Goal: Contribute content

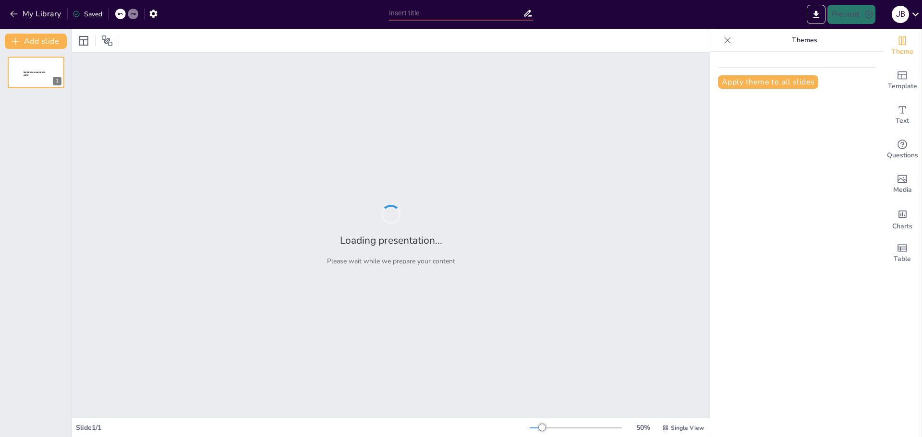
type input "Descubriendo Piedecuesta: Historia y Cultura"
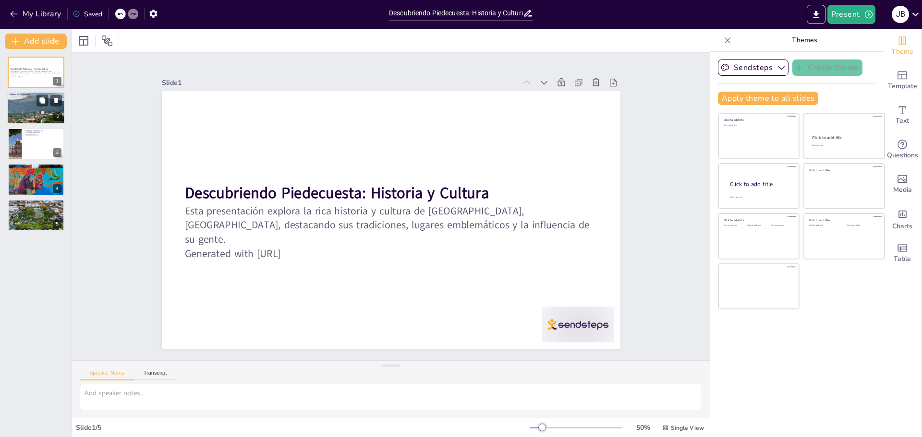
click at [29, 110] on div at bounding box center [36, 108] width 58 height 38
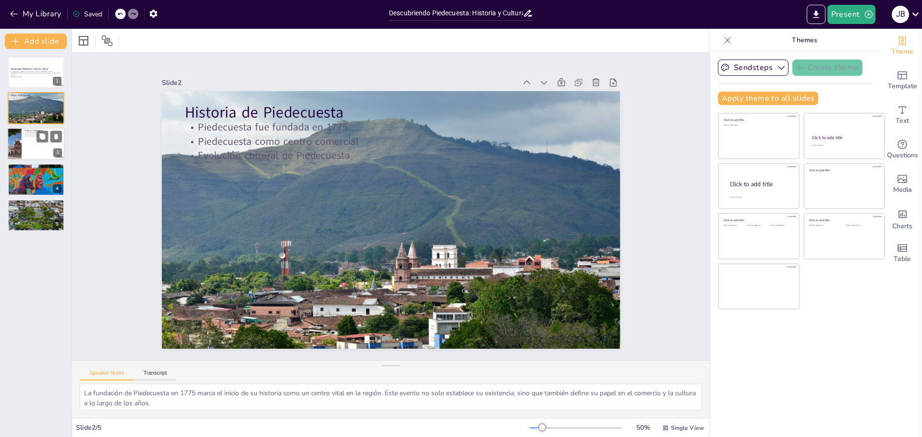
click at [27, 136] on p "Artesanías de la región" at bounding box center [42, 136] width 37 height 2
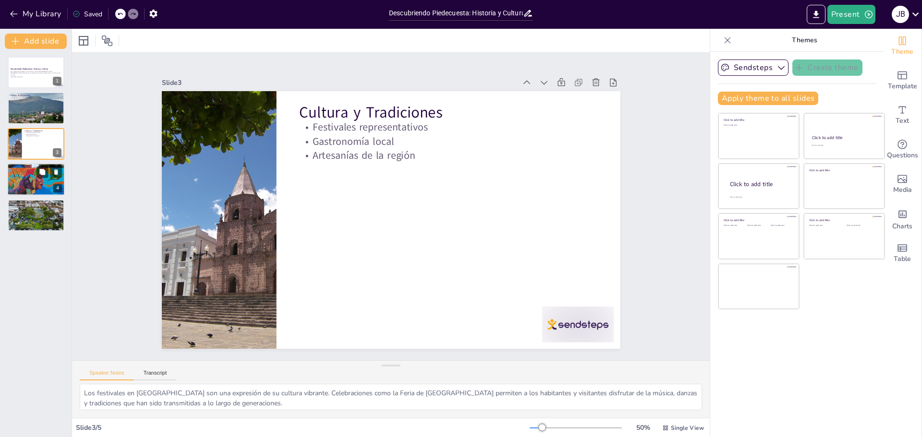
click at [26, 190] on div at bounding box center [36, 179] width 75 height 33
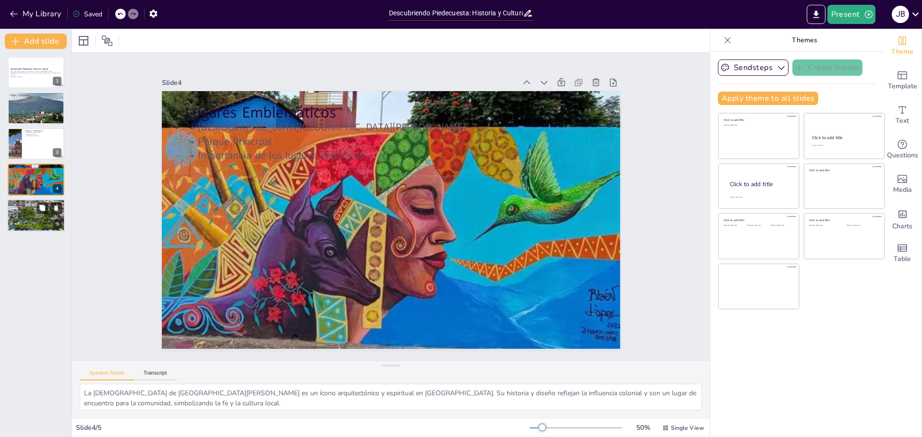
click at [31, 215] on div at bounding box center [36, 215] width 58 height 33
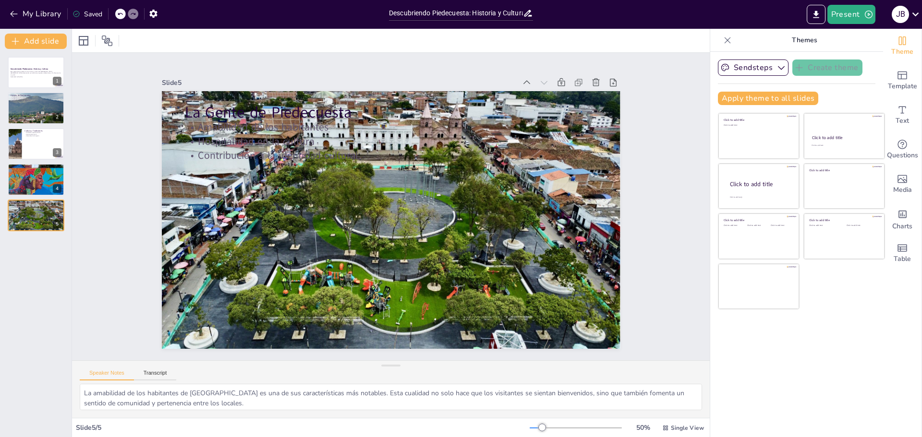
click at [33, 90] on div "Descubriendo Piedecuesta: Historia y Cultura Esta presentación explora la rica …" at bounding box center [36, 144] width 72 height 175
click at [29, 107] on div at bounding box center [36, 108] width 58 height 38
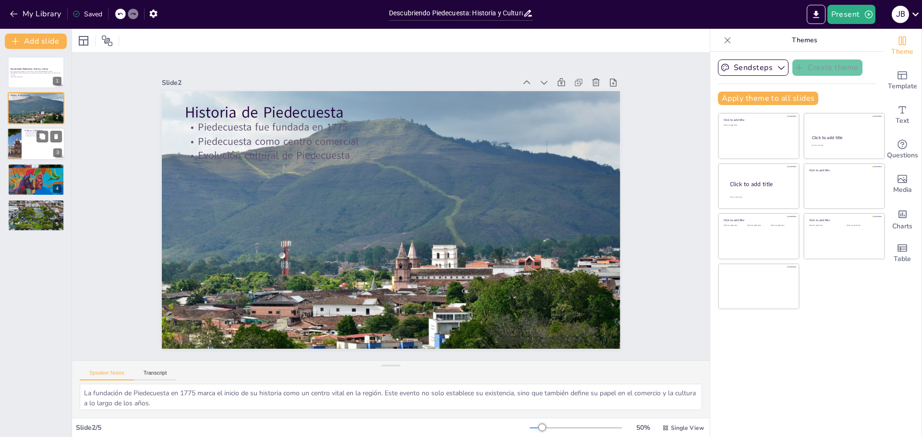
click at [8, 150] on div at bounding box center [14, 144] width 43 height 33
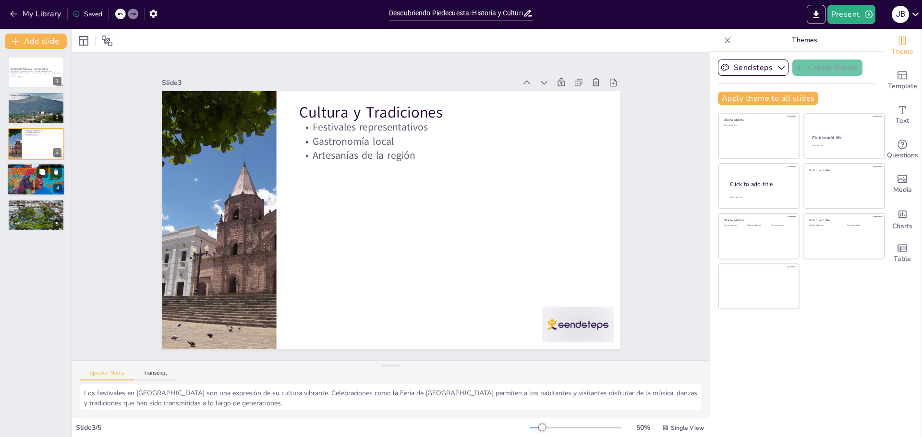
click at [30, 180] on div at bounding box center [36, 179] width 75 height 33
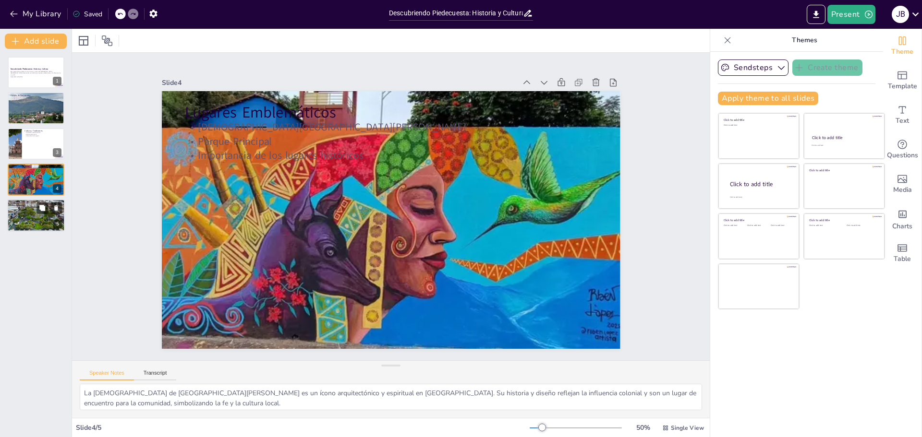
click at [38, 221] on div at bounding box center [36, 215] width 58 height 33
type textarea "La amabilidad de los habitantes de [GEOGRAPHIC_DATA] es una de sus característi…"
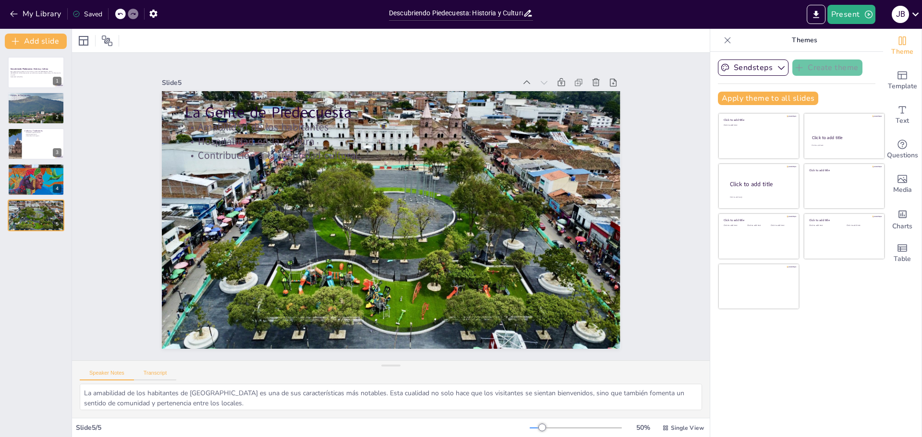
click at [157, 377] on button "Transcript" at bounding box center [155, 375] width 43 height 11
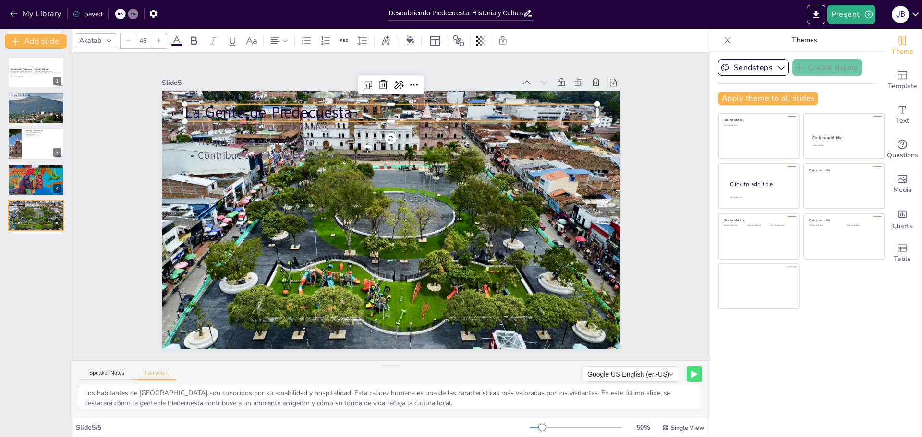
click at [206, 113] on p "La Gente de Piedecuesta" at bounding box center [410, 114] width 408 height 107
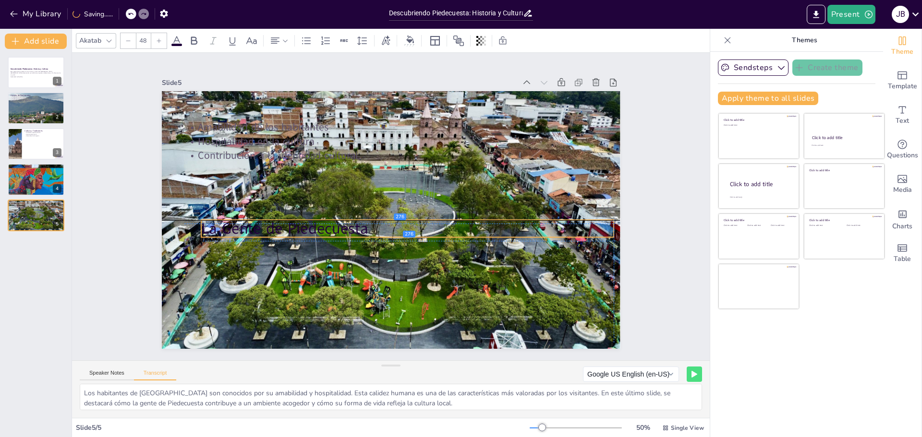
drag, startPoint x: 189, startPoint y: 112, endPoint x: 206, endPoint y: 223, distance: 112.7
click at [206, 223] on p "La Gente de Piedecuesta" at bounding box center [402, 231] width 408 height 107
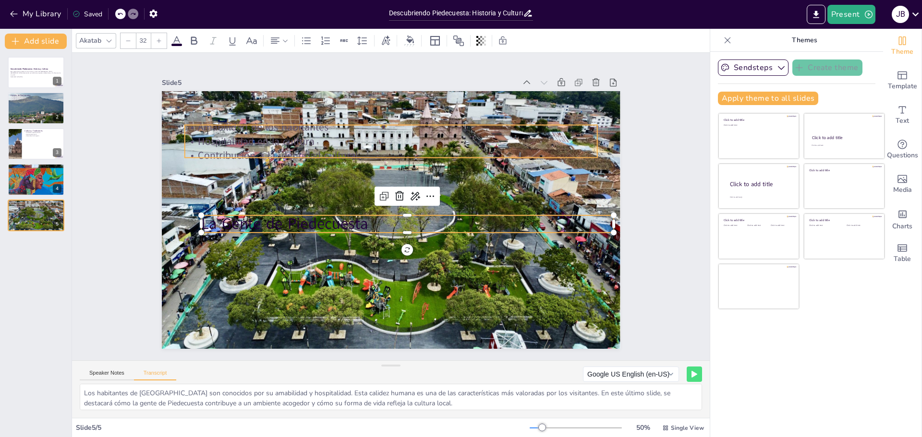
click at [454, 135] on p "Hospitalidad en la cultura" at bounding box center [398, 141] width 412 height 57
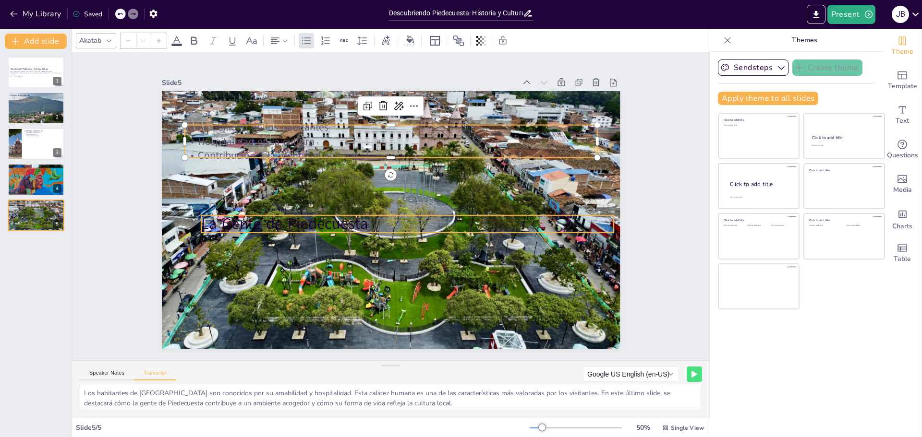
type input "48"
click at [236, 231] on div "La Gente de Piedecuesta Amabilidad de los habitantes Hospitalidad en la cultura…" at bounding box center [389, 220] width 483 height 304
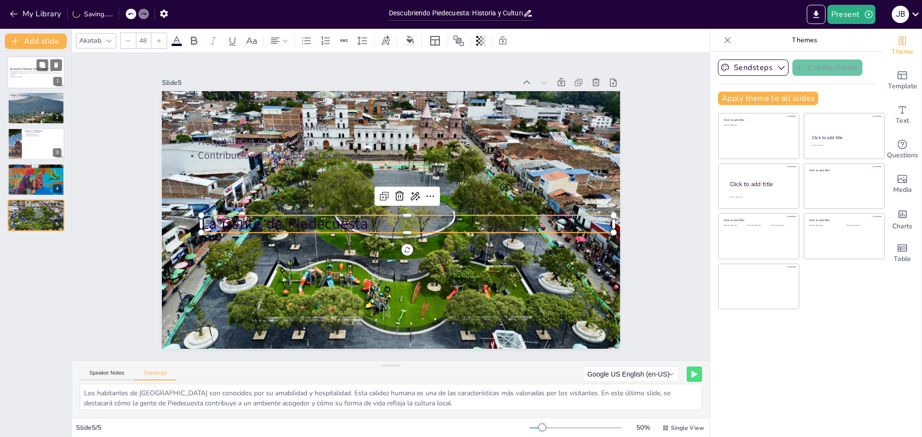
click at [35, 72] on p "Esta presentación explora la rica historia y cultura de [GEOGRAPHIC_DATA], [GEO…" at bounding box center [36, 73] width 52 height 5
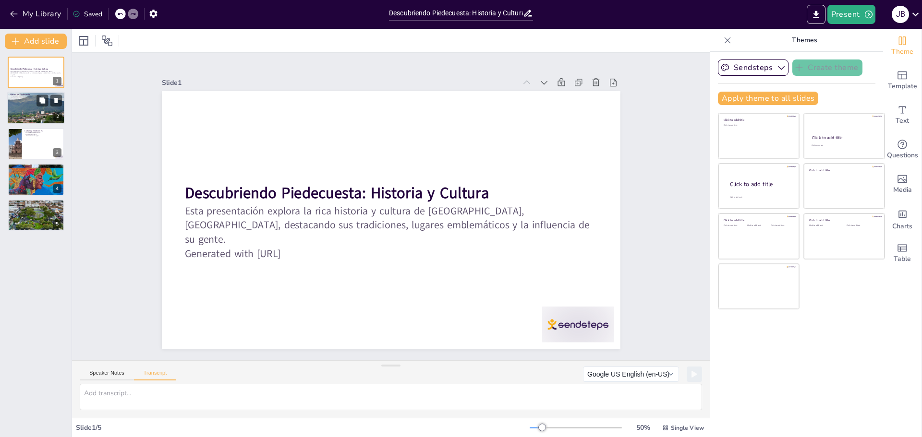
click at [24, 117] on div at bounding box center [36, 108] width 58 height 38
type textarea "La historia de Piedecuesta comienza en 1775, cuando fue fundada como un importa…"
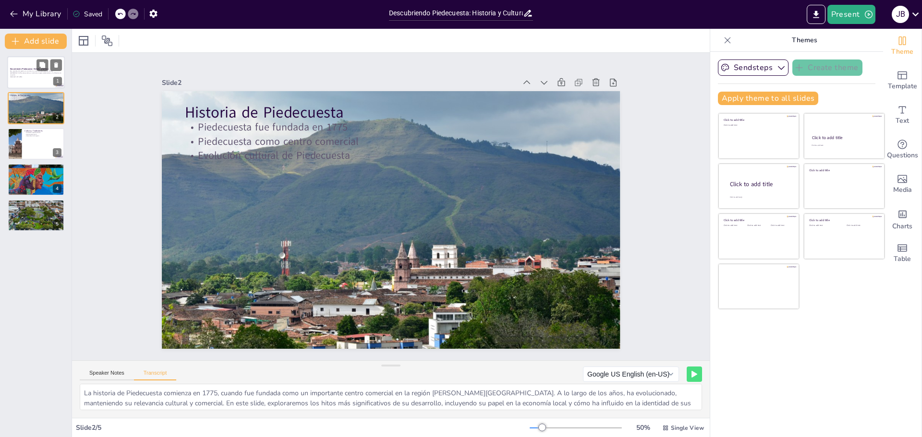
click at [29, 81] on div at bounding box center [36, 72] width 58 height 33
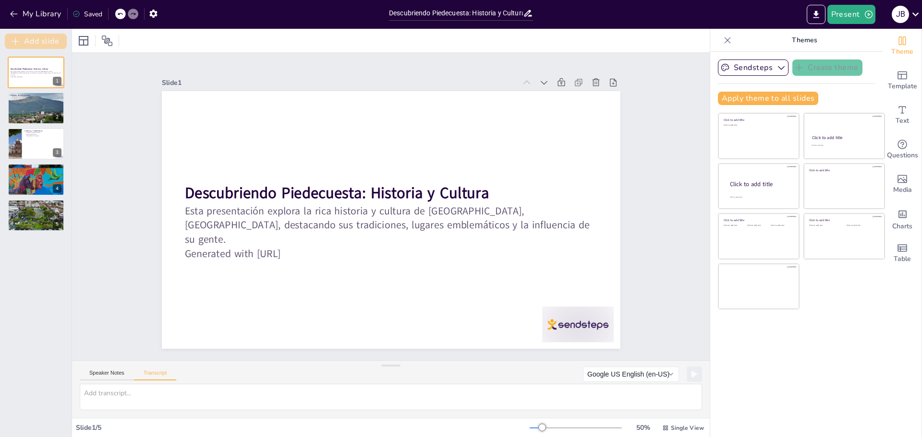
click at [52, 42] on button "Add slide" at bounding box center [36, 41] width 62 height 15
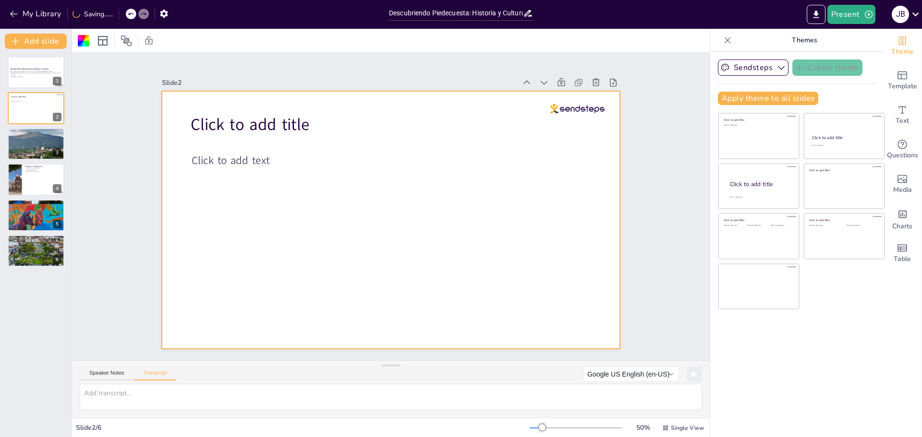
click at [581, 76] on div at bounding box center [568, 82] width 104 height 13
click at [591, 78] on icon at bounding box center [596, 83] width 10 height 10
type textarea "La historia de Piedecuesta comienza en 1775, cuando fue fundada como un importa…"
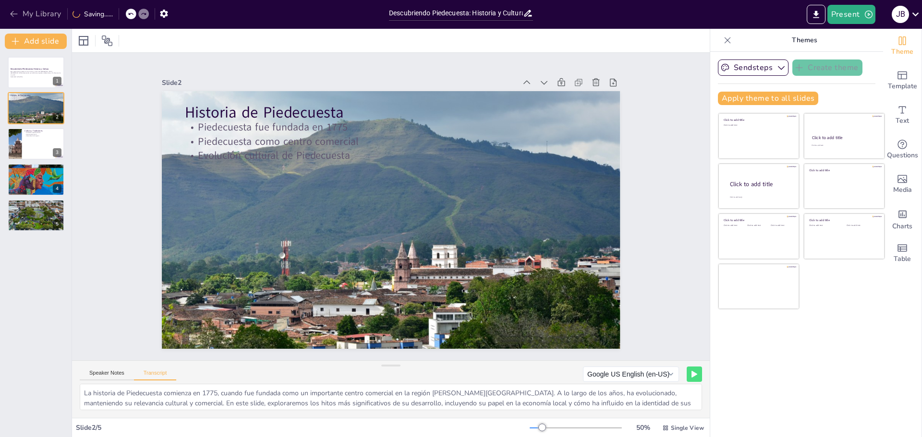
click at [36, 14] on button "My Library" at bounding box center [36, 13] width 58 height 15
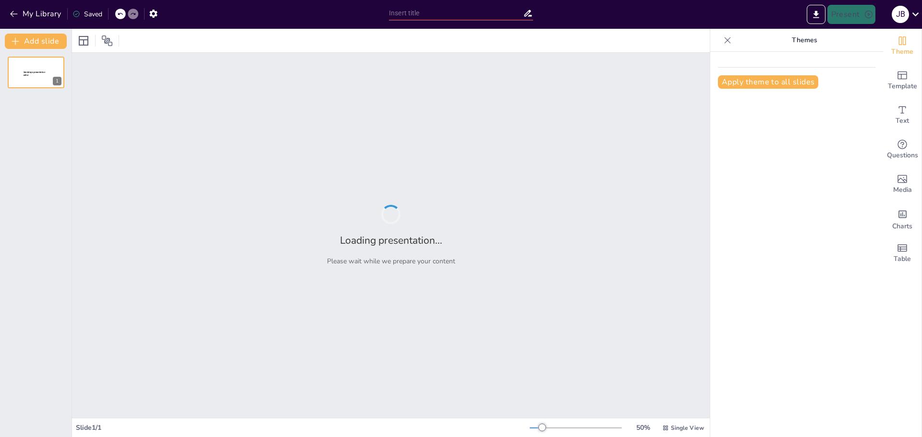
type input "La Visión de Gustavo Petro para el Futuro de Colombia"
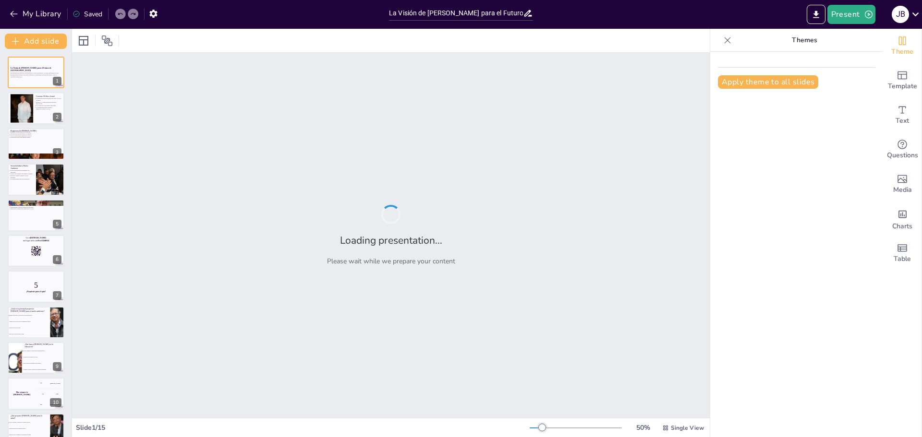
checkbox input "true"
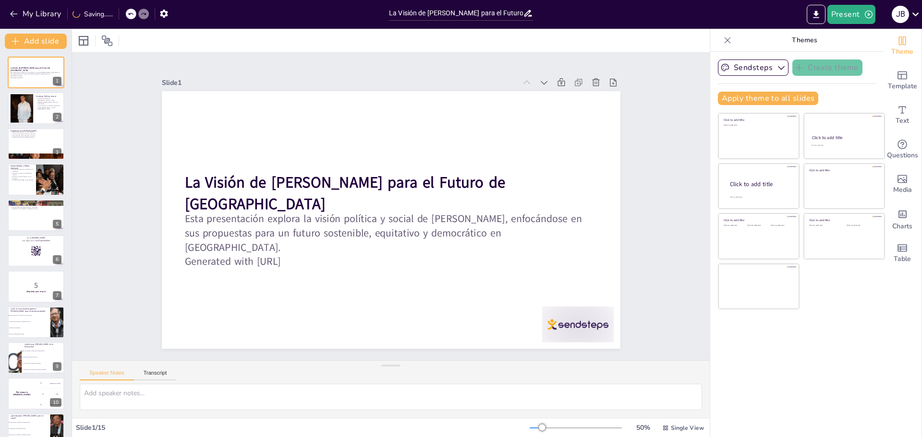
checkbox input "true"
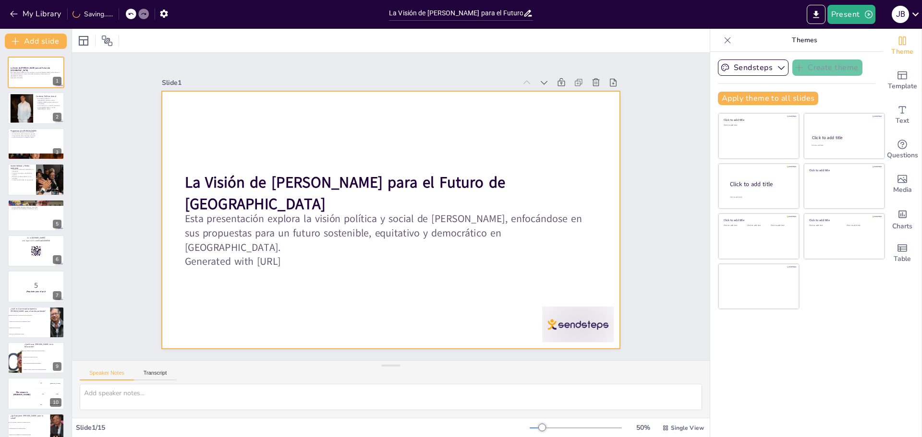
checkbox input "true"
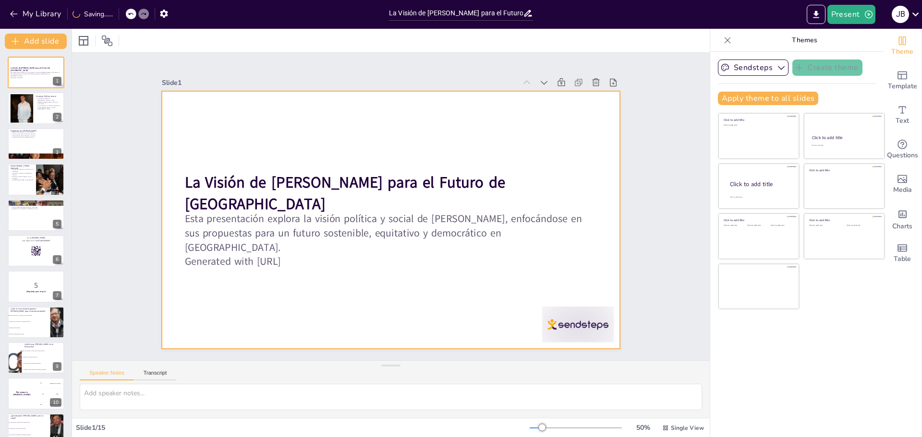
checkbox input "true"
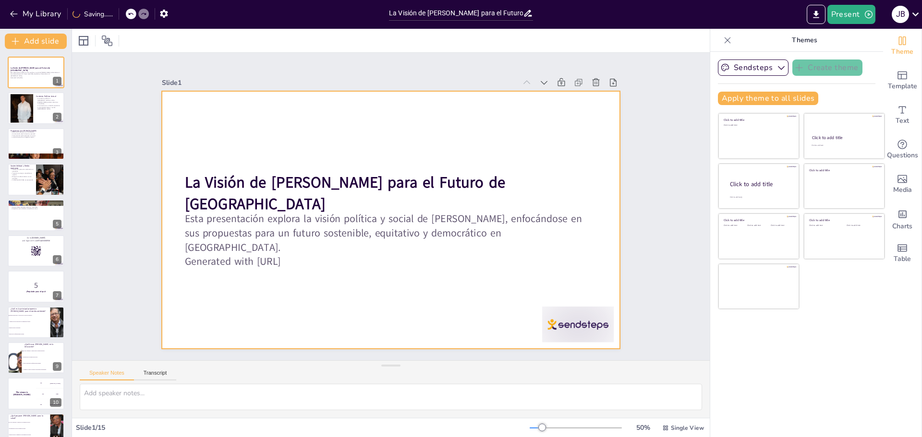
checkbox input "true"
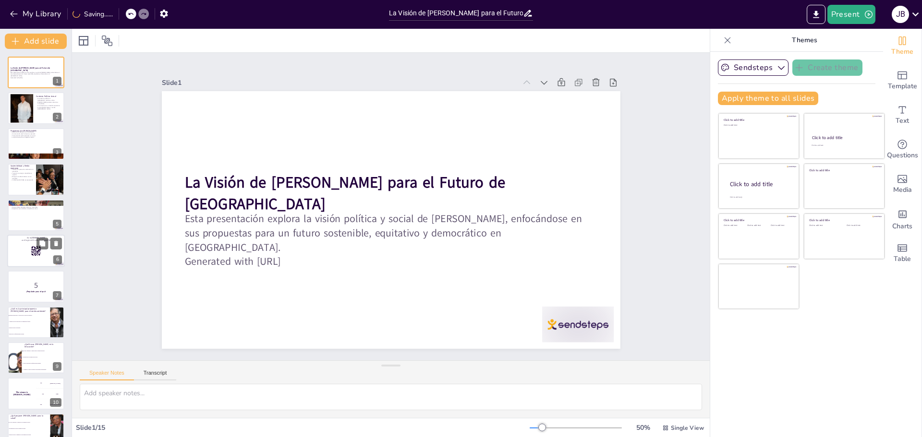
checkbox input "true"
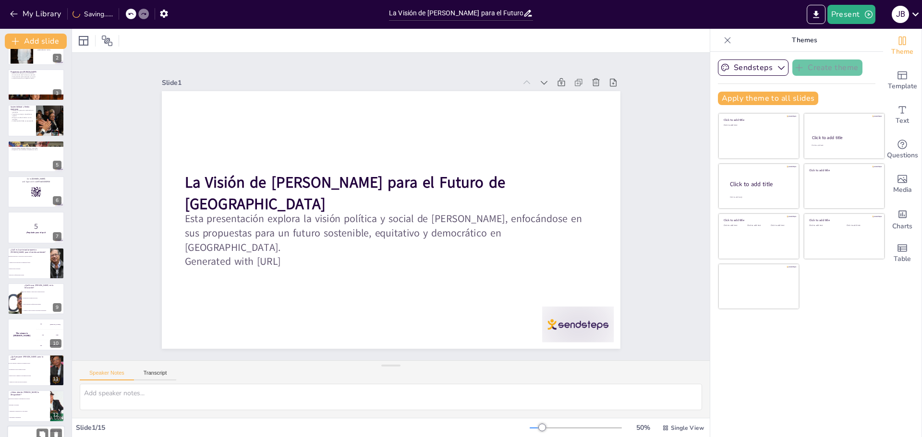
checkbox input "true"
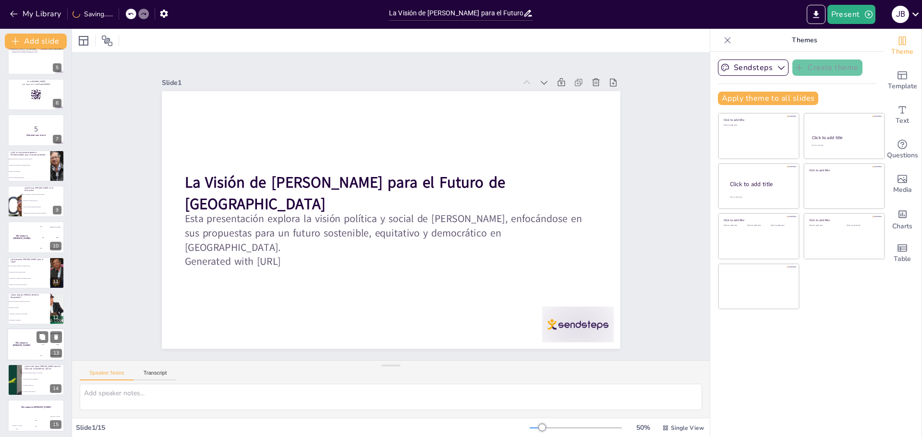
checkbox input "true"
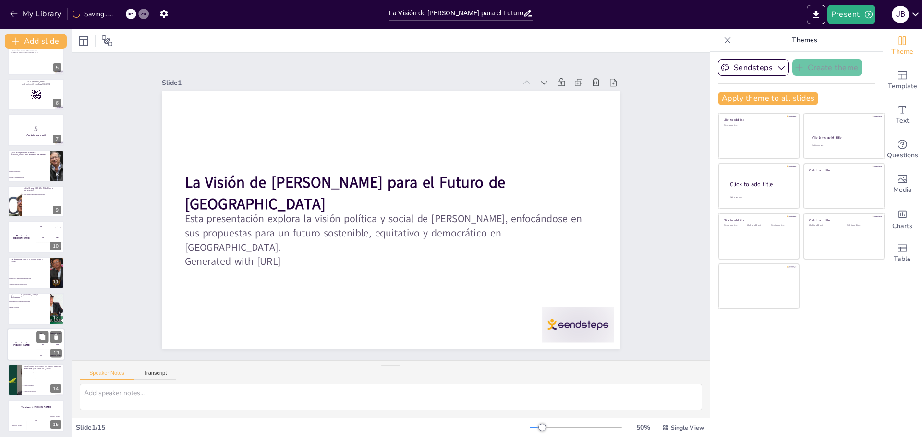
scroll to position [159, 0]
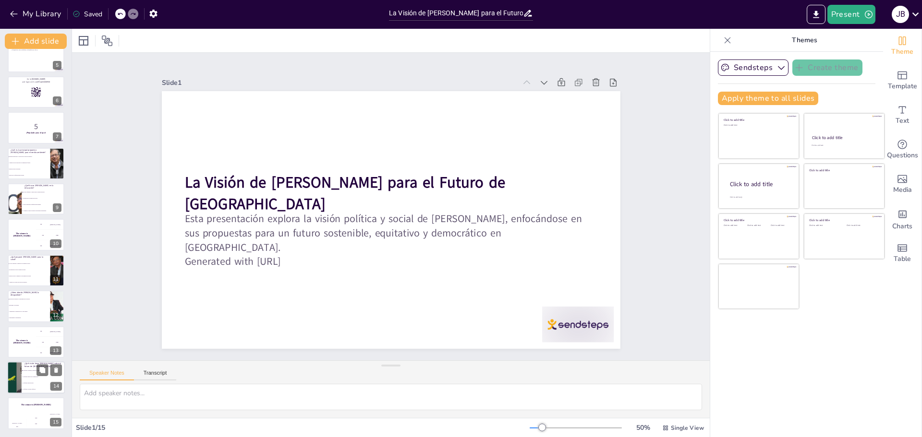
checkbox input "true"
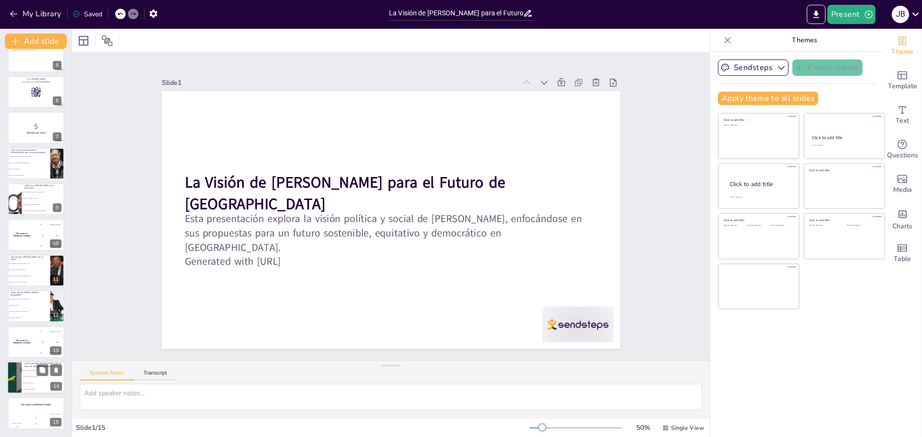
checkbox input "true"
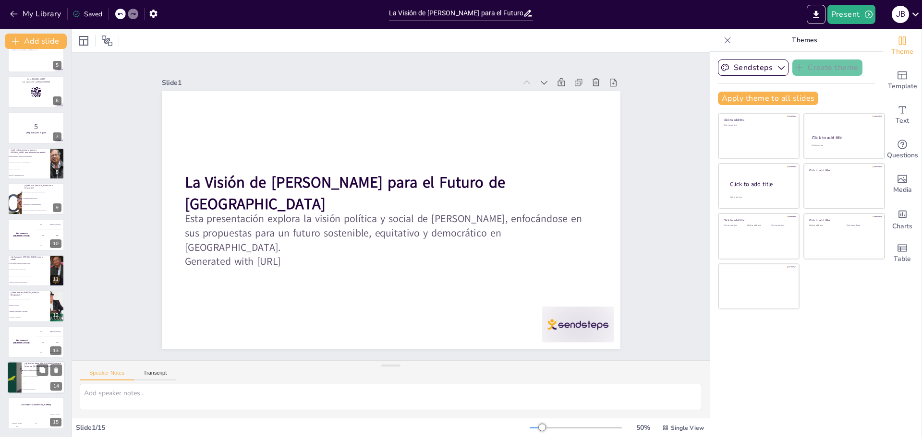
checkbox input "true"
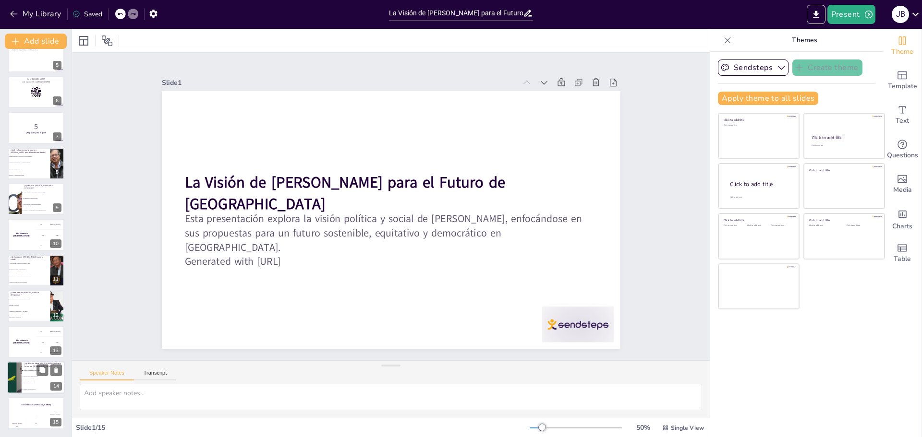
checkbox input "true"
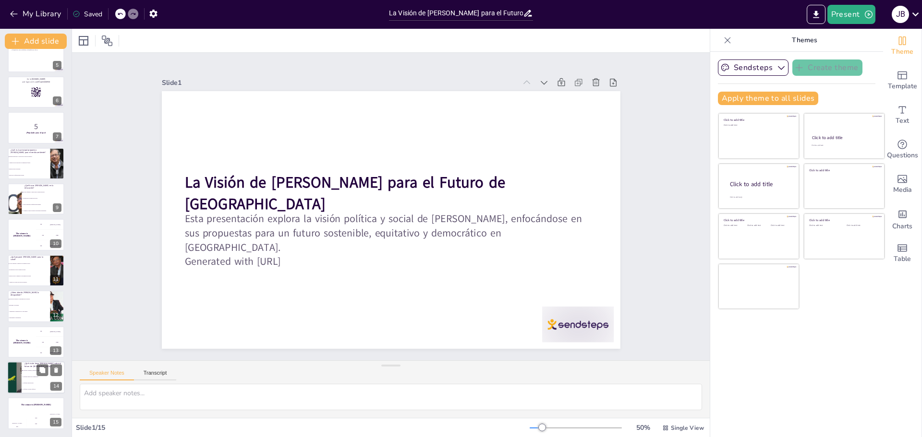
checkbox input "true"
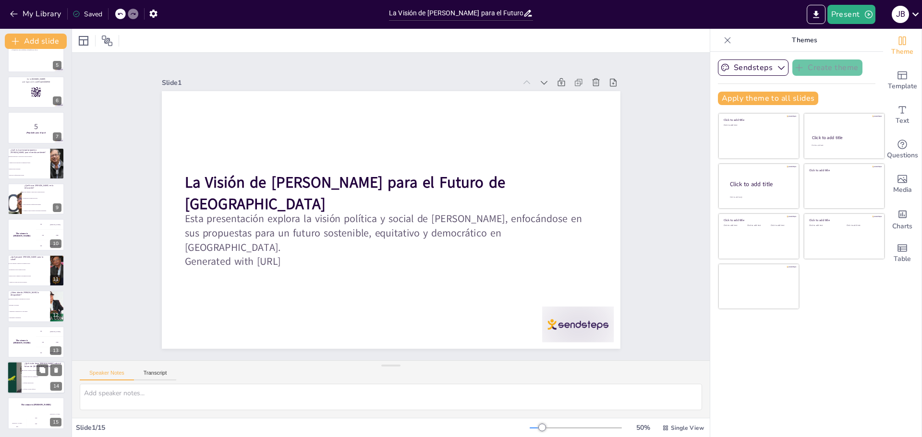
checkbox input "true"
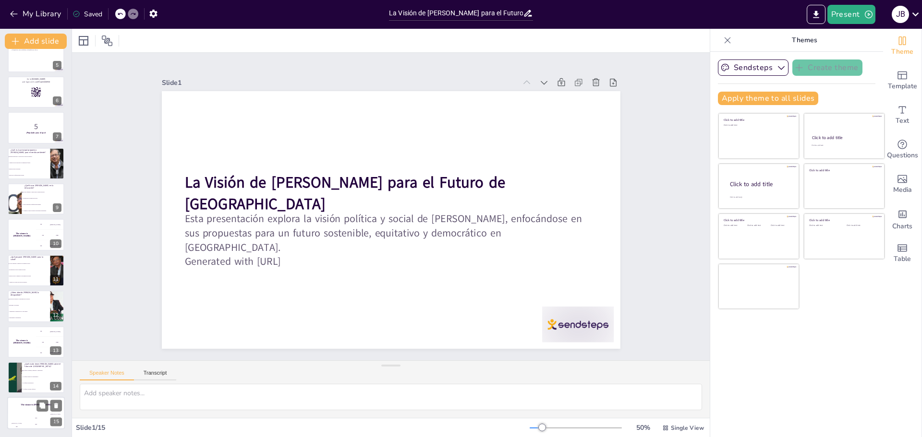
checkbox input "true"
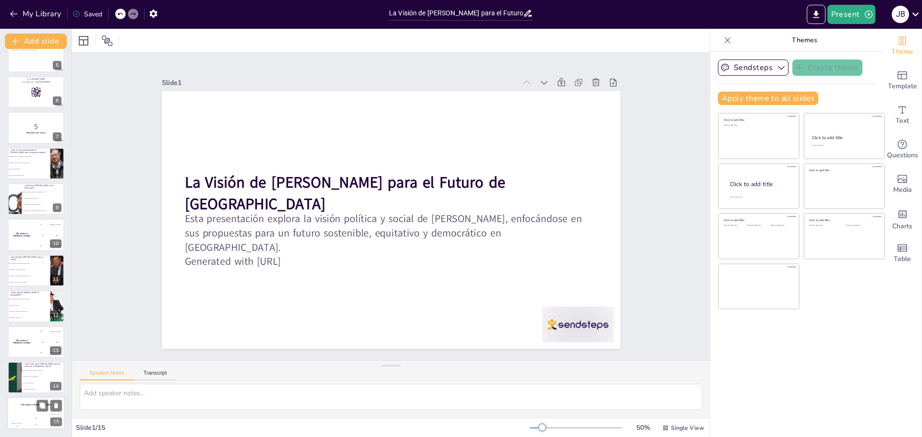
checkbox input "true"
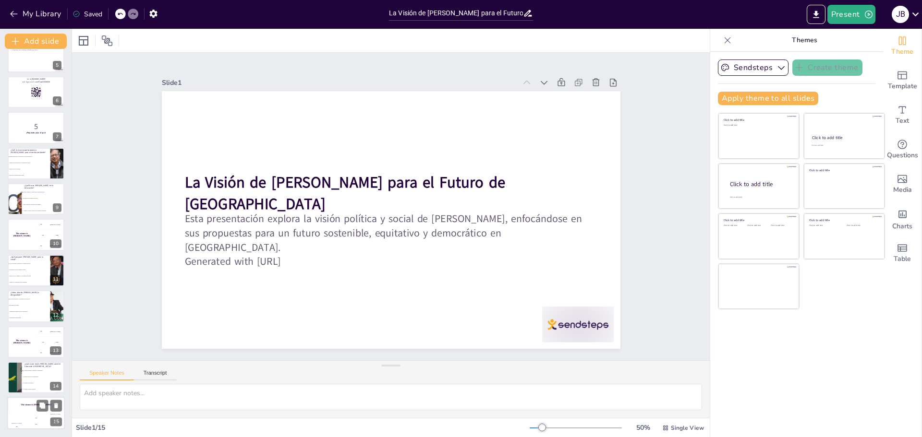
checkbox input "true"
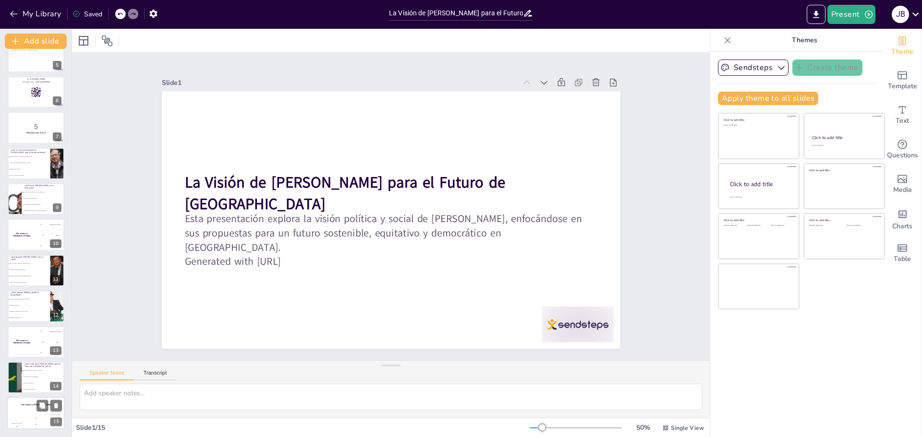
checkbox input "true"
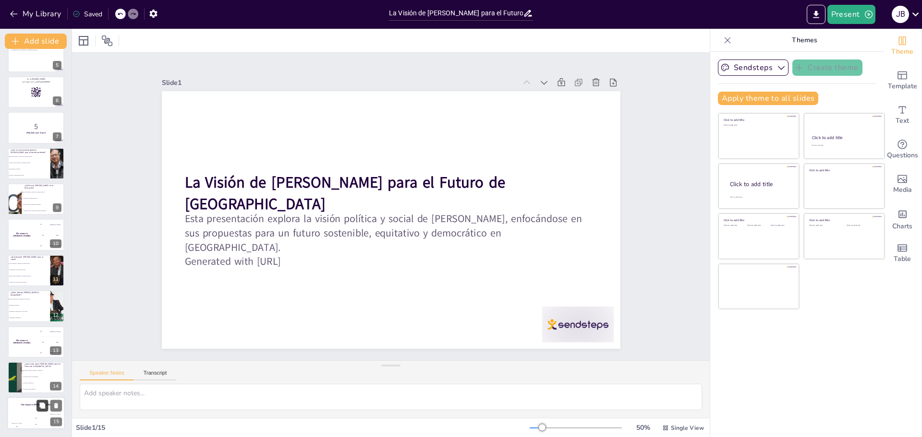
checkbox input "true"
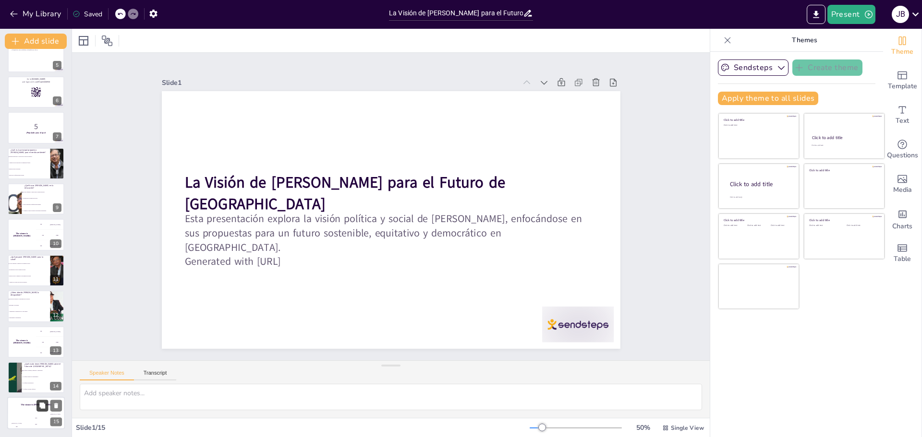
checkbox input "true"
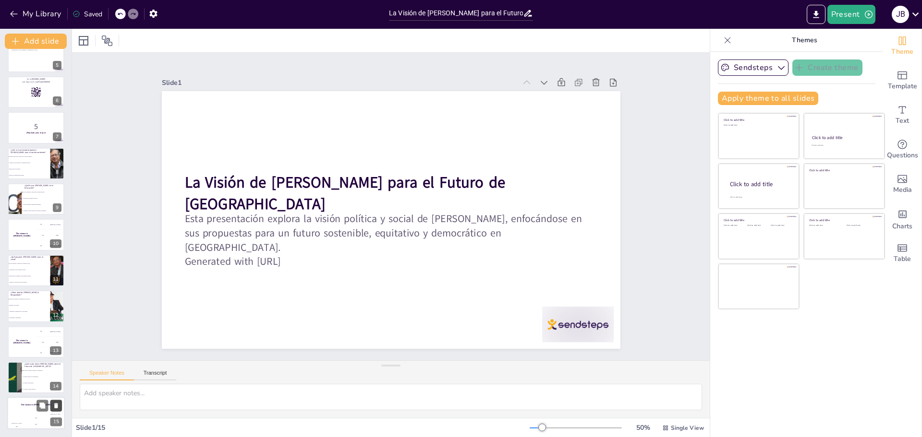
click at [54, 403] on icon at bounding box center [56, 406] width 7 height 7
type textarea "La respuesta correcta es la primera opción, que refleja la visión de Petro sobr…"
checkbox input "true"
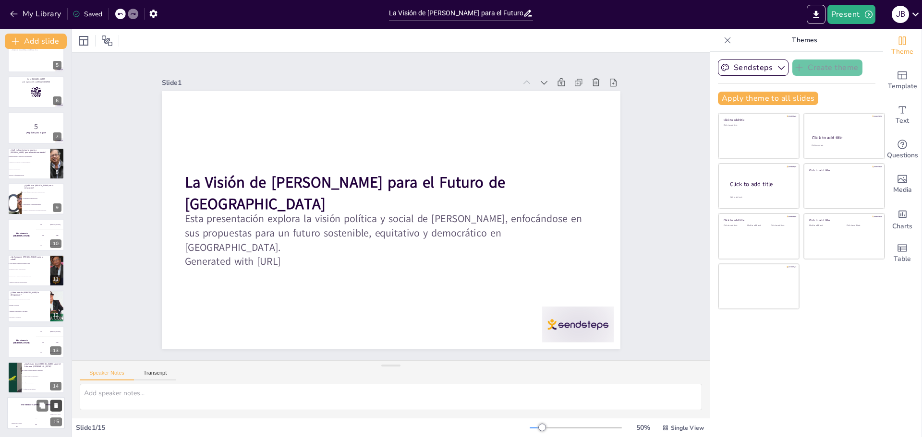
checkbox input "true"
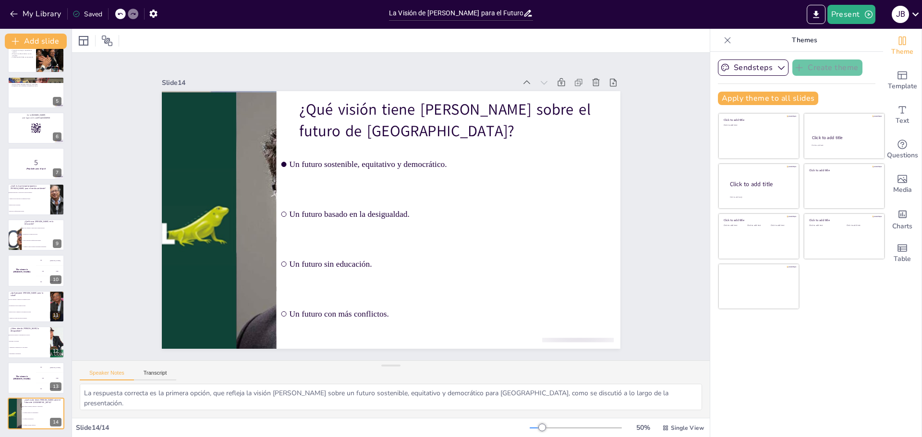
checkbox input "true"
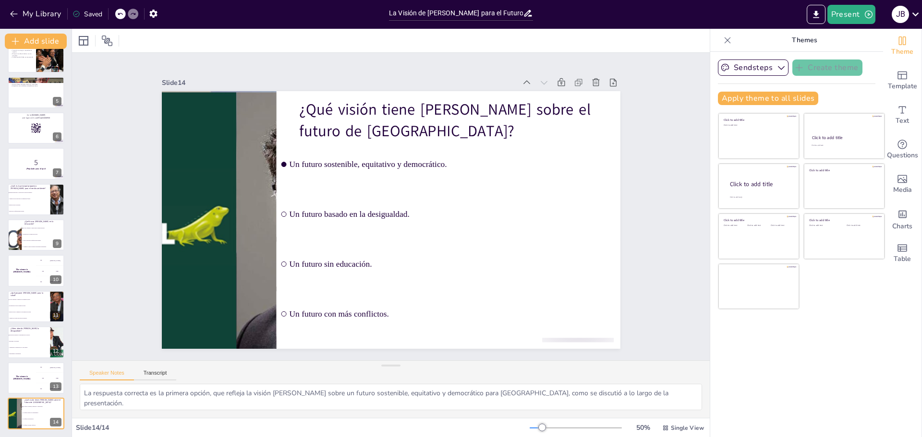
checkbox input "true"
click at [54, 403] on icon at bounding box center [55, 406] width 7 height 7
checkbox input "true"
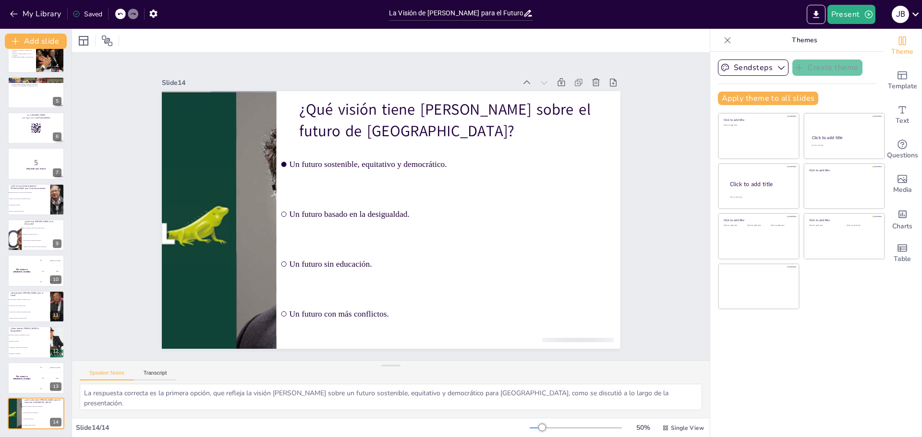
checkbox input "true"
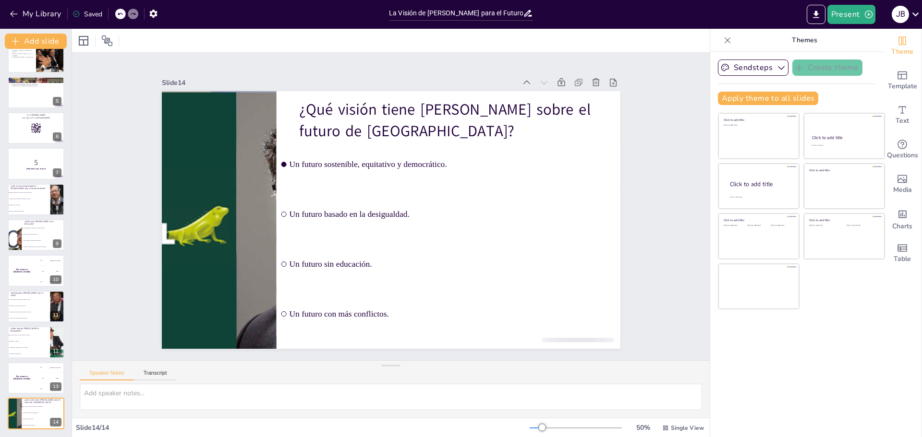
checkbox input "true"
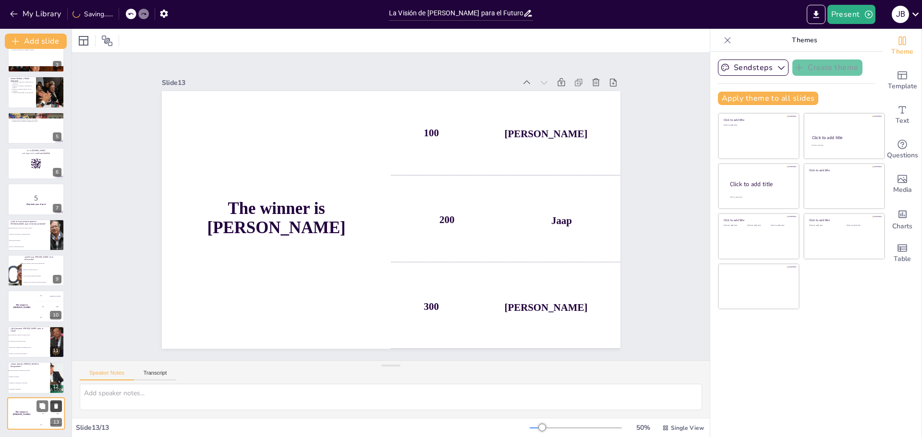
click at [54, 403] on icon at bounding box center [56, 406] width 7 height 7
type textarea "La respuesta correcta es la primera opción, que destaca cómo Petro aborda la de…"
checkbox input "true"
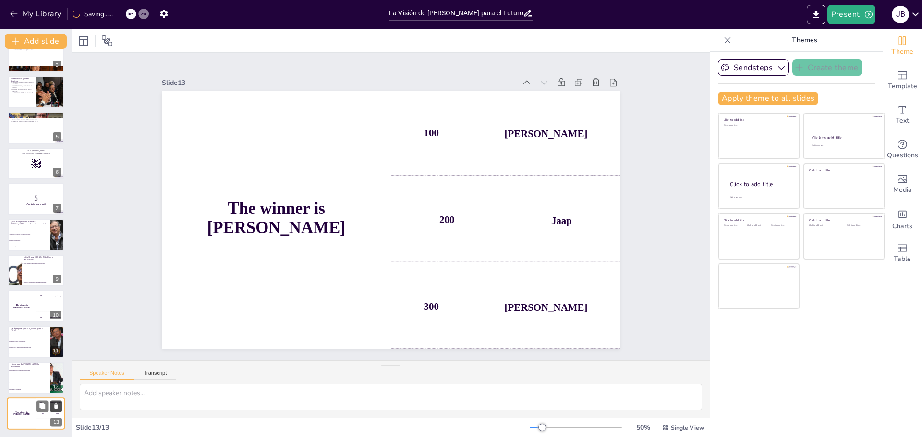
checkbox input "true"
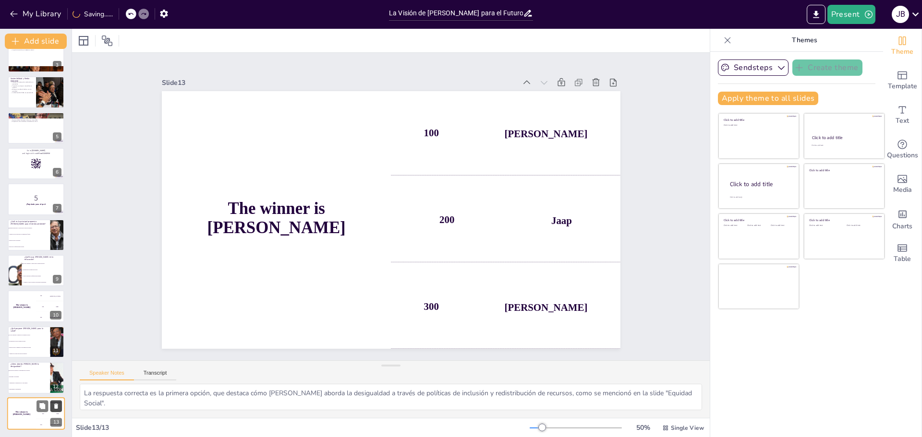
checkbox input "true"
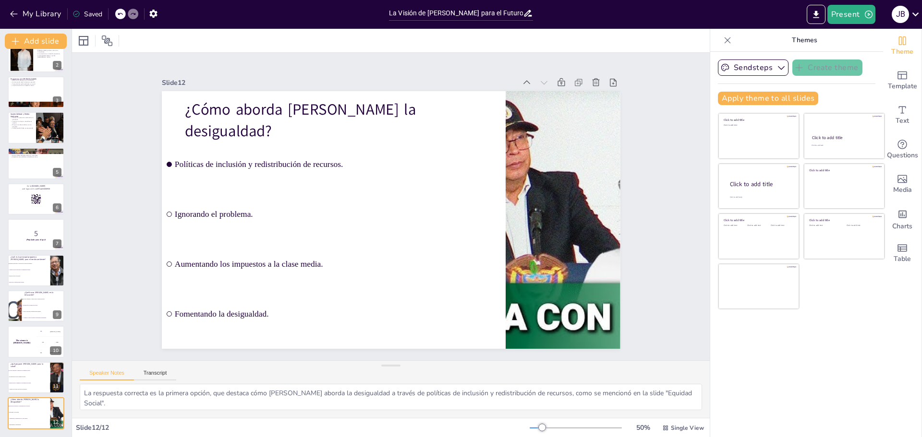
click at [54, 403] on icon at bounding box center [55, 406] width 7 height 7
type textarea "La respuesta correcta es la primera opción, que refleja la propuesta de Petro d…"
checkbox input "true"
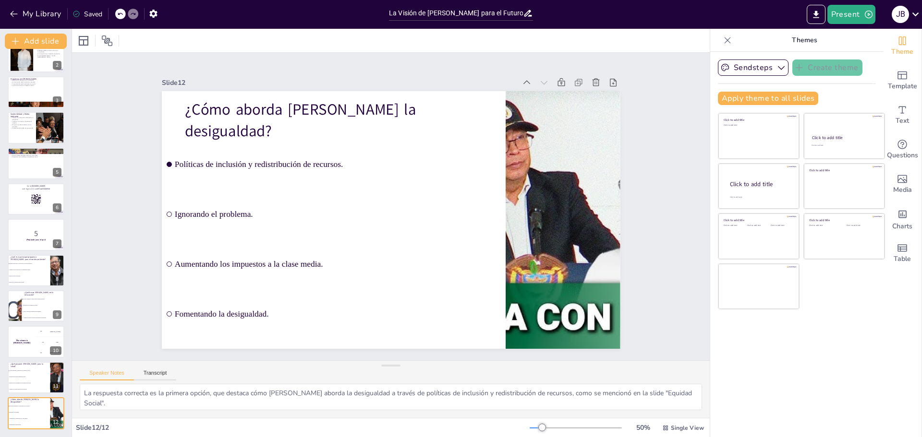
checkbox input "true"
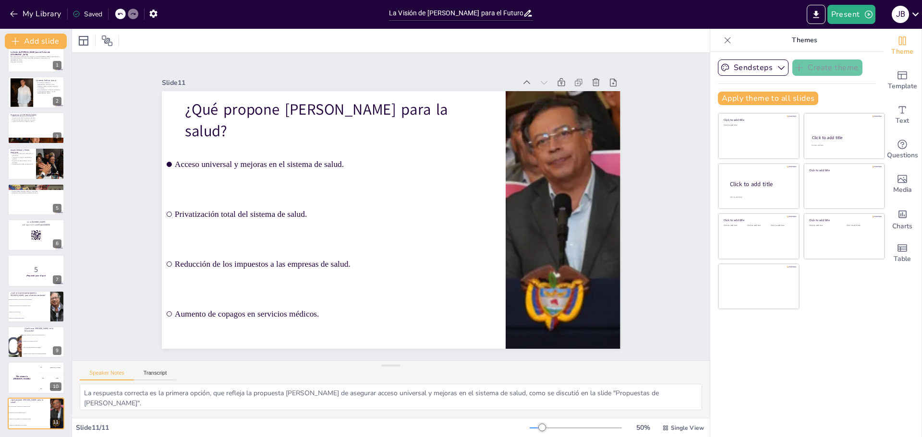
checkbox input "true"
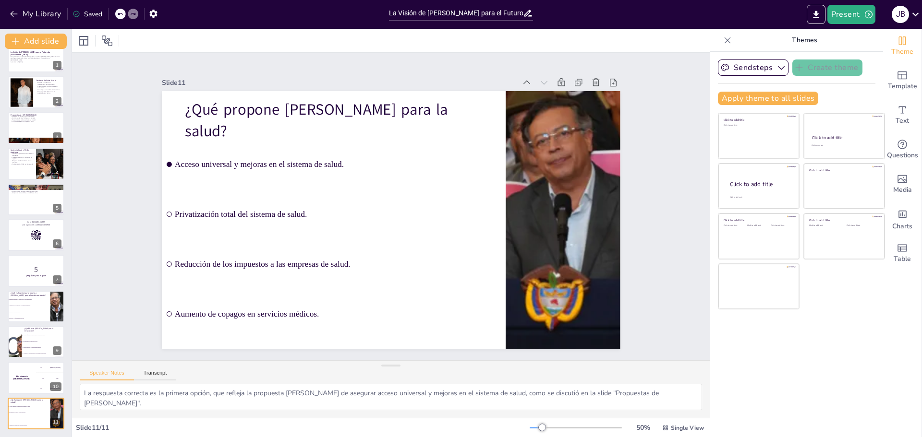
scroll to position [16, 0]
click at [56, 404] on icon at bounding box center [56, 406] width 7 height 7
checkbox input "true"
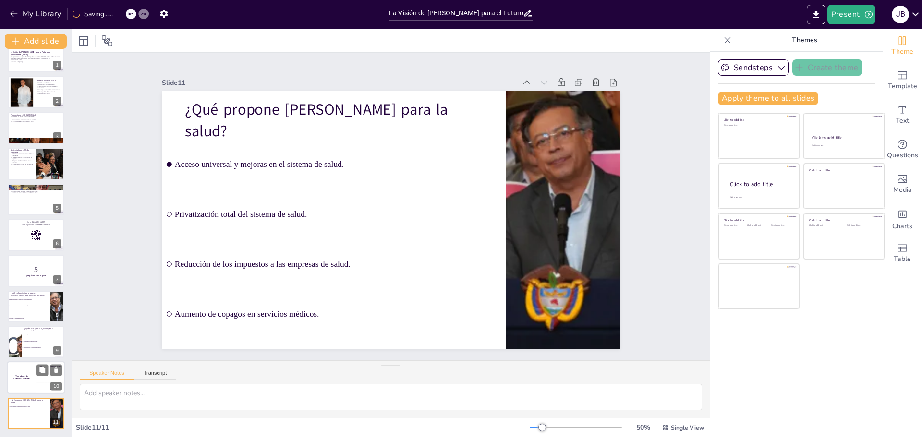
checkbox input "true"
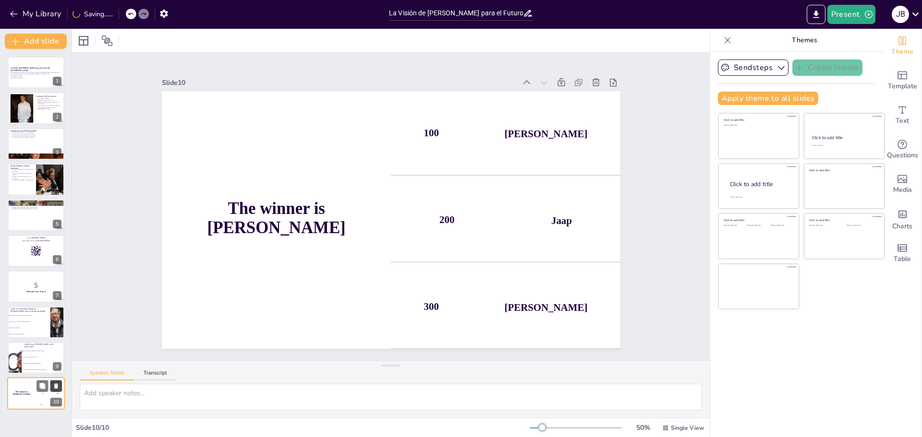
checkbox input "true"
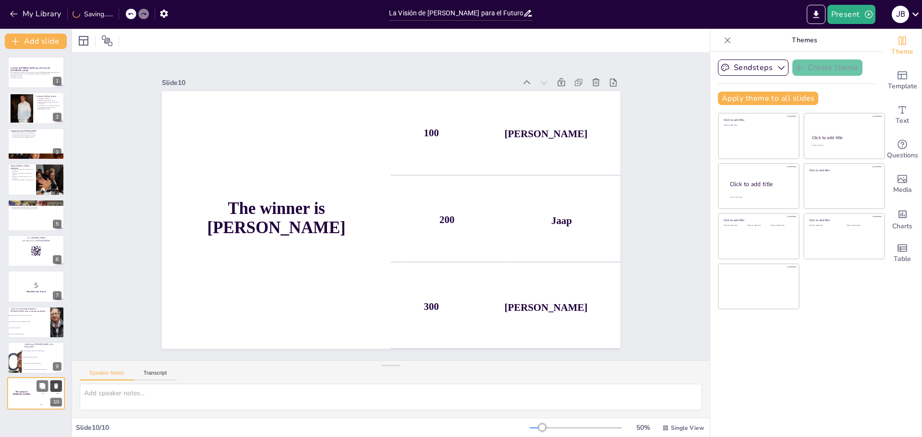
checkbox input "true"
click at [57, 385] on icon at bounding box center [56, 386] width 4 height 5
type textarea "La respuesta correcta es la primera opción, que destaca la intención de Petro d…"
checkbox input "true"
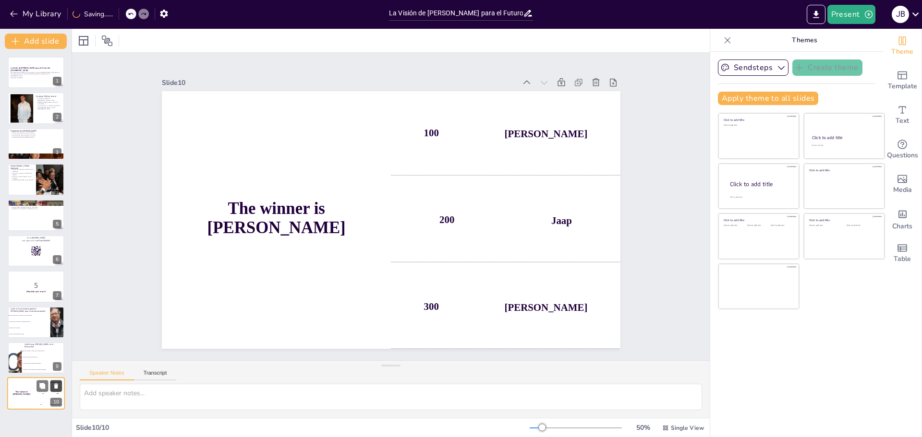
checkbox input "true"
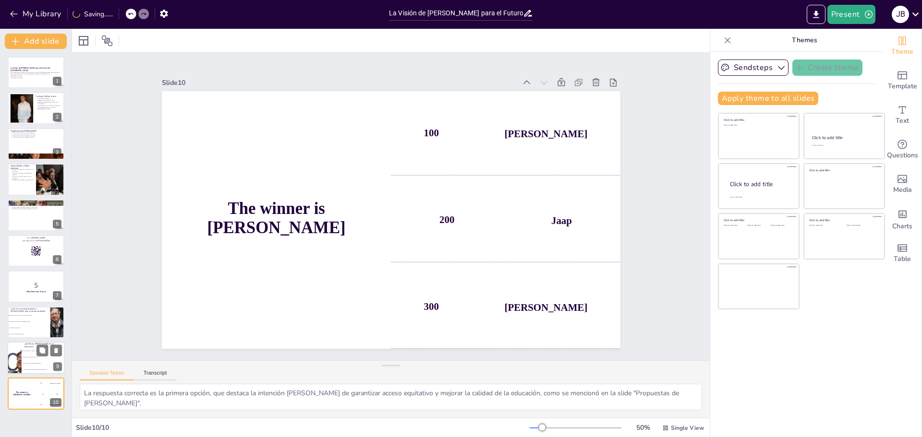
checkbox input "true"
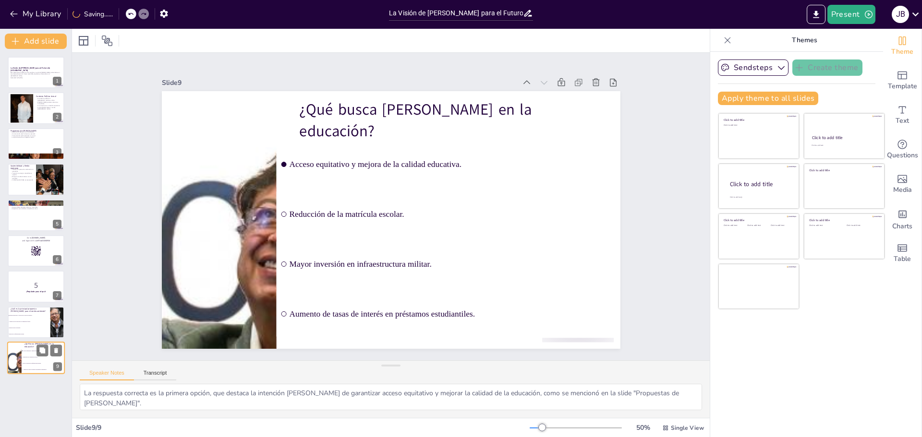
checkbox input "true"
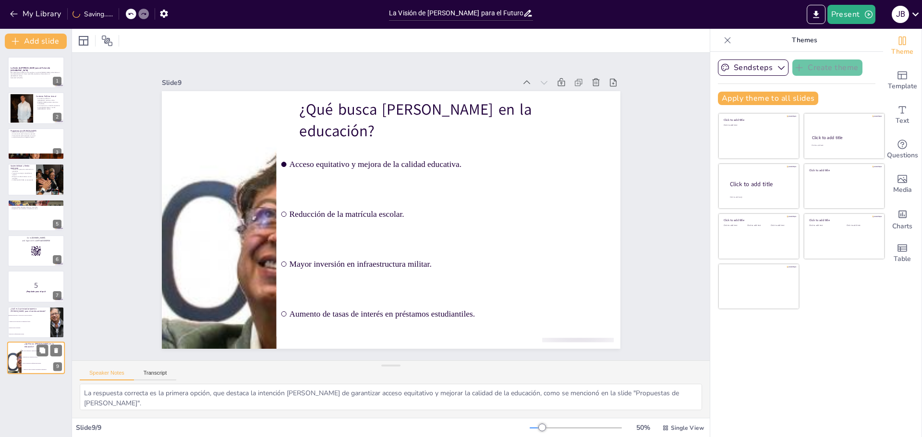
checkbox input "true"
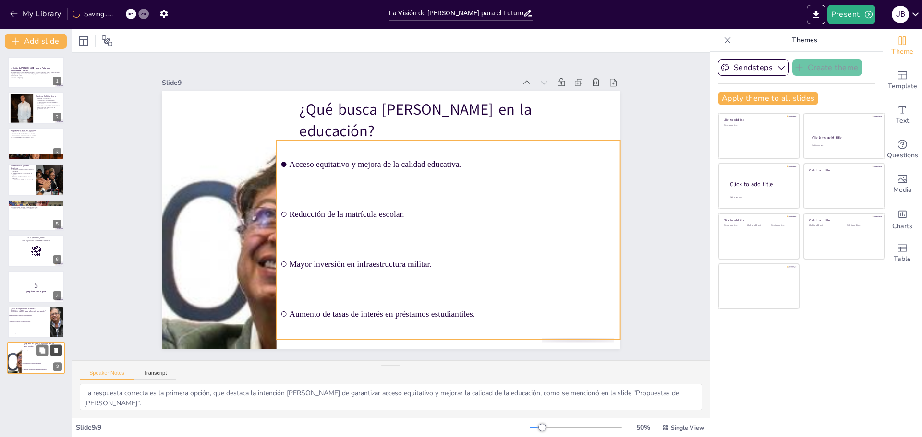
checkbox input "true"
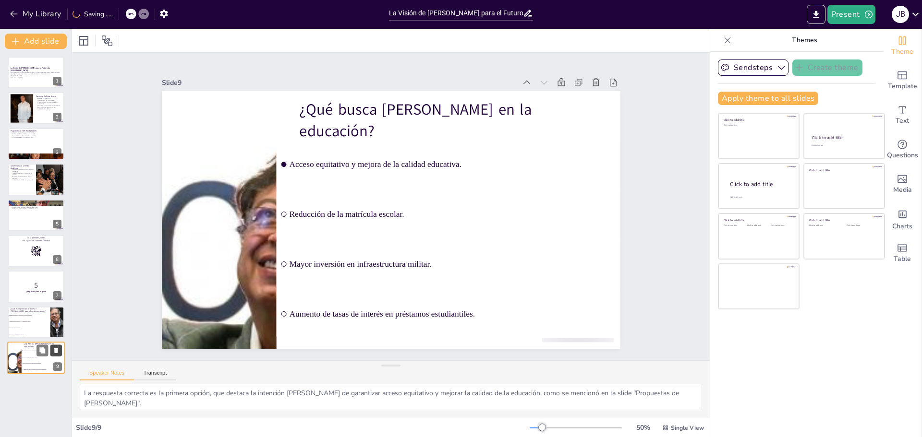
click at [58, 349] on icon at bounding box center [56, 351] width 7 height 7
type textarea "La respuesta correcta es la primera opción, que refleja la propuesta de Petro d…"
checkbox input "true"
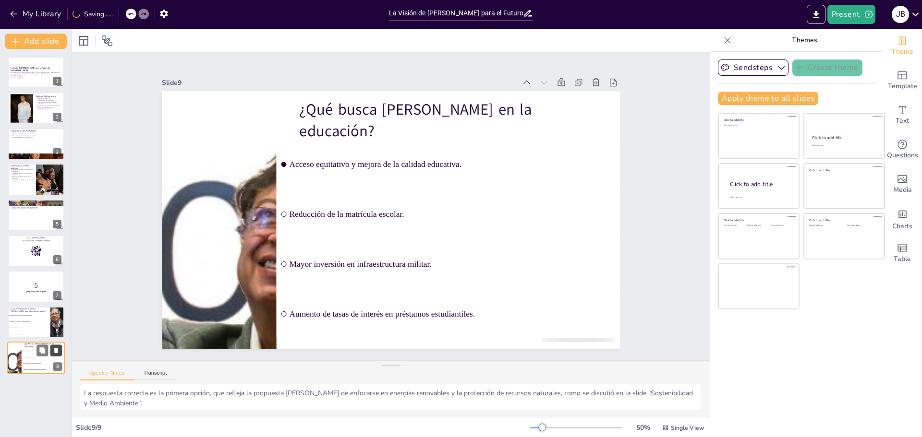
checkbox input "true"
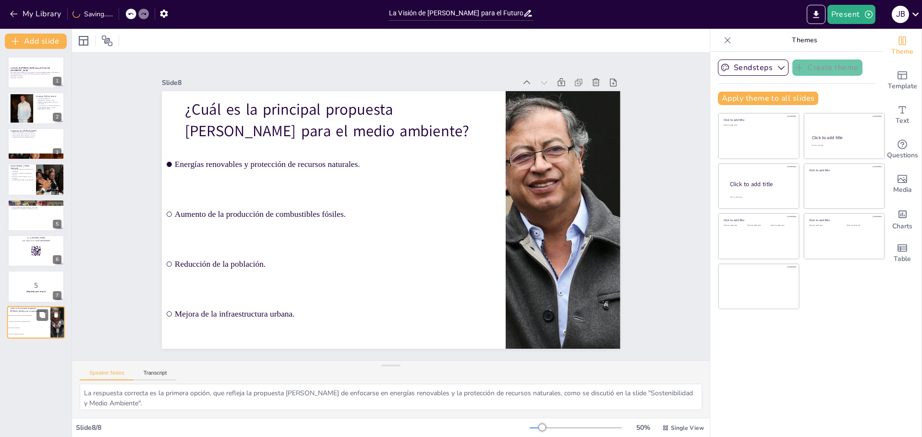
checkbox input "true"
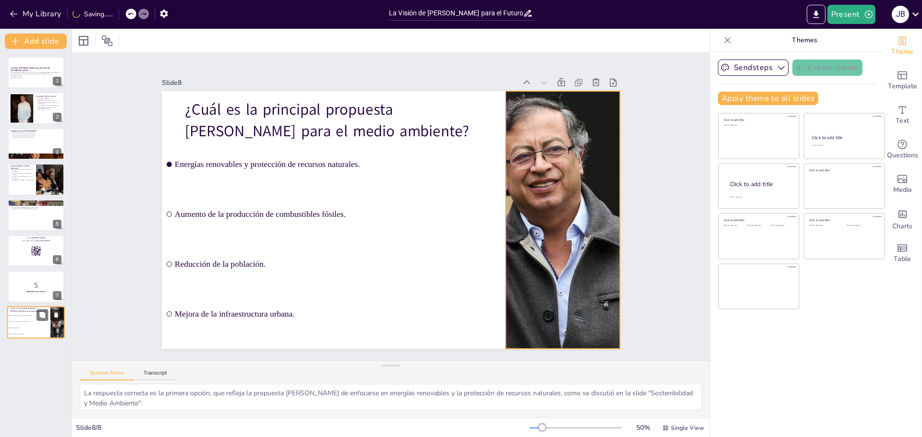
checkbox input "true"
click at [58, 314] on icon at bounding box center [56, 315] width 7 height 7
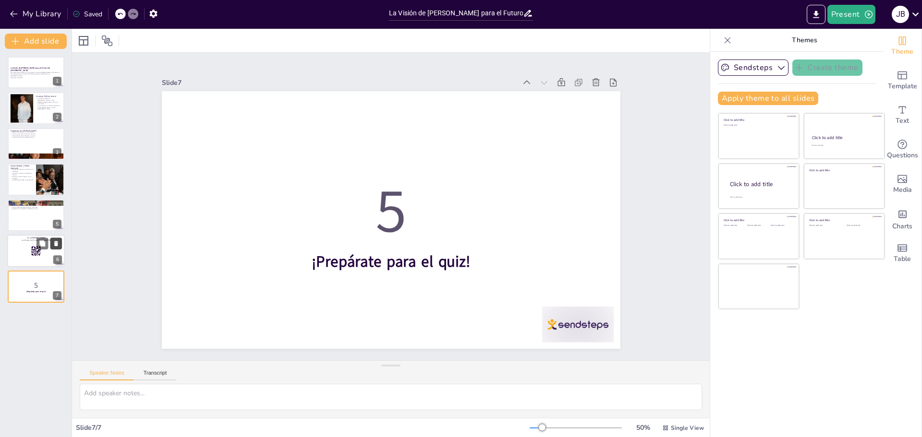
click at [60, 243] on button at bounding box center [56, 244] width 12 height 12
type textarea "La reducción de la desigualdad es fundamental para lograr una sociedad más cohe…"
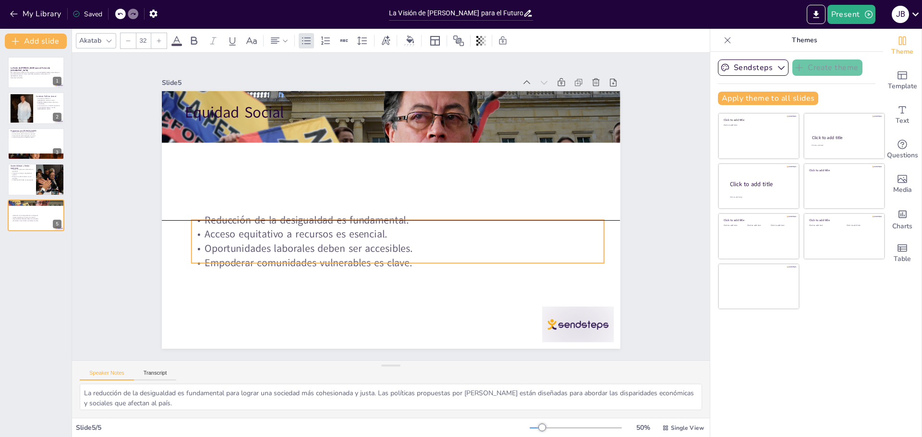
drag, startPoint x: 288, startPoint y: 118, endPoint x: 295, endPoint y: 209, distance: 91.5
click at [295, 141] on div "Equidad Social Reducción de la desigualdad es fundamental. Acceso equitativo a …" at bounding box center [415, 93] width 449 height 95
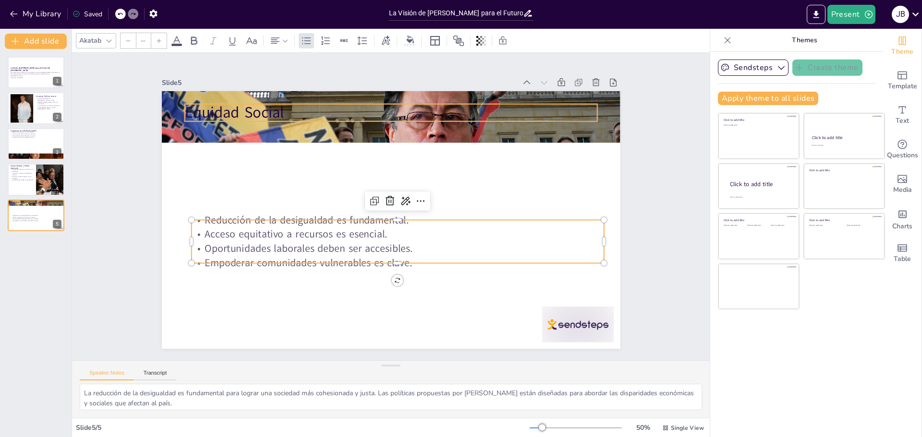
type input "48"
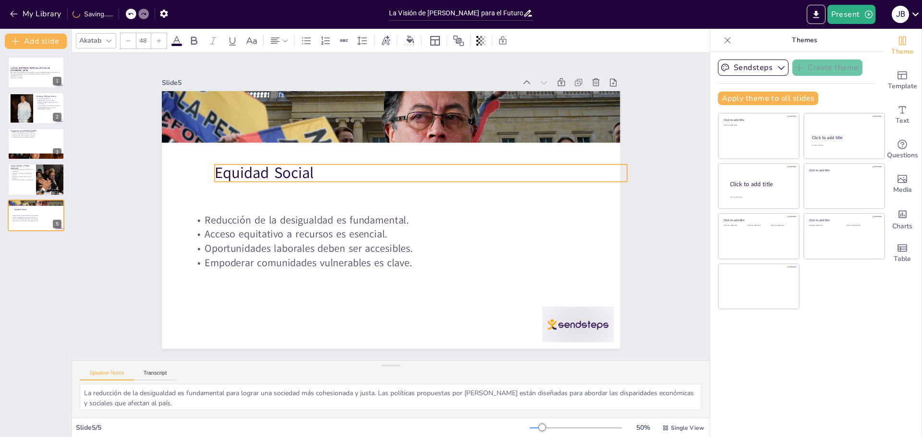
drag, startPoint x: 260, startPoint y: 108, endPoint x: 290, endPoint y: 169, distance: 68.3
click at [290, 169] on p "Equidad Social" at bounding box center [427, 180] width 408 height 107
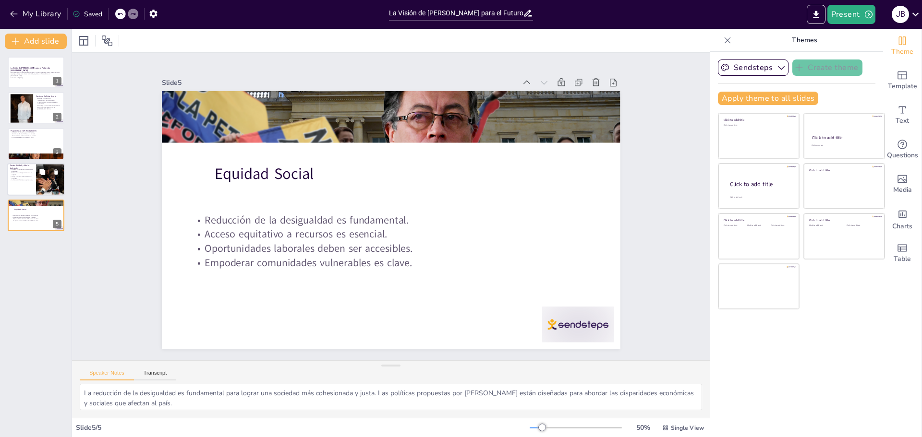
click at [24, 185] on div at bounding box center [36, 179] width 58 height 33
type textarea "Las políticas de protección ambiental son esenciales para garantizar un futuro …"
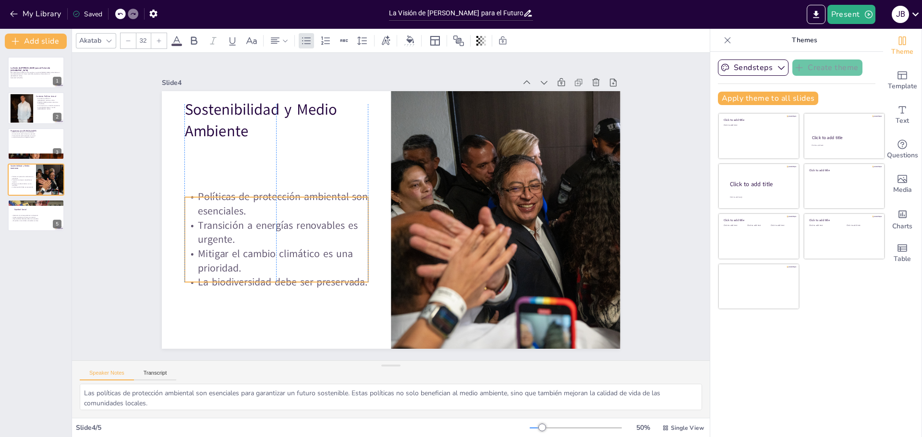
drag, startPoint x: 218, startPoint y: 184, endPoint x: 218, endPoint y: 241, distance: 56.7
click at [218, 241] on p "Transición a energías renovables es urgente." at bounding box center [273, 208] width 185 height 66
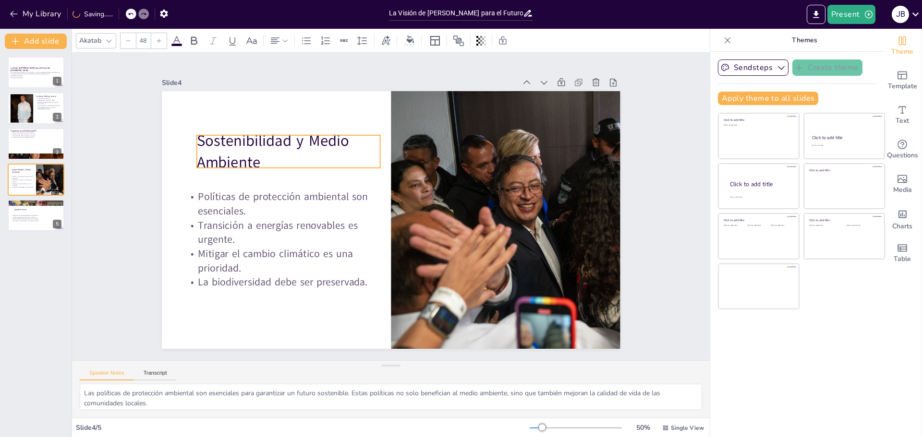
drag, startPoint x: 216, startPoint y: 116, endPoint x: 228, endPoint y: 147, distance: 33.4
click at [228, 147] on p "Sostenibilidad y Medio Ambiente" at bounding box center [302, 132] width 188 height 80
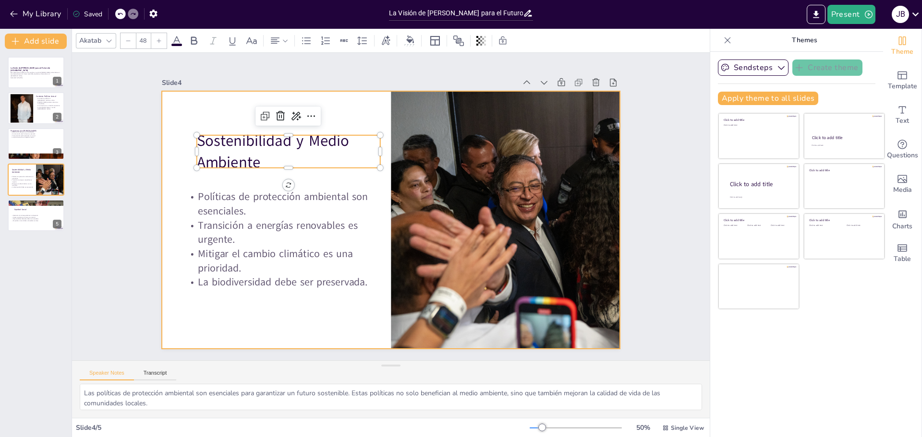
click at [211, 108] on div at bounding box center [388, 220] width 502 height 348
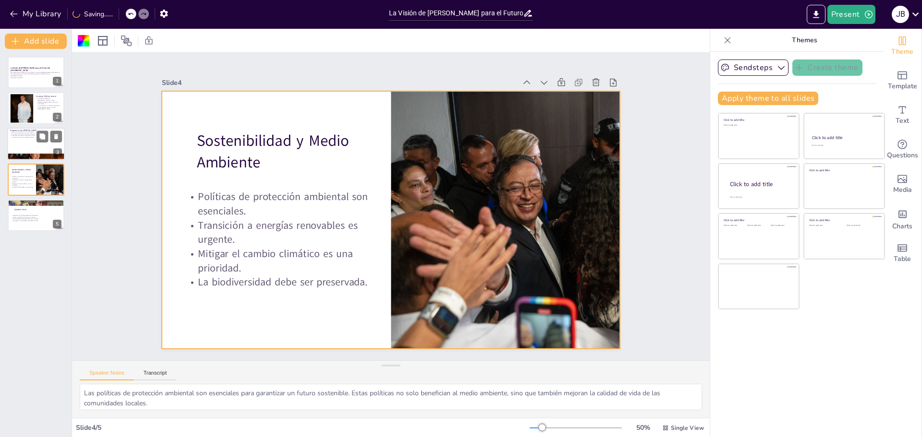
click at [36, 144] on div at bounding box center [36, 144] width 58 height 33
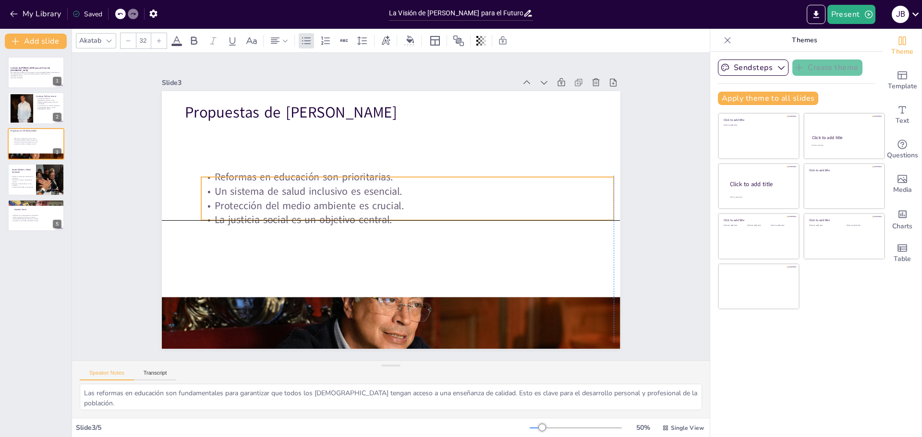
drag, startPoint x: 228, startPoint y: 132, endPoint x: 247, endPoint y: 187, distance: 58.3
click at [321, 187] on p "Un sistema de salud inclusivo es esencial." at bounding box center [411, 215] width 181 height 383
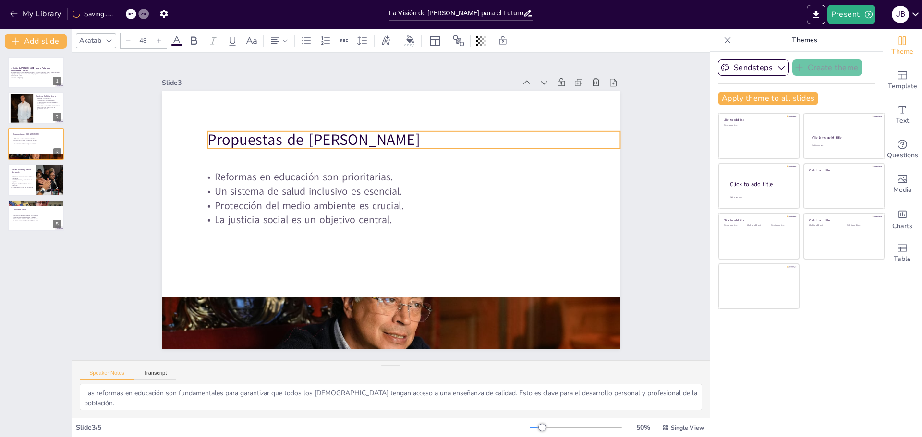
drag, startPoint x: 241, startPoint y: 111, endPoint x: 264, endPoint y: 138, distance: 35.5
click at [264, 138] on p "Propuestas de Gustavo Petro" at bounding box center [420, 142] width 413 height 64
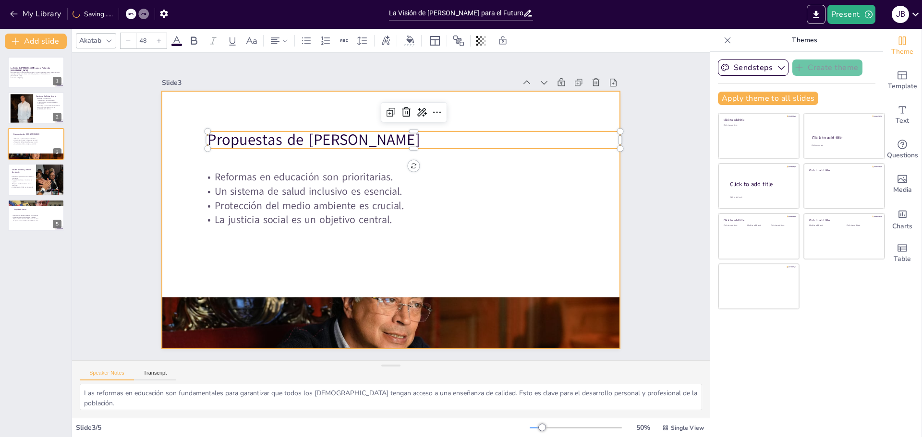
click at [245, 104] on div at bounding box center [389, 220] width 483 height 304
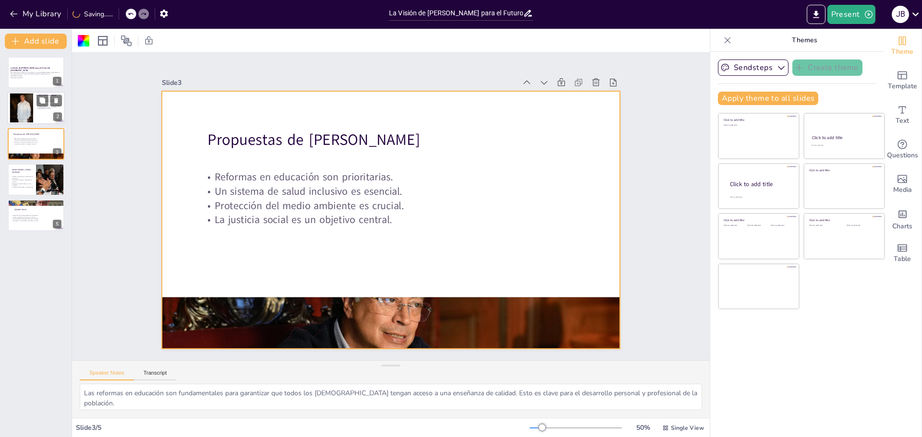
click at [30, 106] on div at bounding box center [22, 108] width 52 height 29
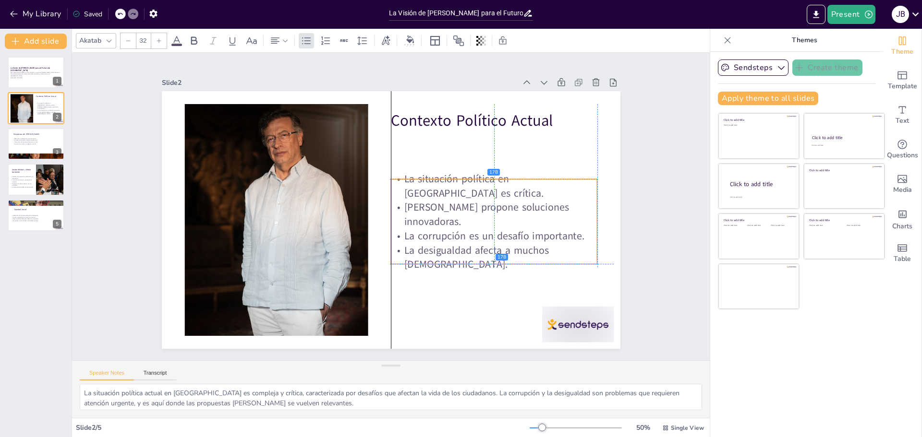
drag, startPoint x: 498, startPoint y: 179, endPoint x: 497, endPoint y: 221, distance: 41.8
click at [497, 221] on p "Gustavo Petro propone soluciones innovadoras." at bounding box center [490, 236] width 208 height 71
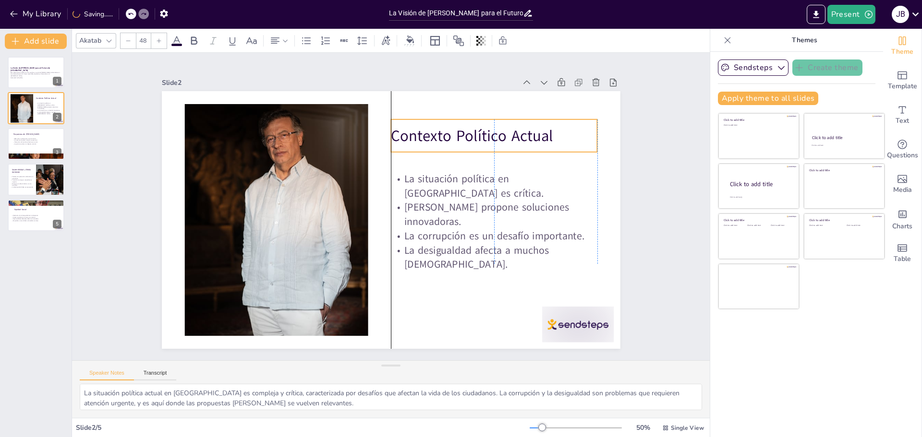
drag, startPoint x: 447, startPoint y: 122, endPoint x: 447, endPoint y: 138, distance: 15.4
click at [447, 138] on p "Contexto Político Actual" at bounding box center [500, 147] width 207 height 43
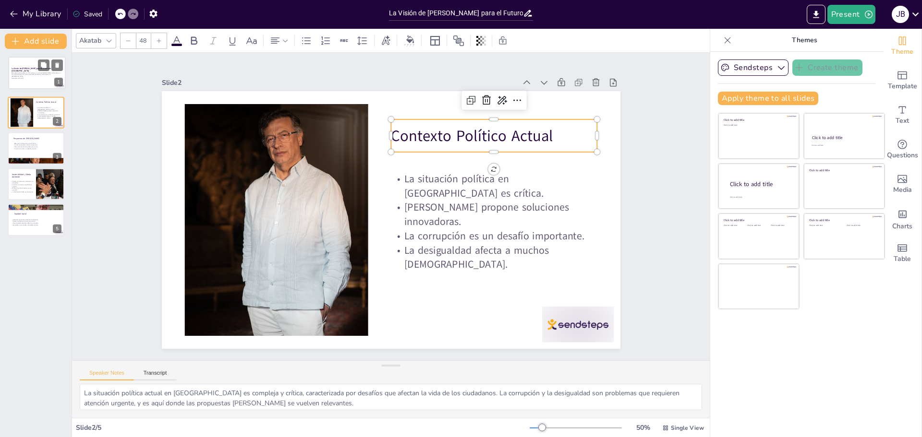
drag, startPoint x: 53, startPoint y: 78, endPoint x: 64, endPoint y: 81, distance: 12.0
click at [64, 81] on div "La Visión de Gustavo Petro para el Futuro de Colombia Esta presentación explora…" at bounding box center [37, 73] width 58 height 33
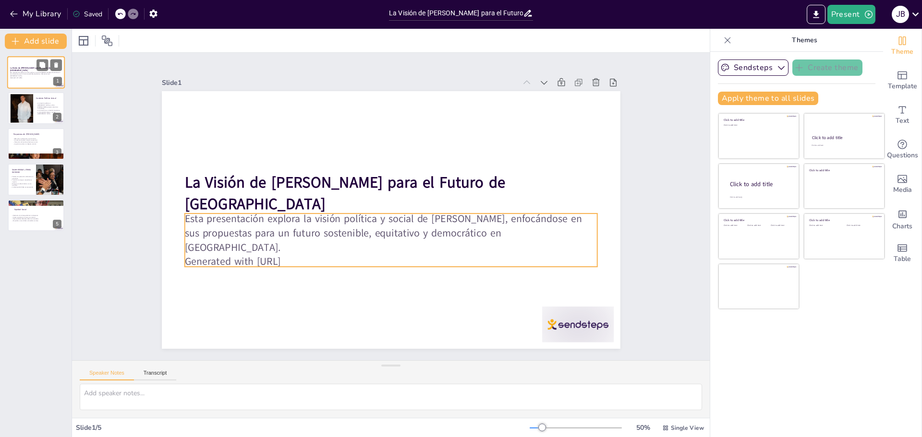
click at [14, 75] on p "Esta presentación explora la visión política y social de Gustavo Petro, enfocán…" at bounding box center [36, 74] width 52 height 5
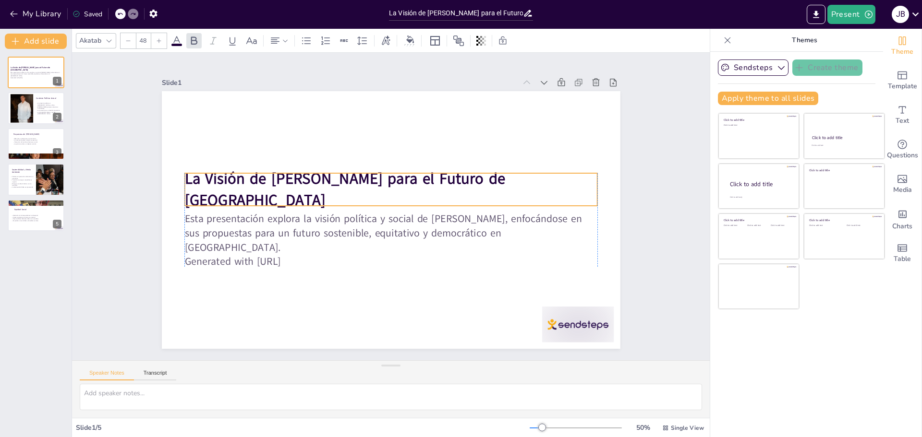
click at [272, 182] on strong "La Visión de Gustavo Petro para el Futuro de Colombia" at bounding box center [346, 175] width 323 height 57
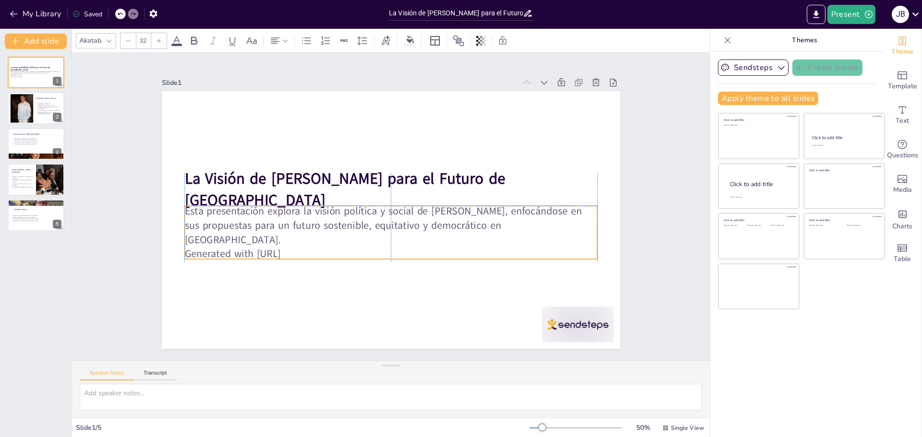
click at [284, 218] on p "Esta presentación explora la visión política y social de Gustavo Petro, enfocán…" at bounding box center [387, 224] width 413 height 127
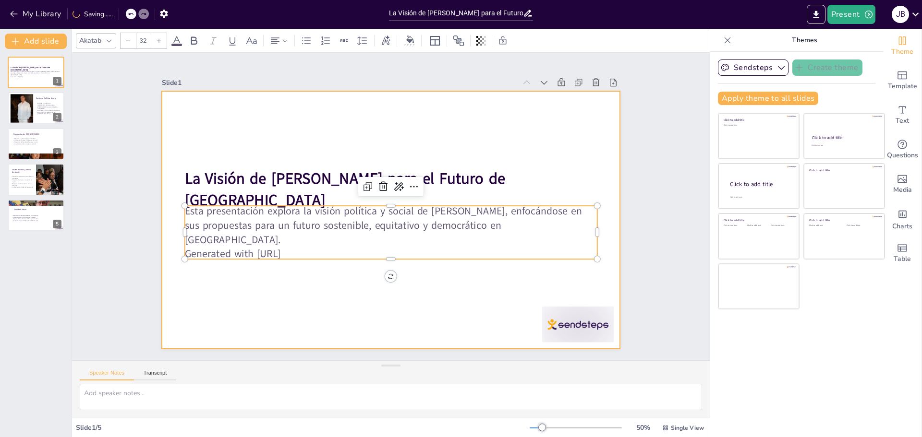
click at [279, 128] on div at bounding box center [389, 220] width 483 height 304
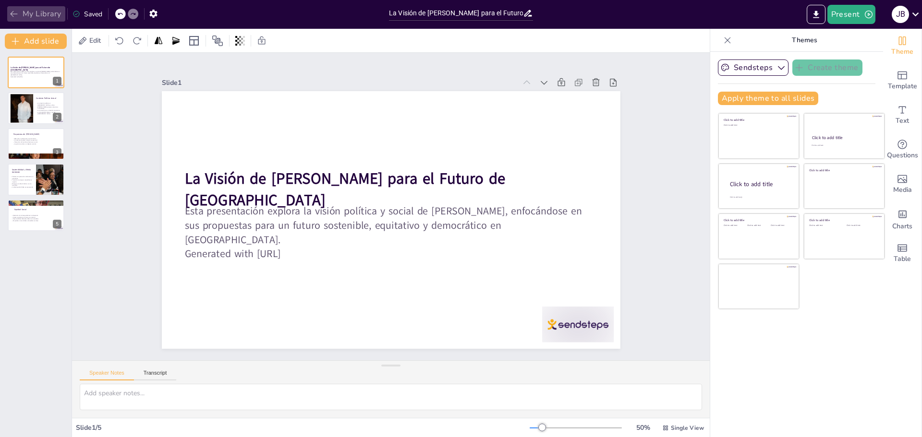
click at [46, 11] on button "My Library" at bounding box center [36, 13] width 58 height 15
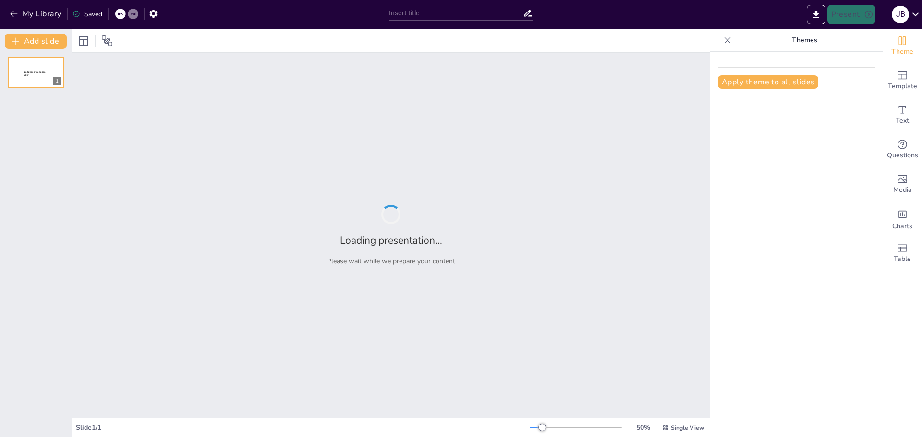
type input "La Comunidad de Roblox: Colaboración y Creatividad"
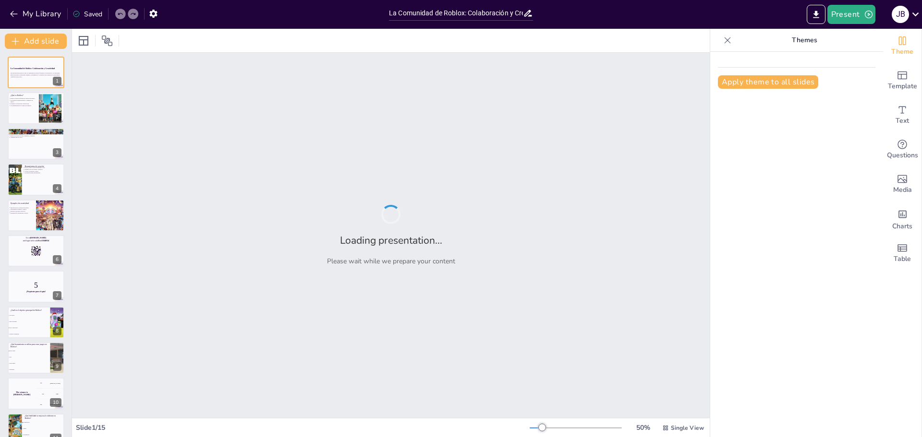
checkbox input "true"
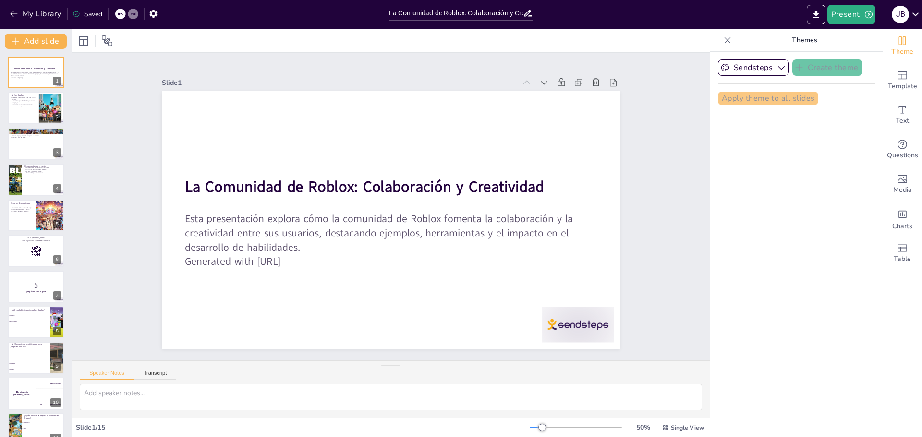
checkbox input "true"
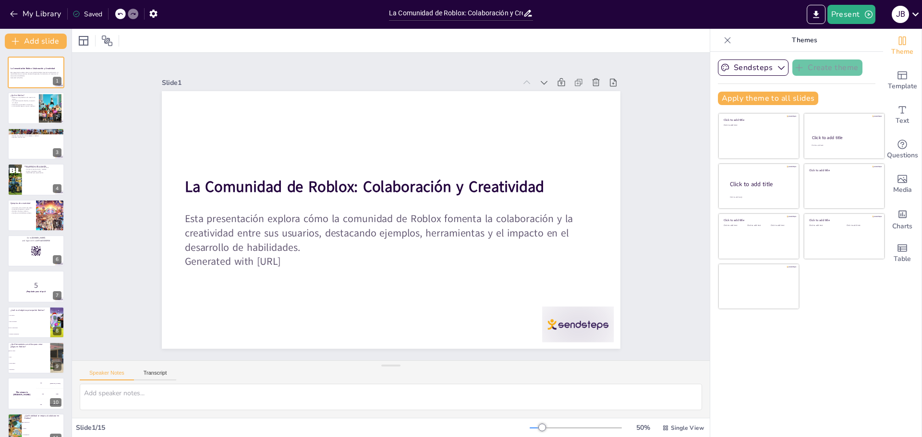
checkbox input "true"
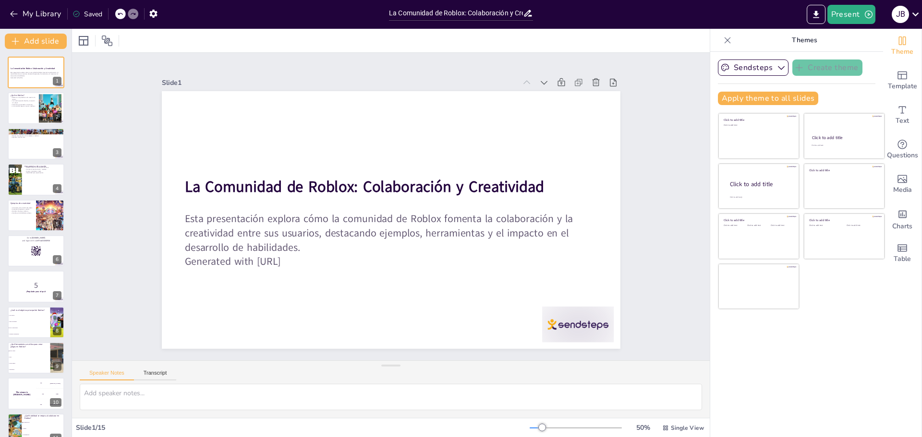
checkbox input "true"
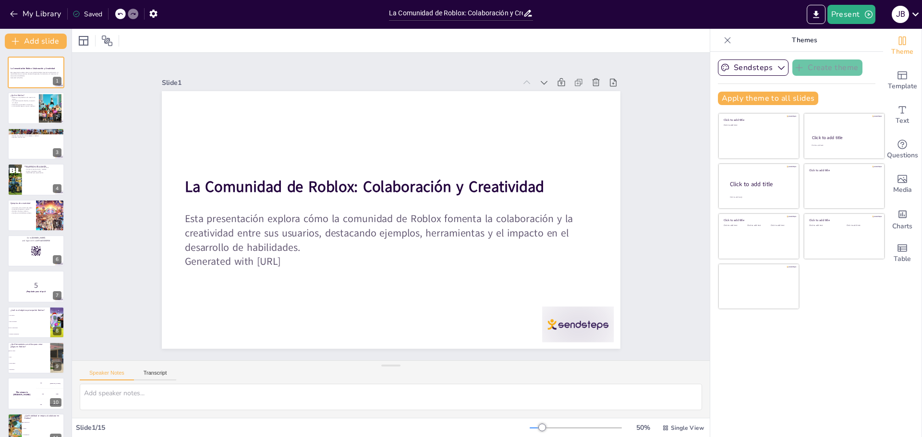
checkbox input "true"
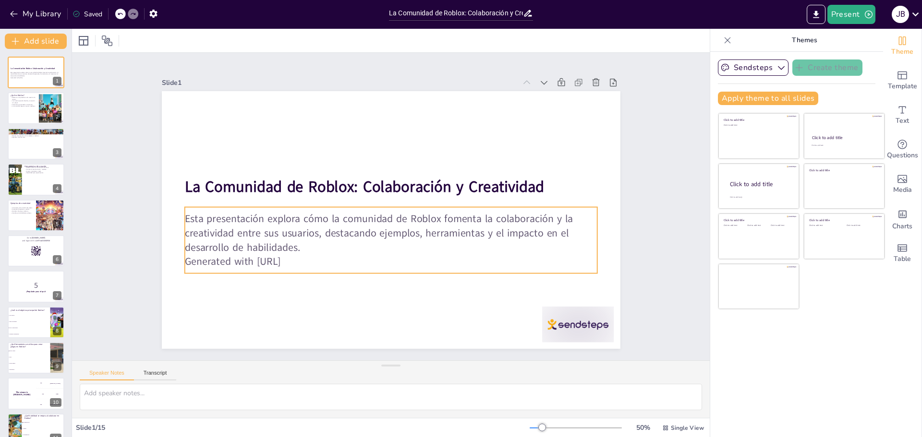
checkbox input "true"
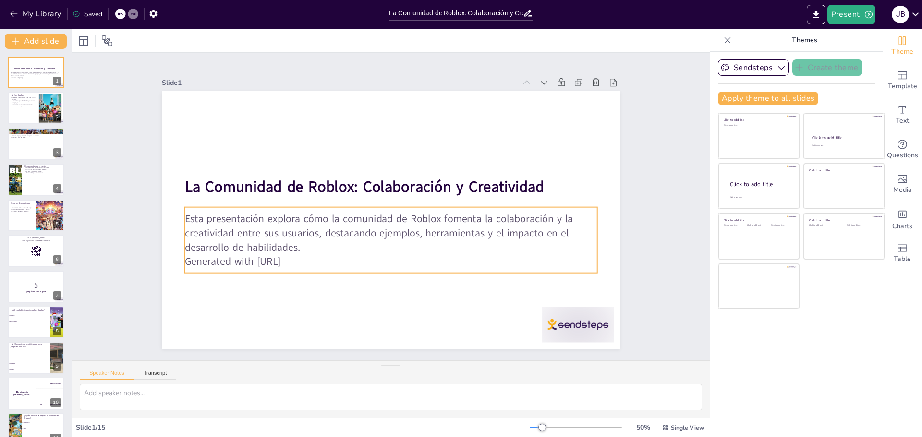
checkbox input "true"
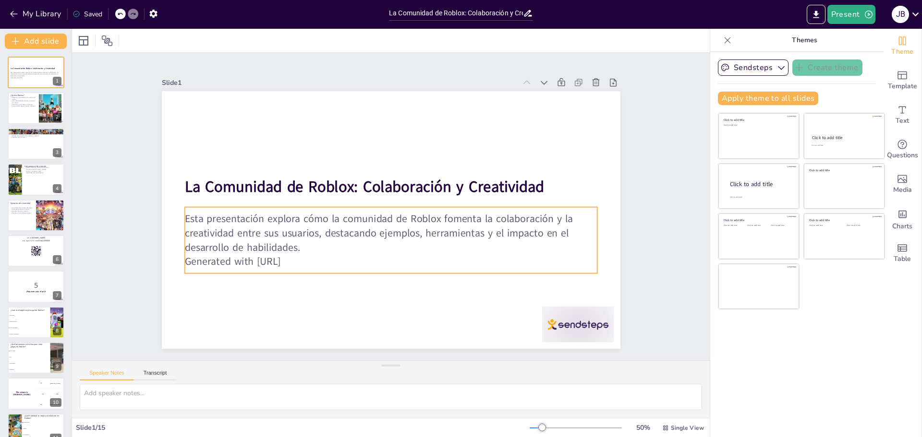
checkbox input "true"
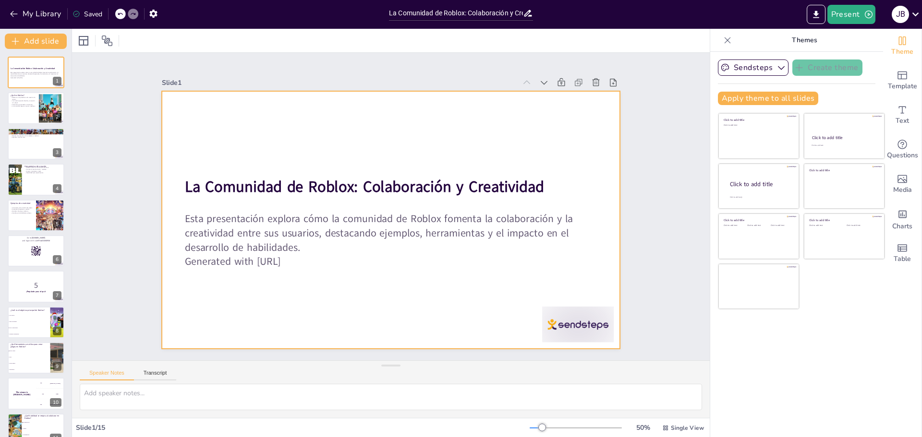
checkbox input "true"
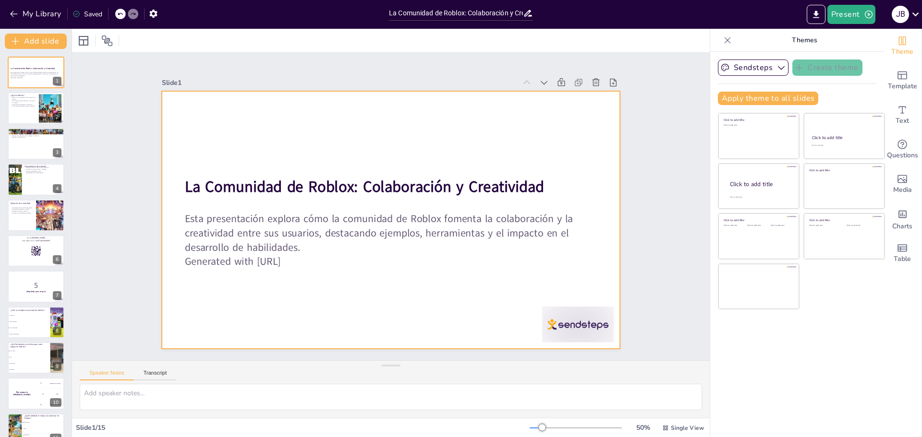
checkbox input "true"
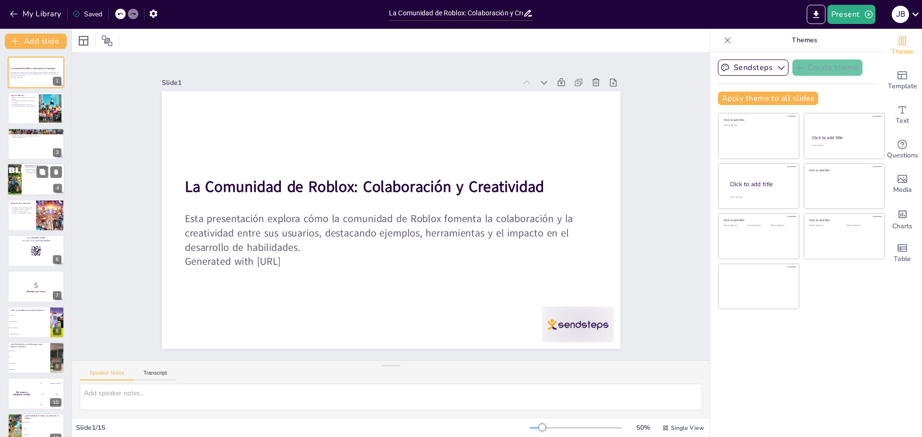
checkbox input "true"
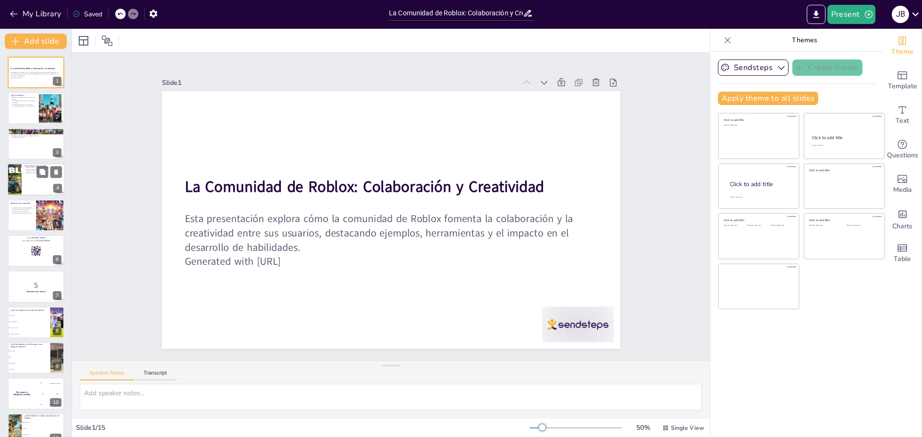
checkbox input "true"
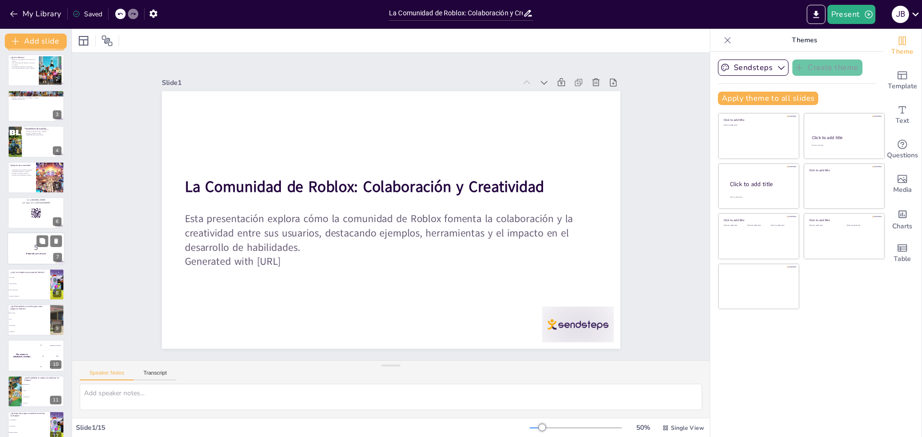
checkbox input "true"
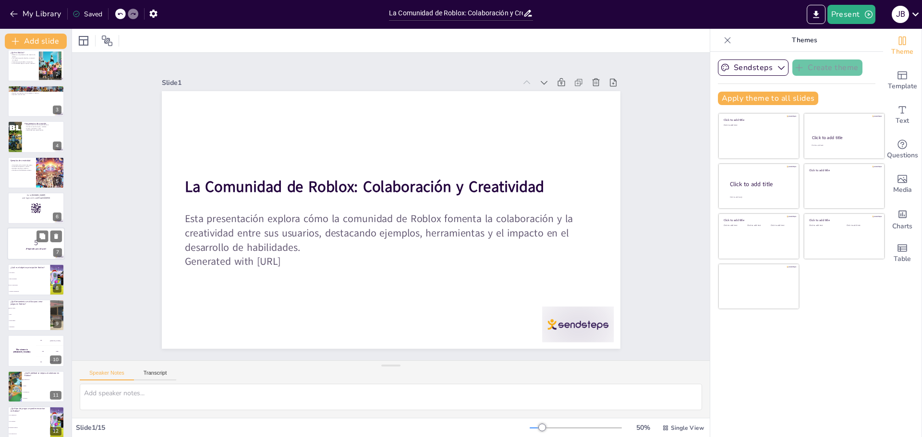
checkbox input "true"
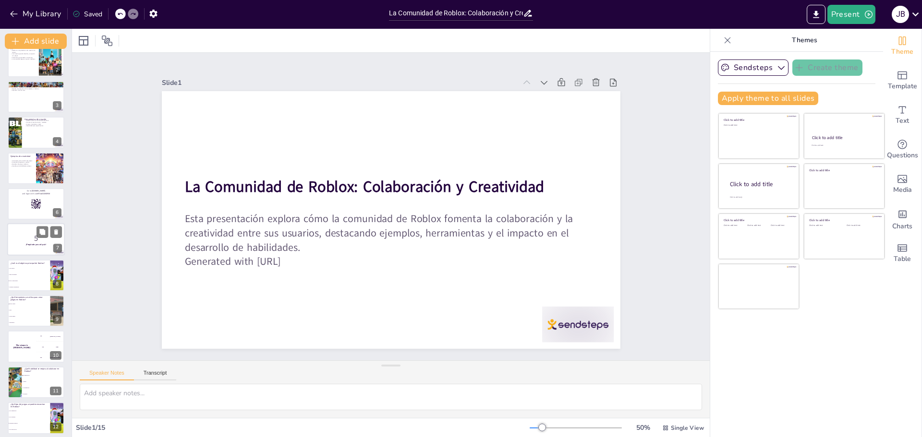
checkbox input "true"
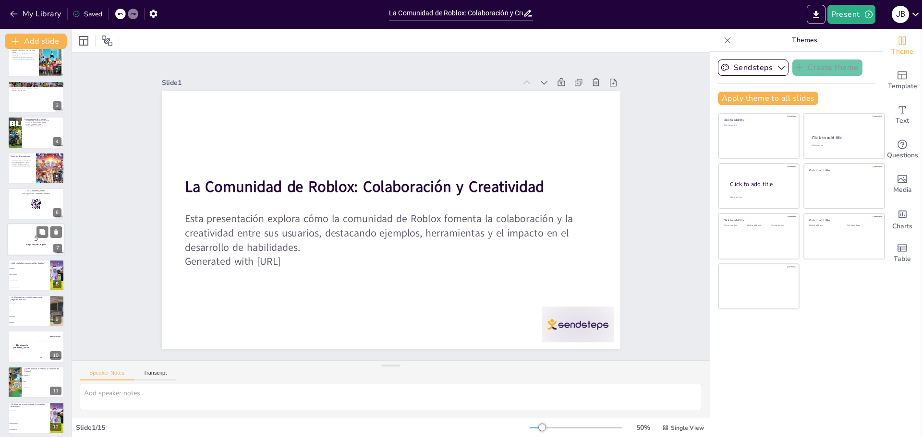
checkbox input "true"
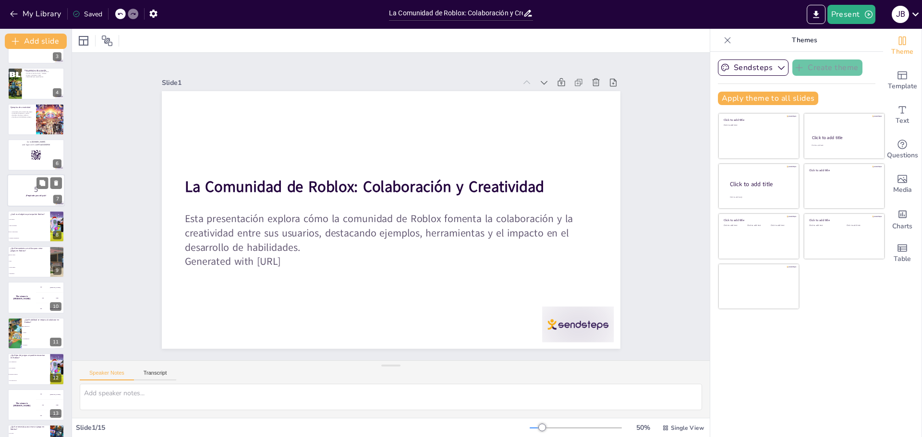
scroll to position [159, 0]
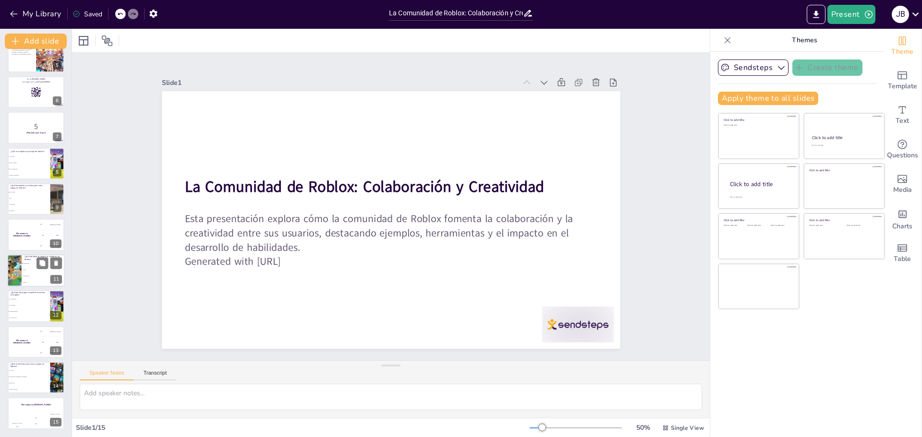
checkbox input "true"
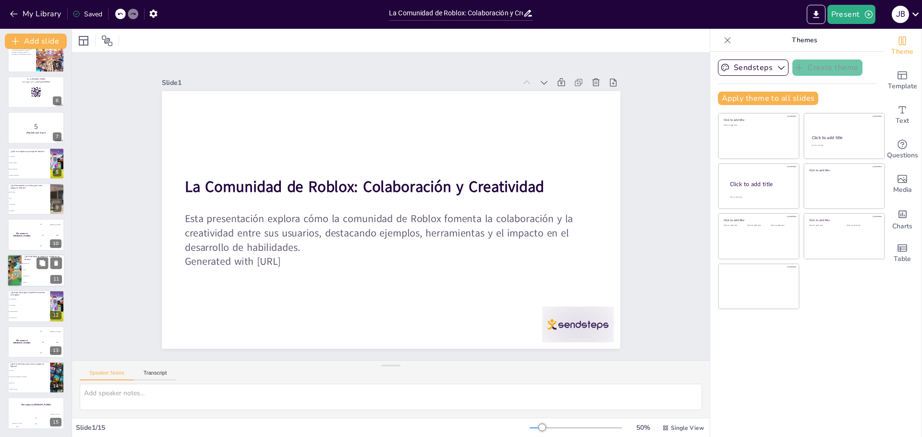
checkbox input "true"
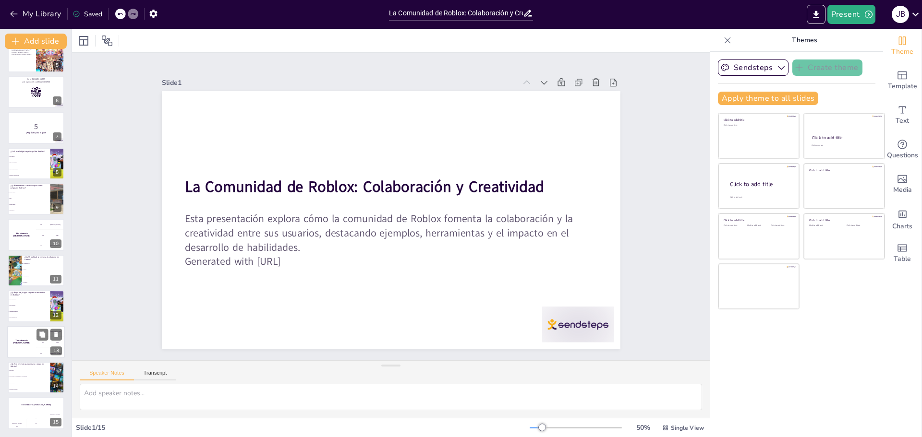
checkbox input "true"
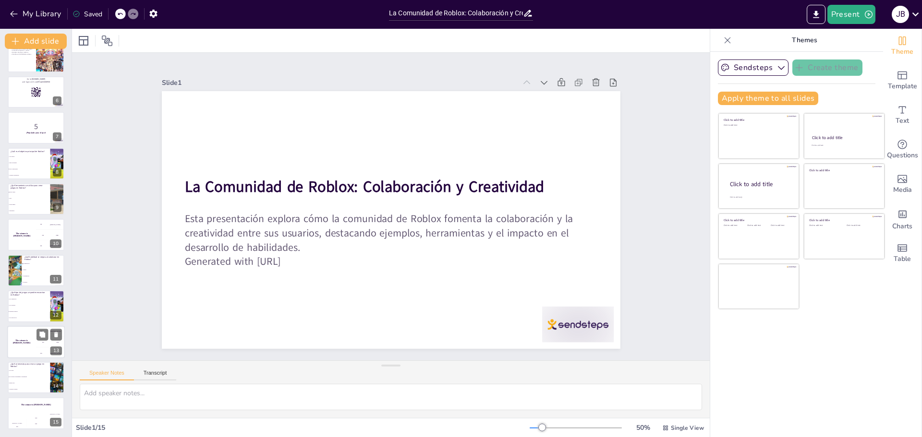
checkbox input "true"
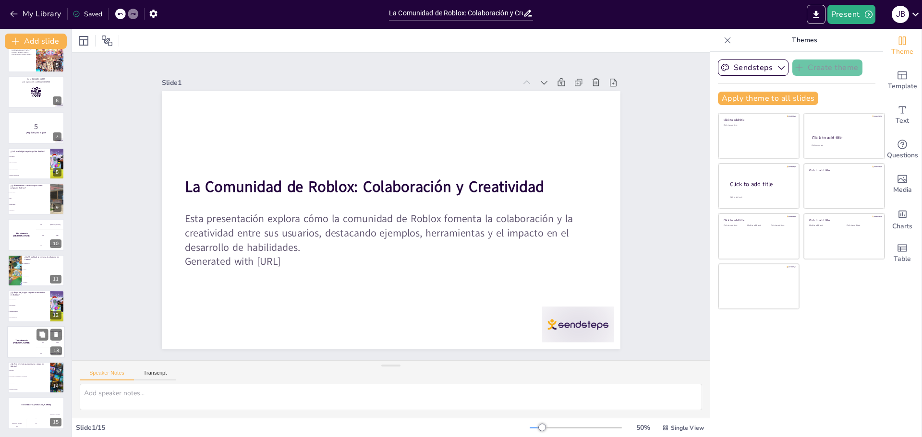
checkbox input "true"
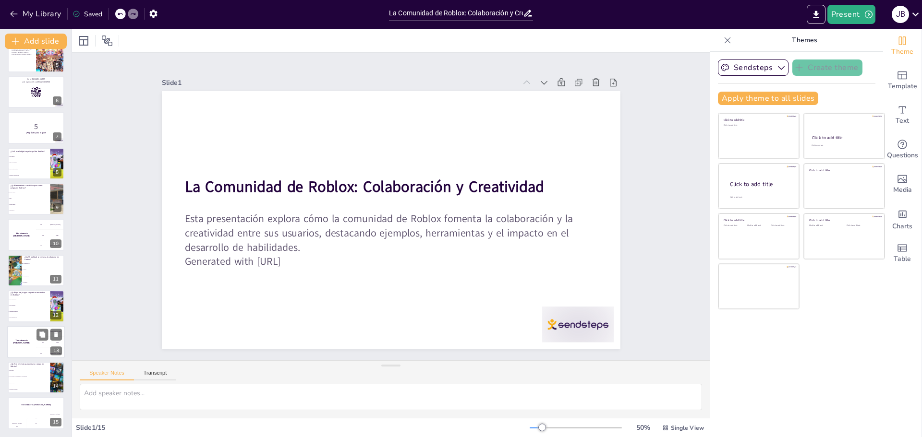
checkbox input "true"
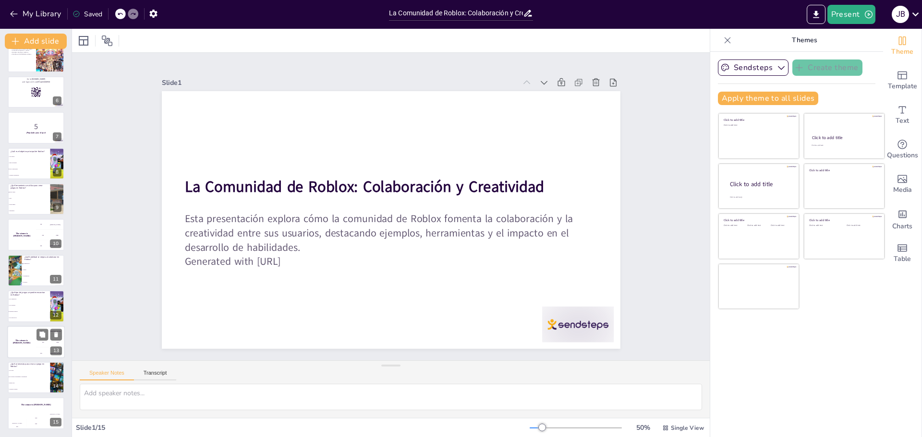
checkbox input "true"
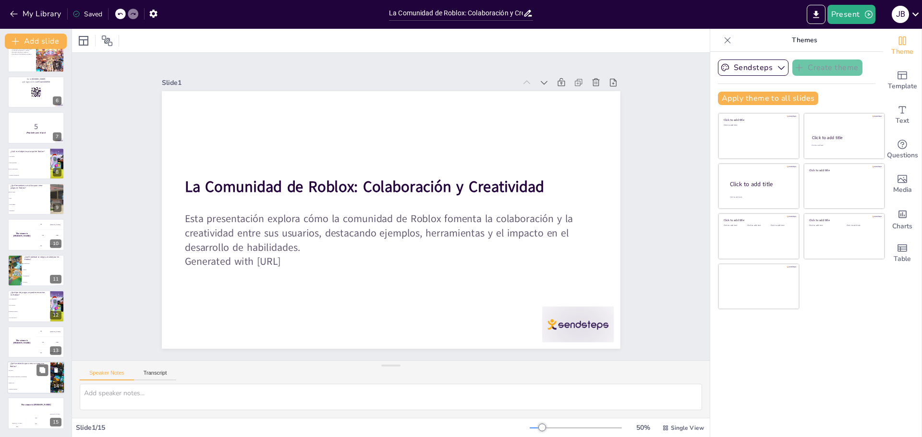
checkbox input "true"
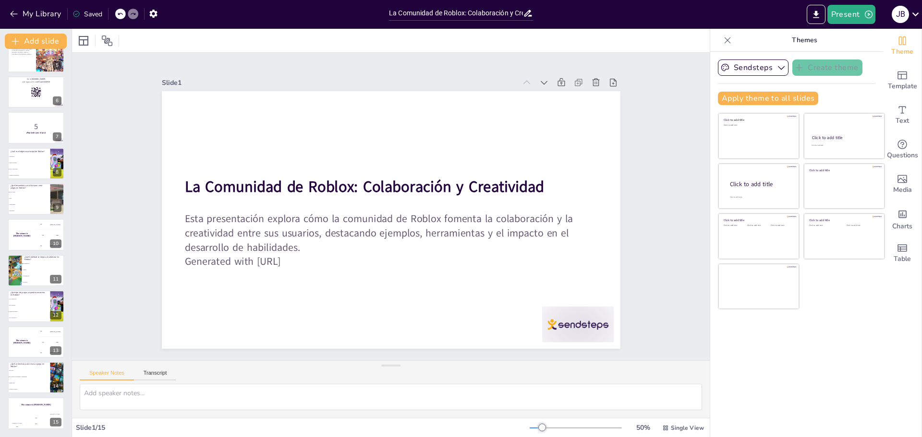
checkbox input "true"
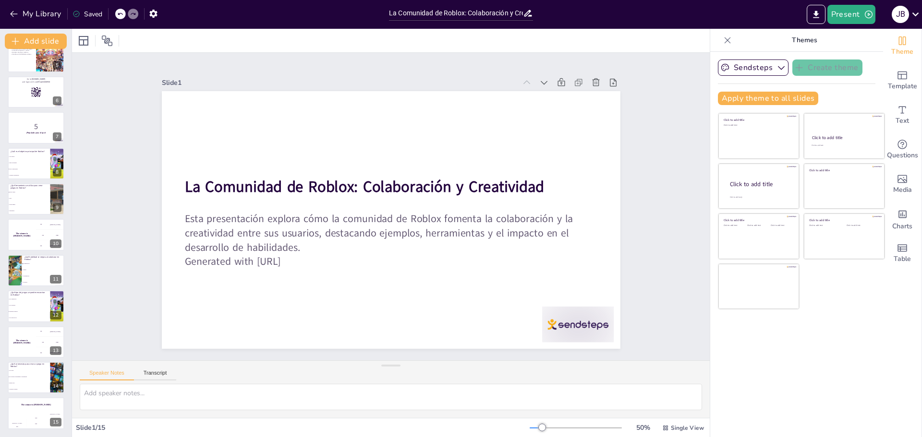
checkbox input "true"
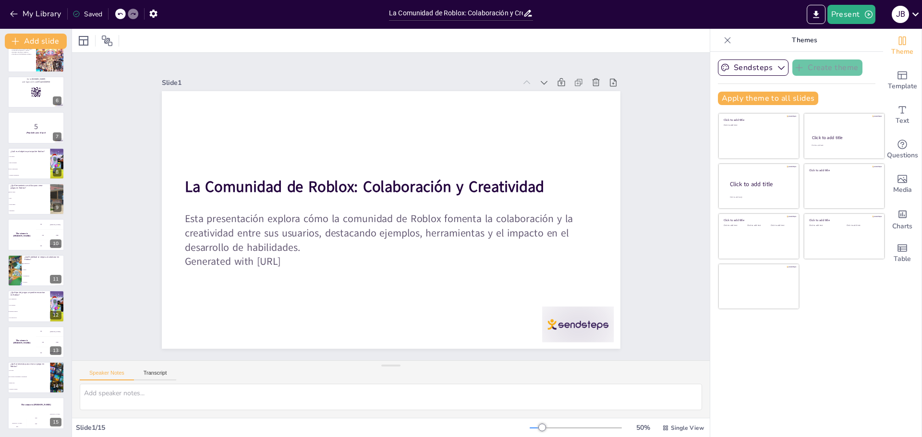
checkbox input "true"
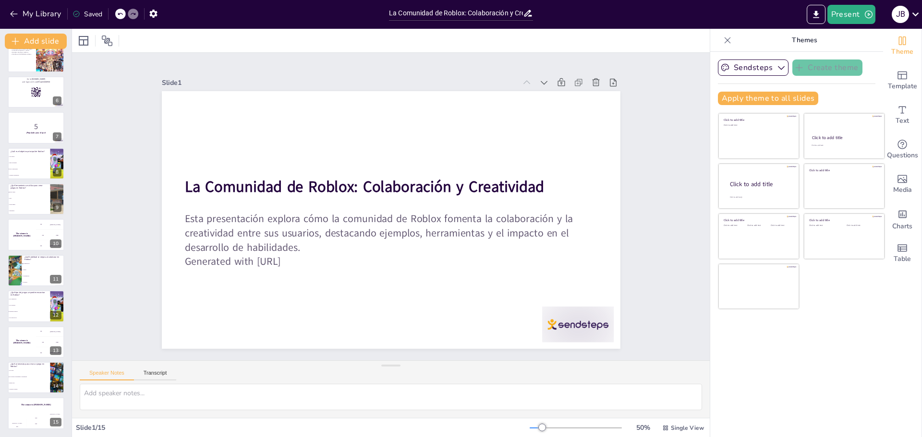
checkbox input "true"
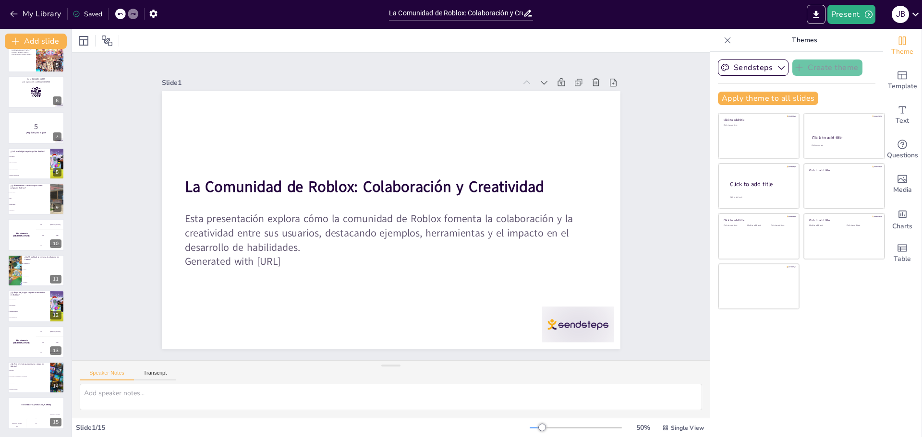
checkbox input "true"
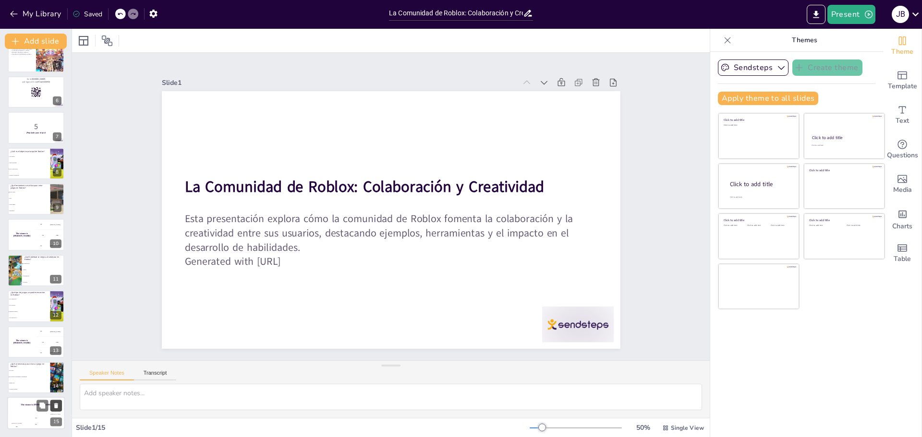
checkbox input "true"
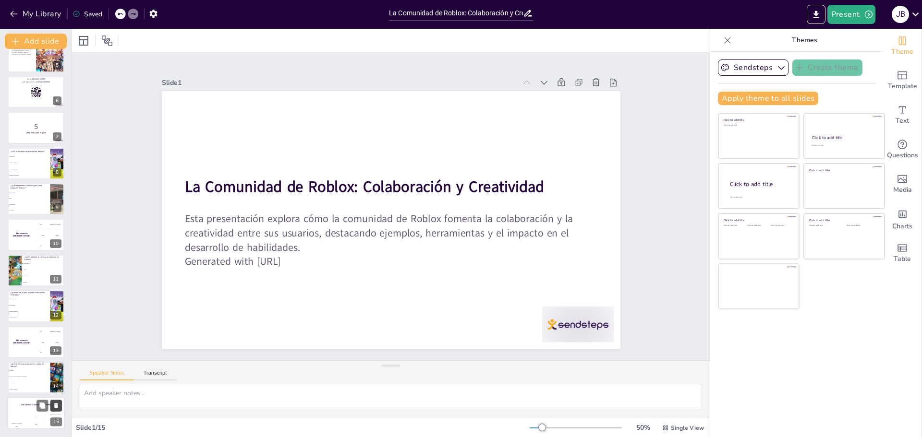
checkbox input "true"
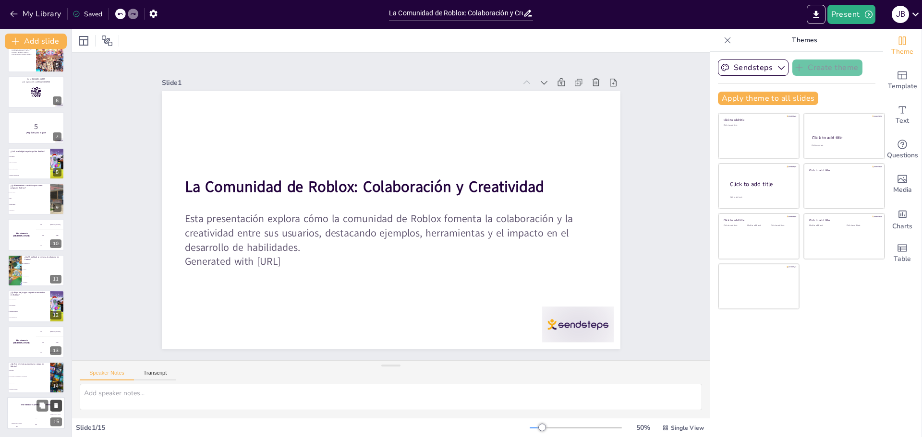
click at [59, 405] on icon at bounding box center [56, 406] width 7 height 7
type textarea "Para crear un juego en Roblox, se necesita un conjunto de habilidades y herrami…"
checkbox input "true"
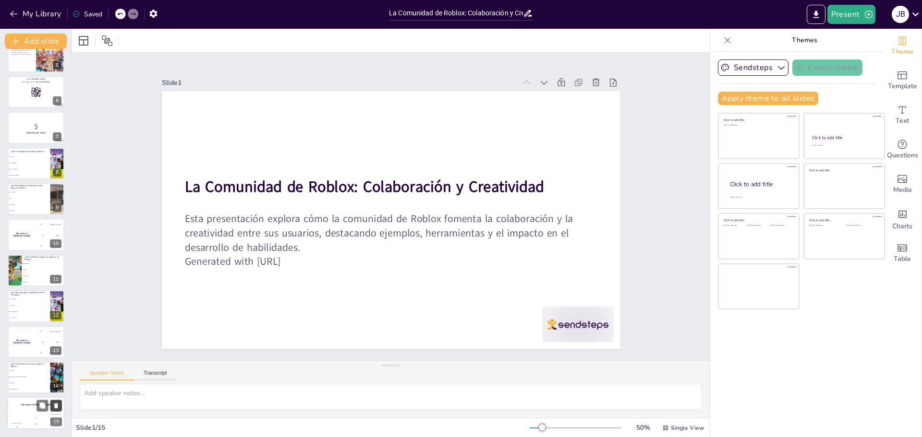
checkbox input "true"
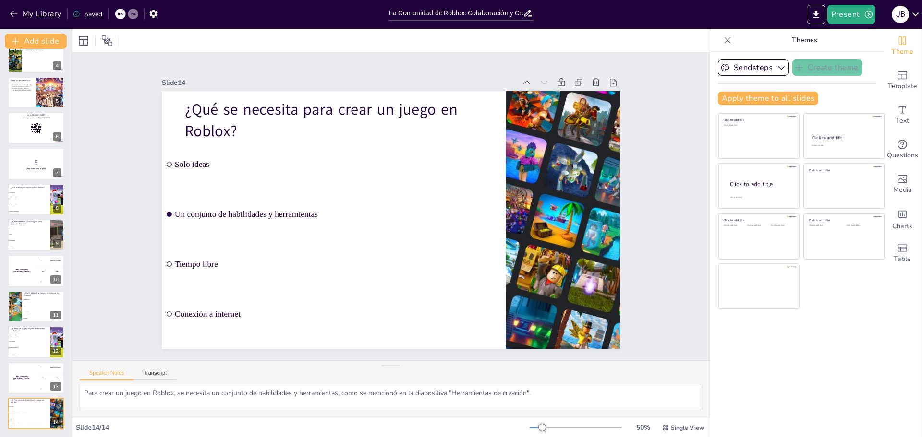
checkbox input "true"
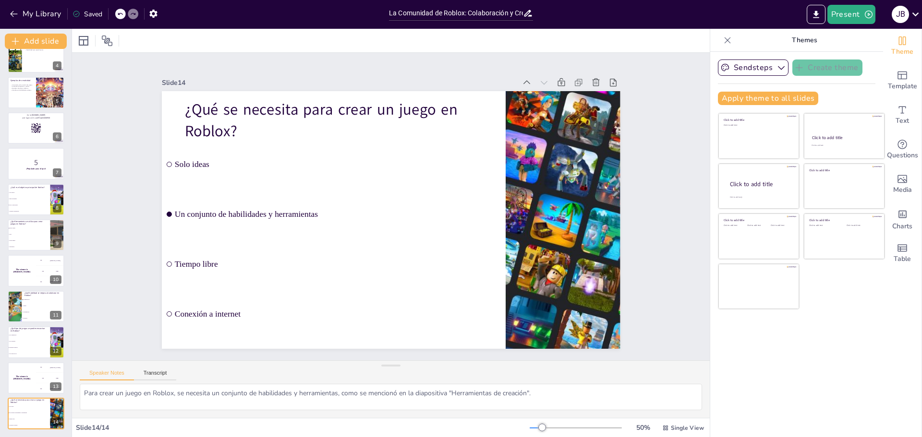
checkbox input "true"
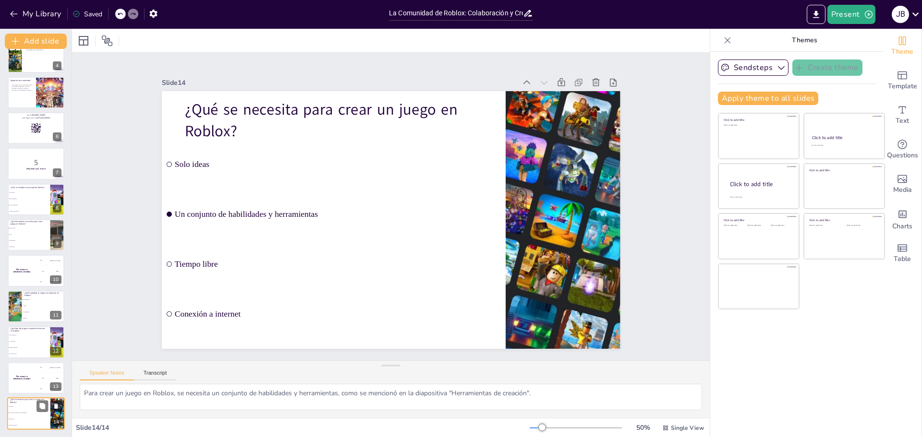
checkbox input "true"
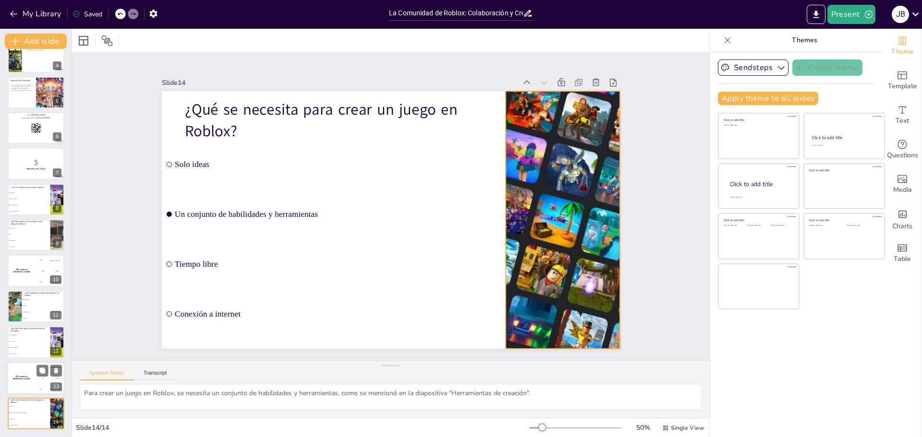
checkbox input "true"
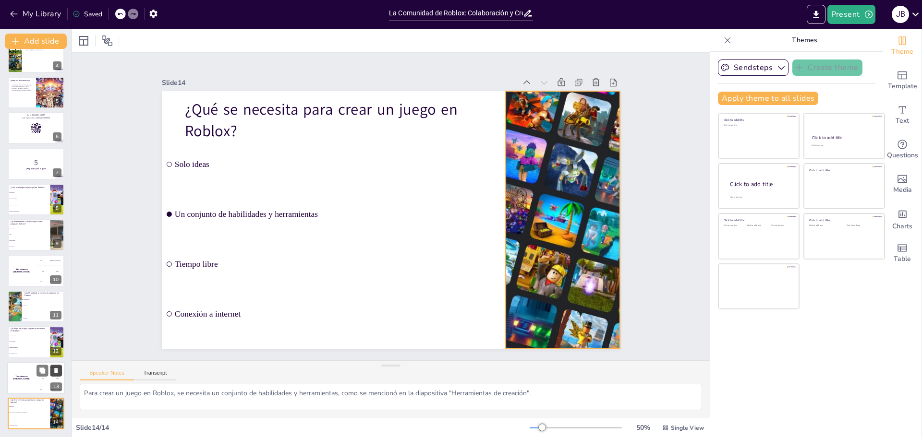
checkbox input "true"
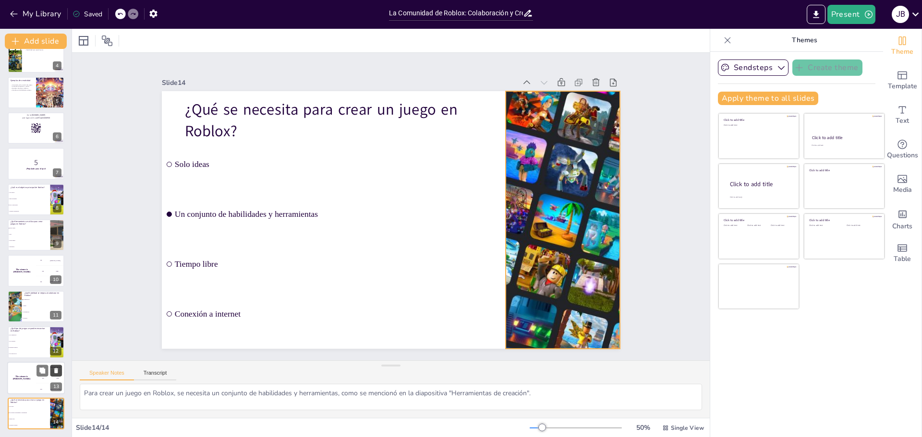
checkbox input "true"
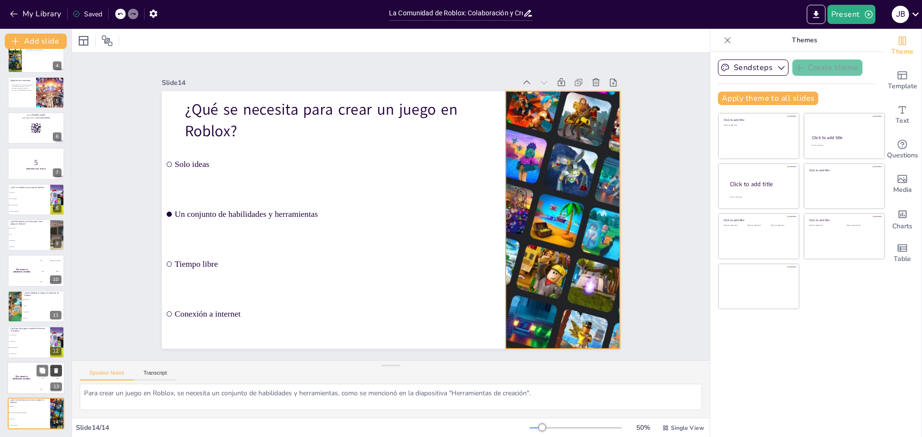
checkbox input "true"
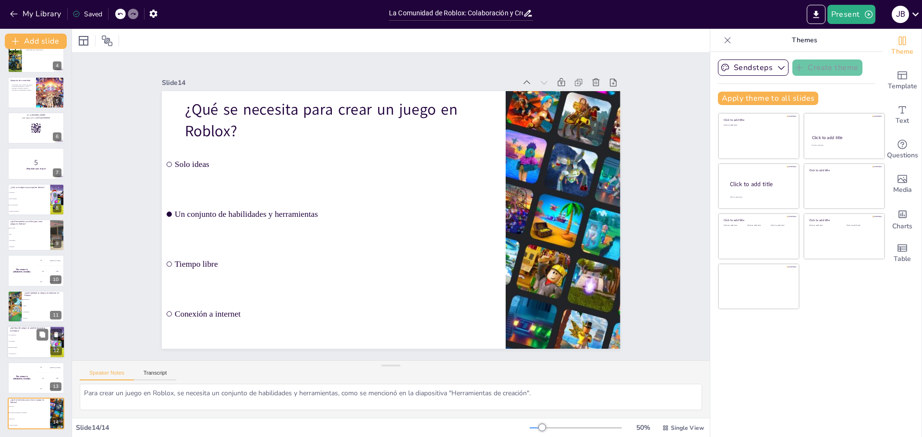
checkbox input "true"
click at [56, 368] on icon at bounding box center [56, 370] width 7 height 7
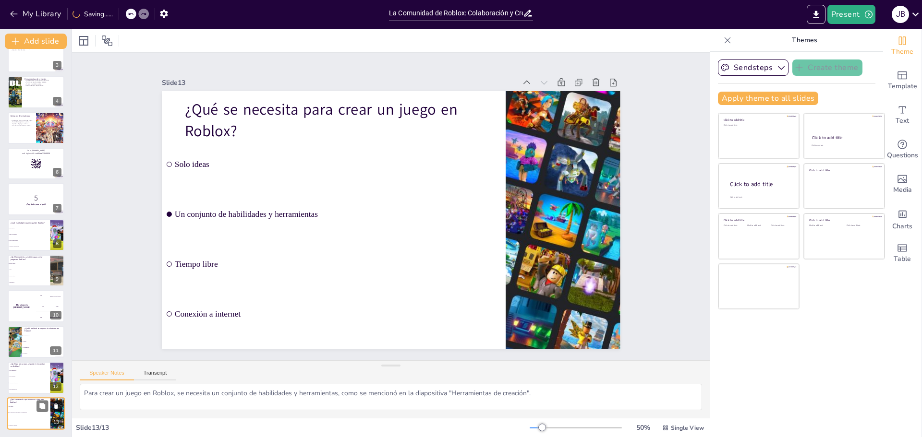
click at [56, 368] on icon at bounding box center [55, 370] width 7 height 7
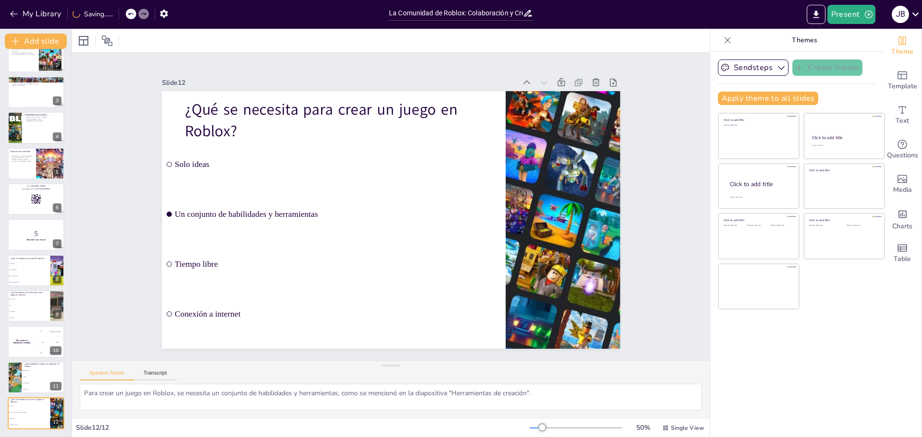
click at [56, 368] on icon at bounding box center [55, 370] width 7 height 7
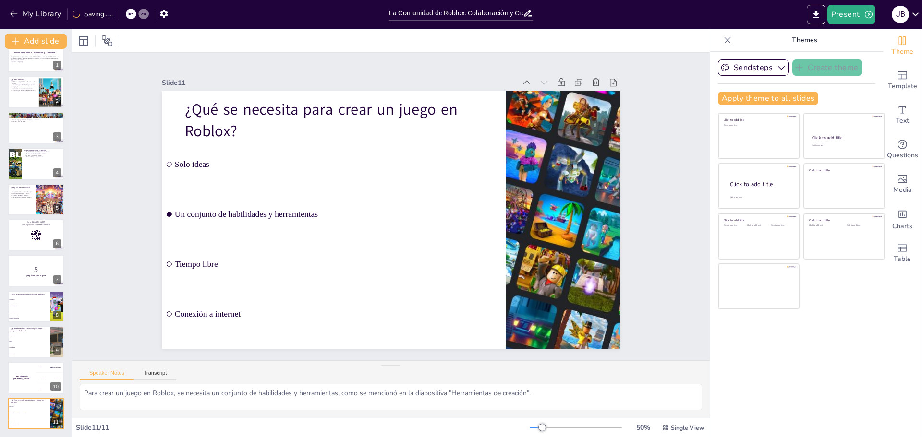
click at [56, 368] on icon at bounding box center [55, 370] width 7 height 7
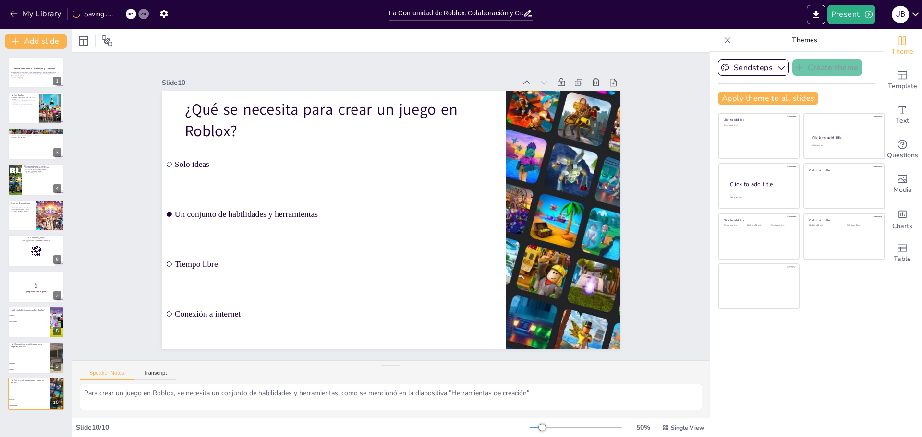
click at [56, 368] on div "9" at bounding box center [57, 367] width 9 height 9
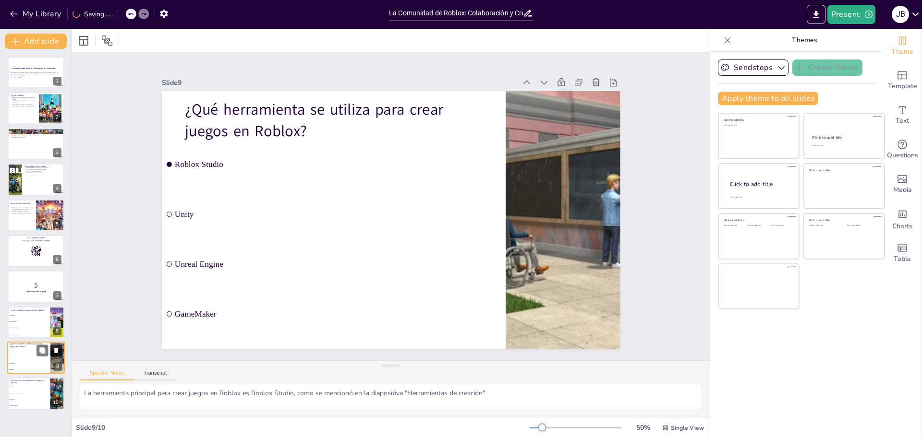
click at [55, 349] on icon at bounding box center [56, 350] width 4 height 5
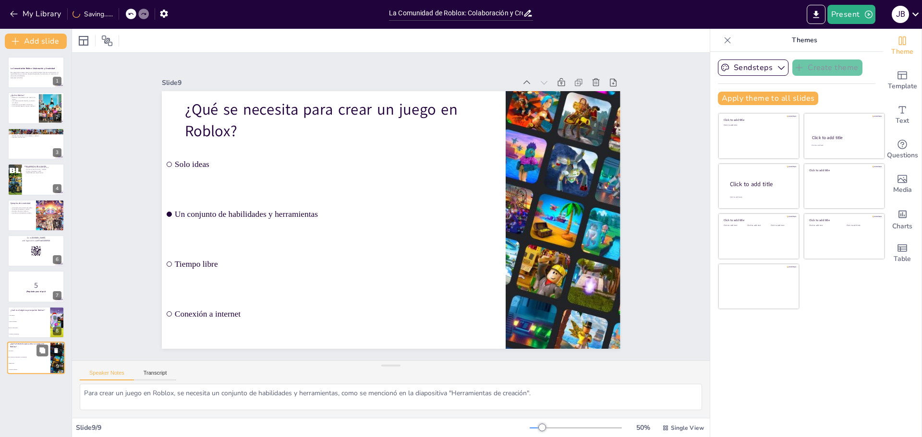
click at [55, 351] on icon at bounding box center [56, 350] width 4 height 5
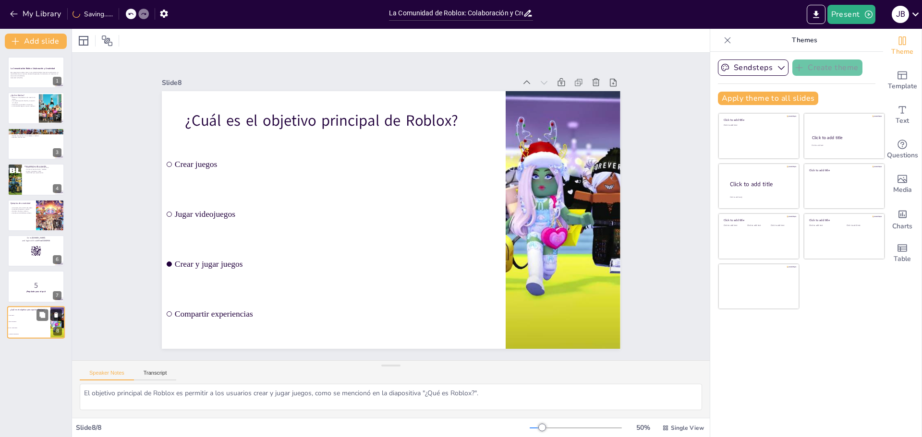
click at [57, 313] on icon at bounding box center [56, 315] width 7 height 7
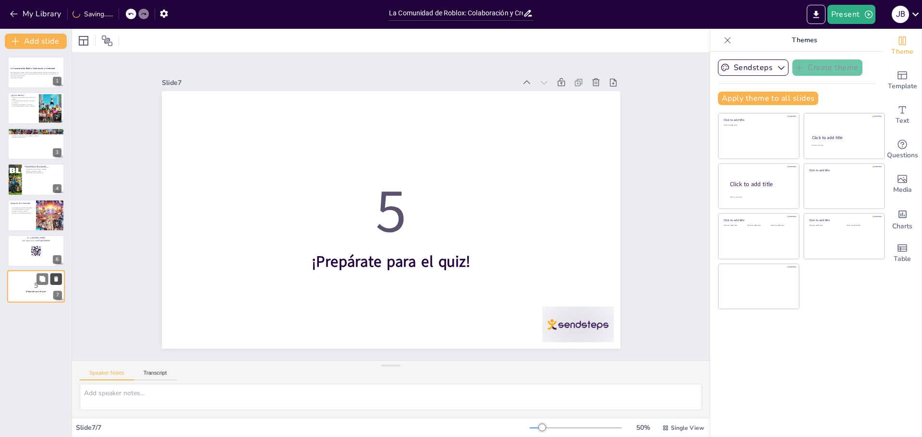
click at [57, 279] on icon at bounding box center [56, 279] width 4 height 5
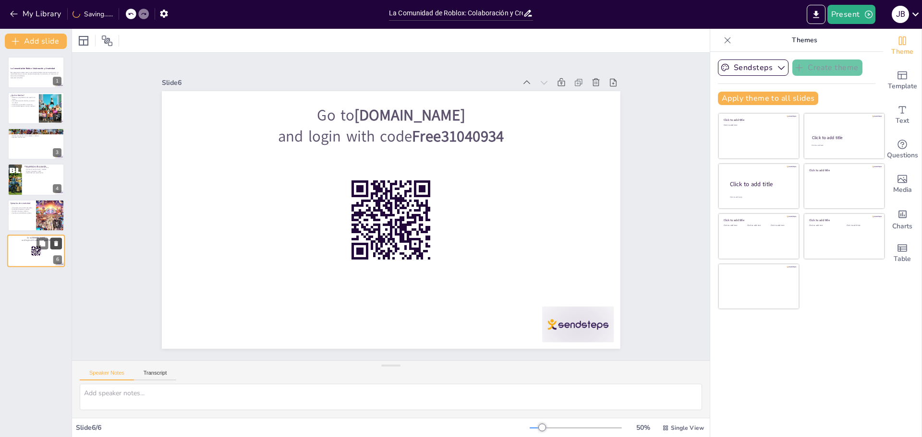
click at [57, 241] on icon at bounding box center [56, 243] width 7 height 7
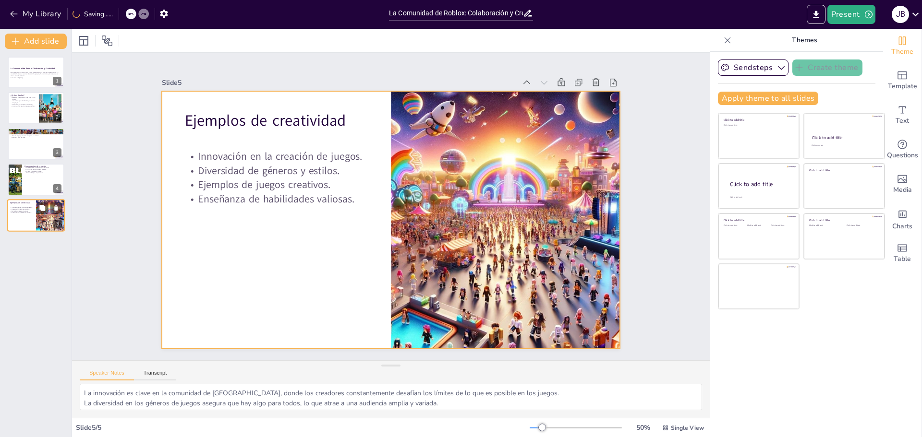
click at [33, 221] on div at bounding box center [36, 215] width 58 height 33
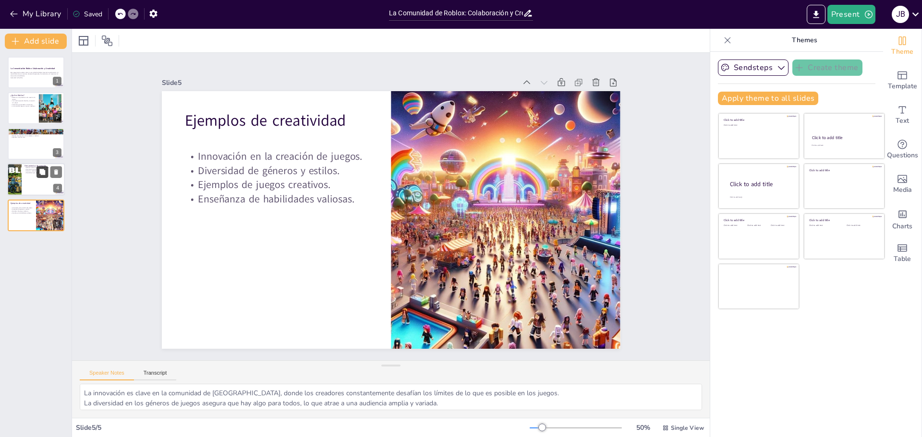
click at [47, 168] on button at bounding box center [42, 173] width 12 height 12
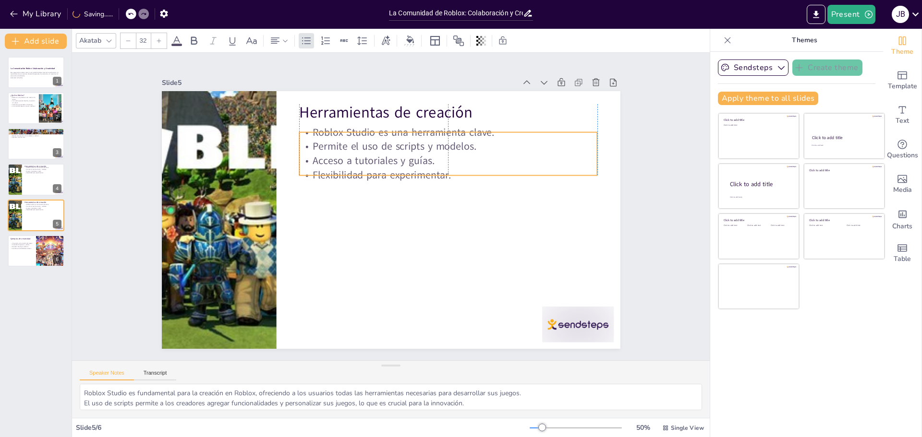
drag, startPoint x: 341, startPoint y: 132, endPoint x: 342, endPoint y: 139, distance: 7.3
click at [342, 139] on p "Permite el uso de scripts y modelos." at bounding box center [454, 153] width 298 height 46
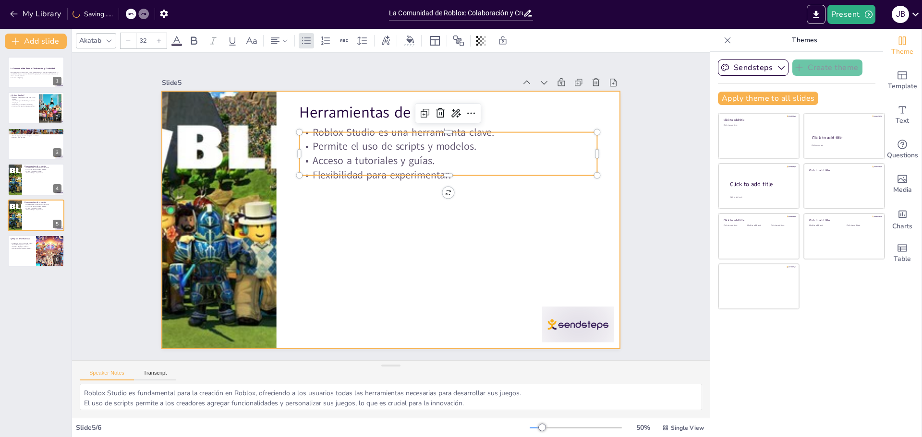
click at [341, 206] on div at bounding box center [389, 220] width 483 height 304
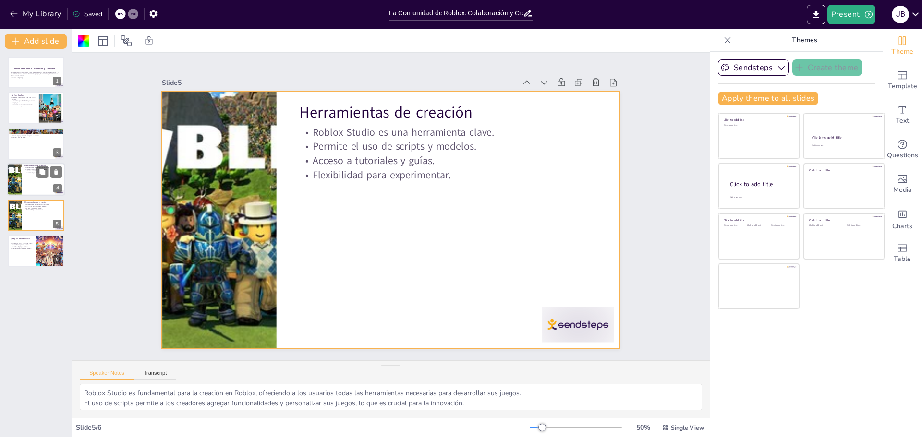
click at [28, 174] on div at bounding box center [36, 179] width 58 height 33
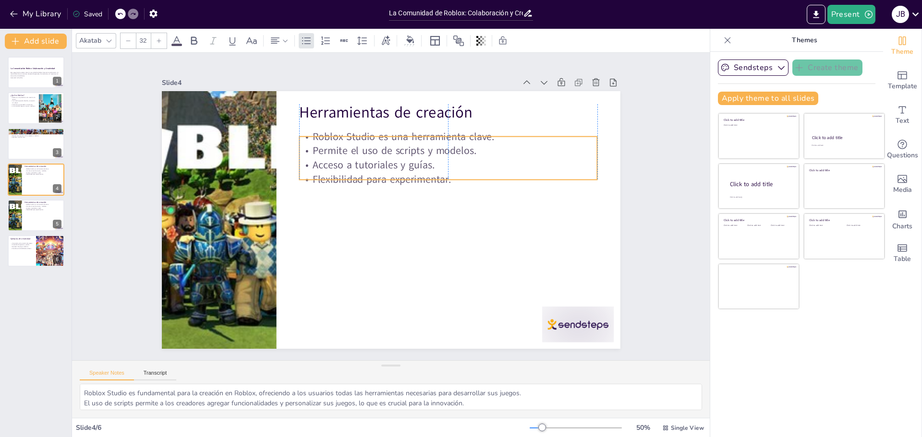
drag, startPoint x: 355, startPoint y: 153, endPoint x: 355, endPoint y: 164, distance: 11.1
click at [355, 164] on p "Acceso a tutoriales y guías." at bounding box center [452, 172] width 298 height 46
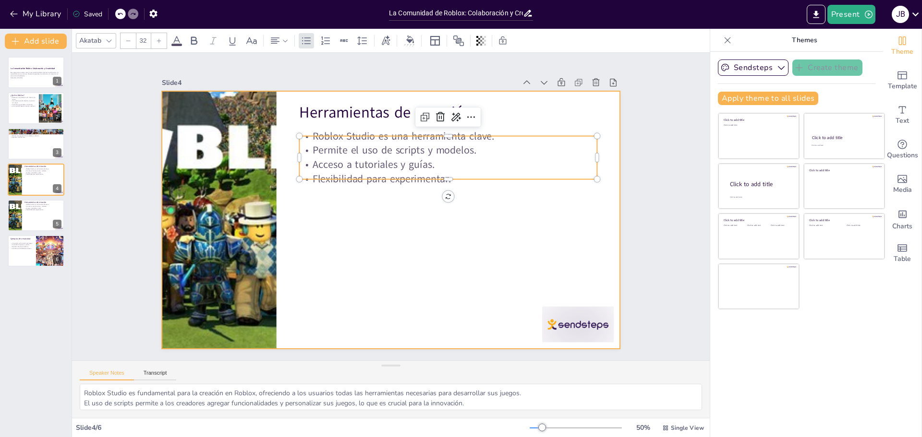
click at [355, 220] on div at bounding box center [388, 220] width 502 height 348
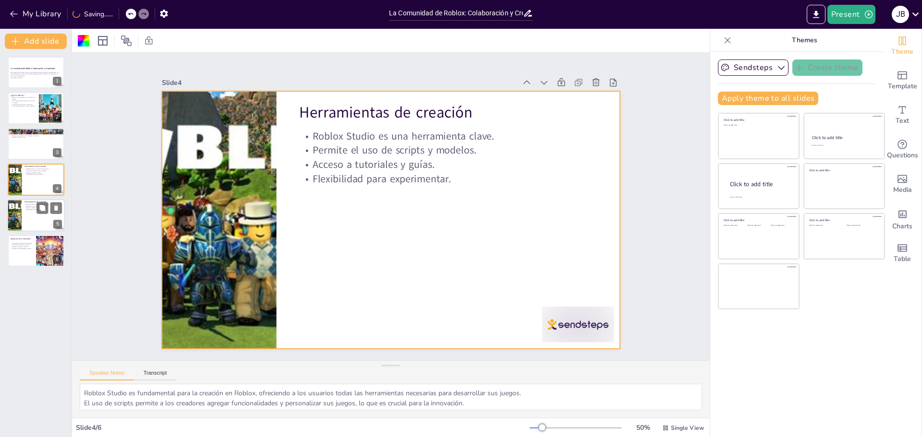
click at [22, 213] on div at bounding box center [36, 215] width 58 height 33
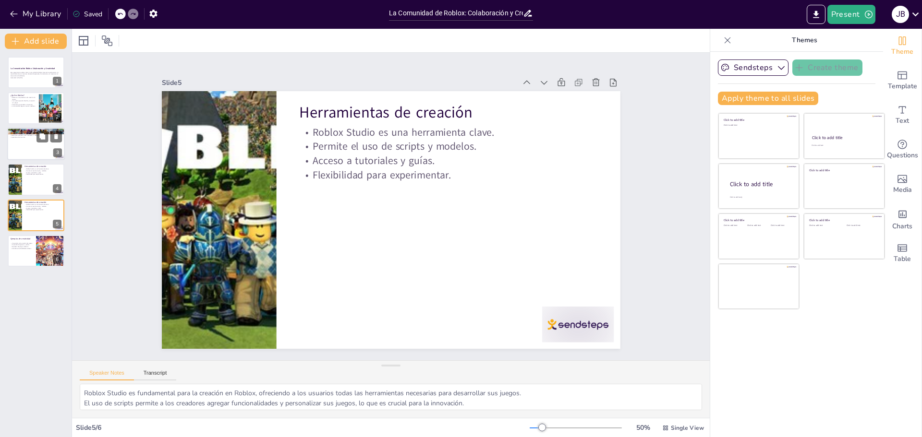
click at [18, 142] on div at bounding box center [36, 144] width 58 height 33
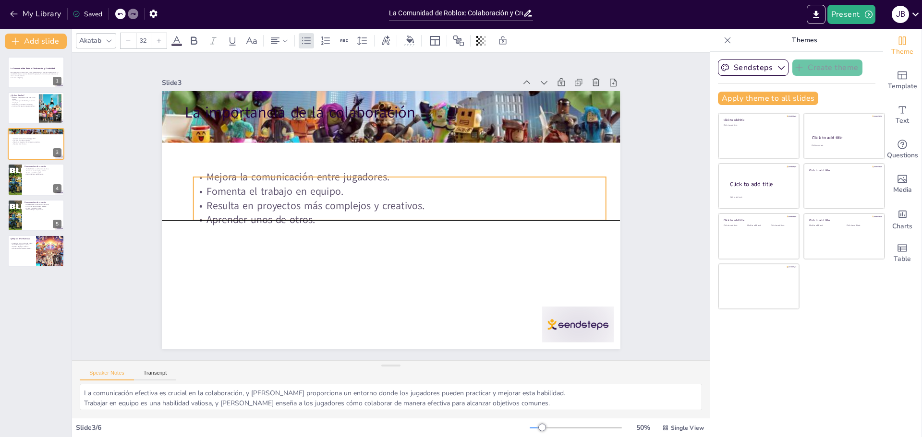
drag, startPoint x: 308, startPoint y: 171, endPoint x: 314, endPoint y: 205, distance: 34.6
click at [314, 205] on p "Resulta en proyectos más complejos y creativos." at bounding box center [399, 209] width 383 height 181
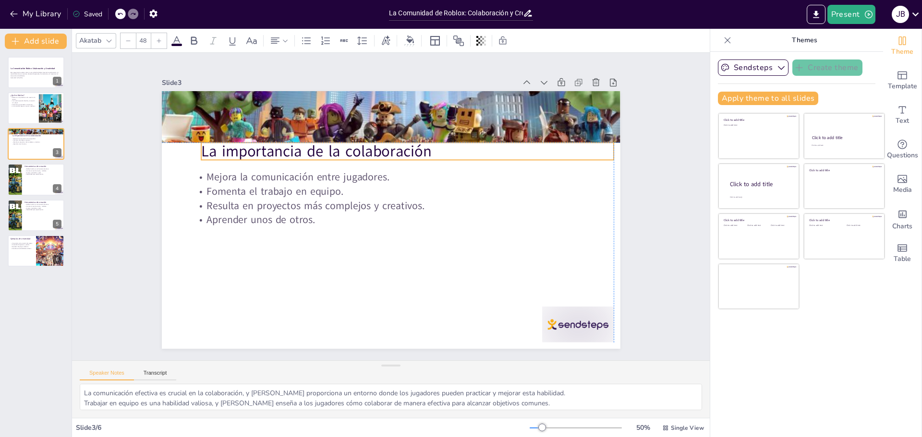
drag, startPoint x: 288, startPoint y: 109, endPoint x: 303, endPoint y: 150, distance: 43.4
click at [303, 150] on p "La importancia de la colaboración" at bounding box center [419, 156] width 408 height 107
click at [36, 105] on div at bounding box center [36, 108] width 58 height 33
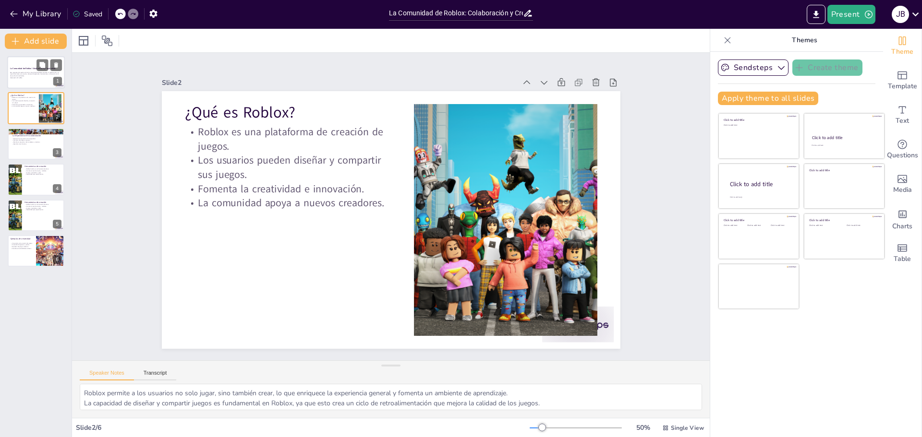
click at [43, 72] on p "Esta presentación explora cómo la comunidad de Roblox fomenta la colaboración y…" at bounding box center [36, 74] width 52 height 5
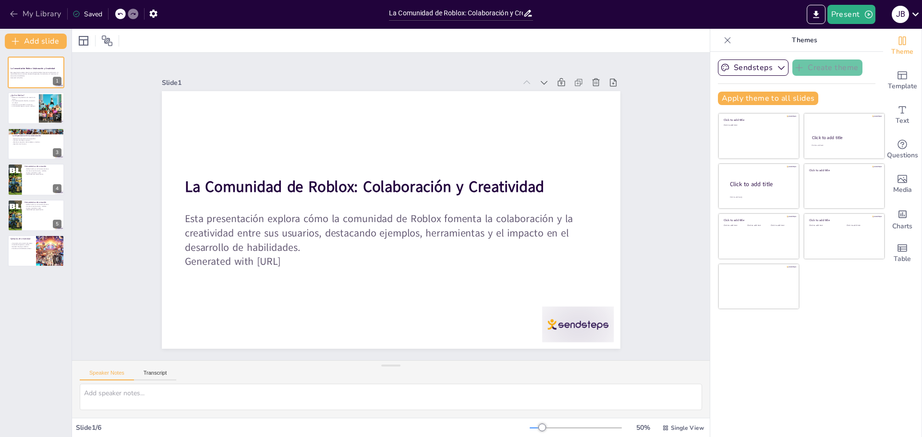
click at [17, 15] on icon "button" at bounding box center [14, 14] width 10 height 10
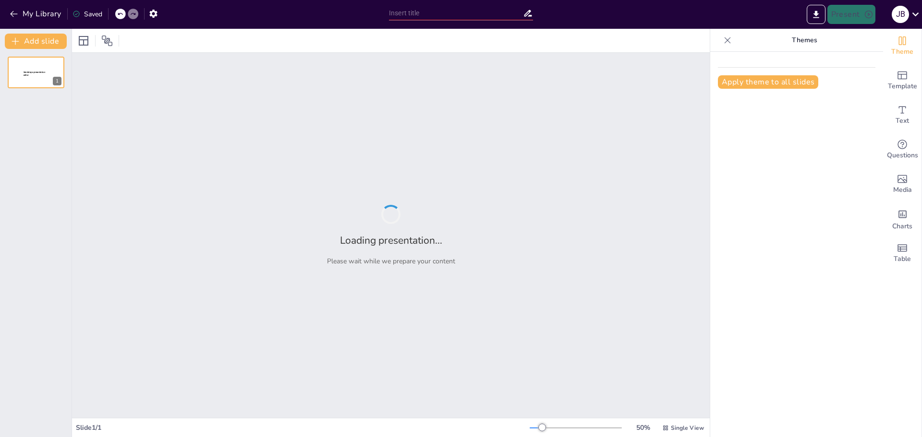
type input "Introducción a Free Fire: Un Mundo de Supervivencia"
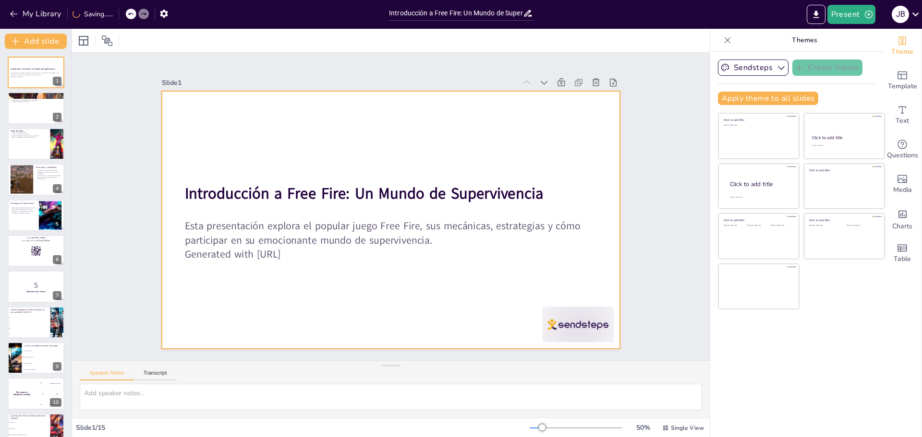
checkbox input "true"
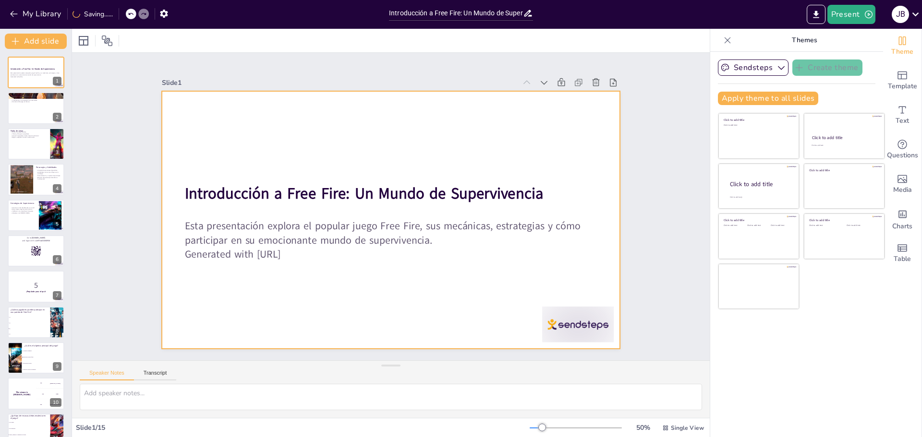
checkbox input "true"
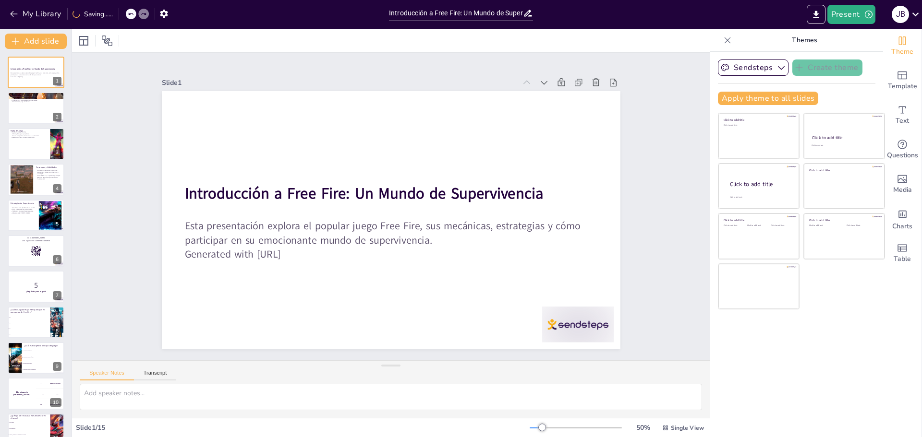
checkbox input "true"
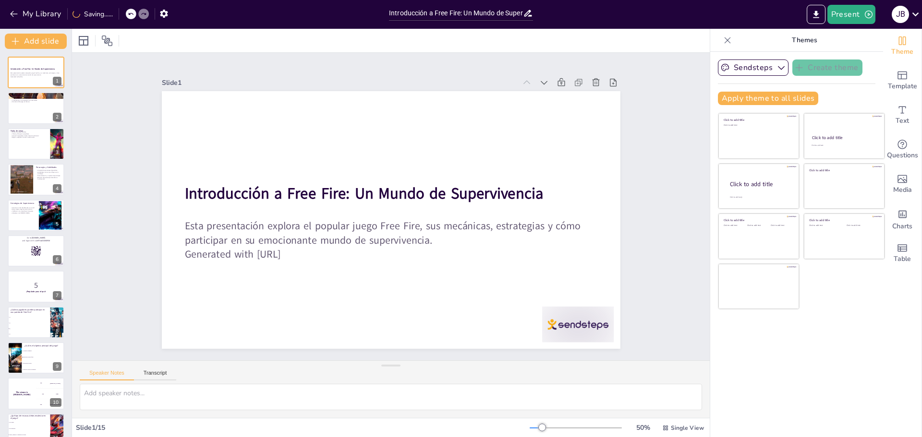
checkbox input "true"
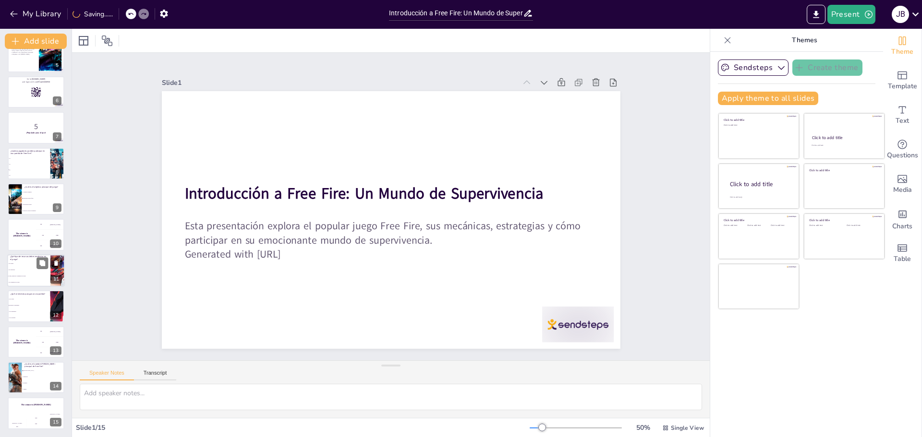
checkbox input "true"
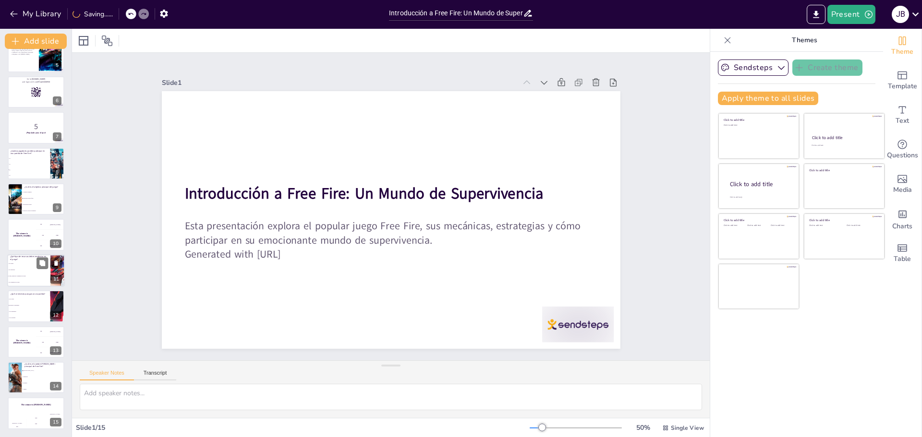
checkbox input "true"
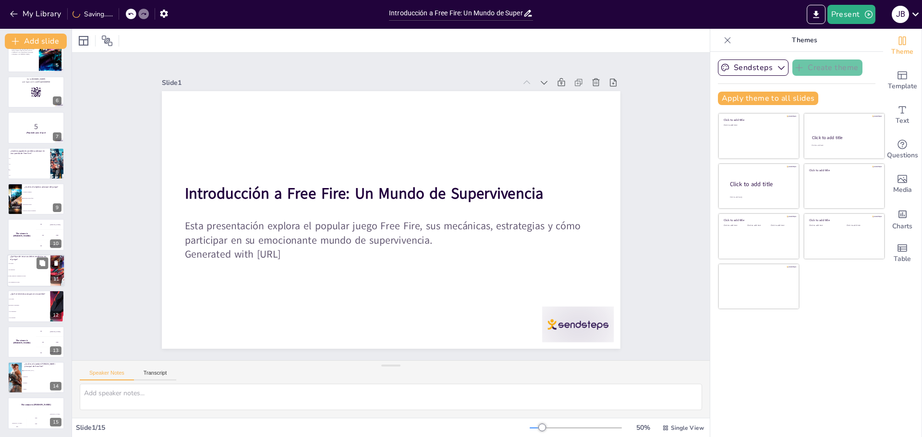
checkbox input "true"
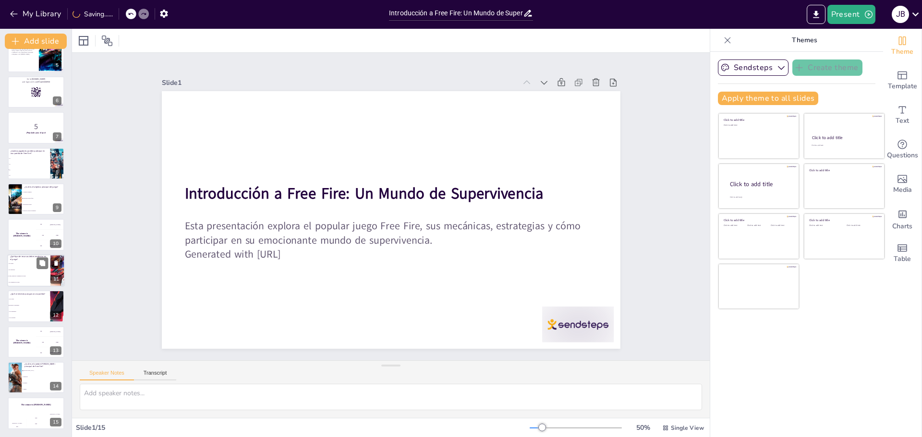
checkbox input "true"
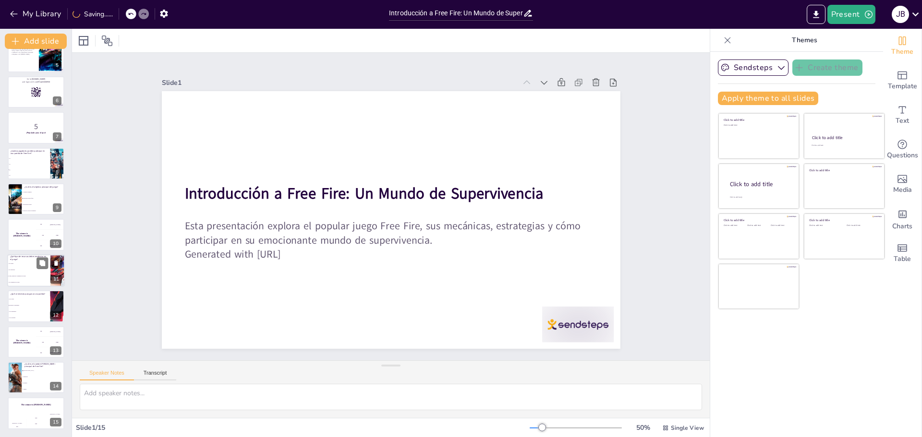
checkbox input "true"
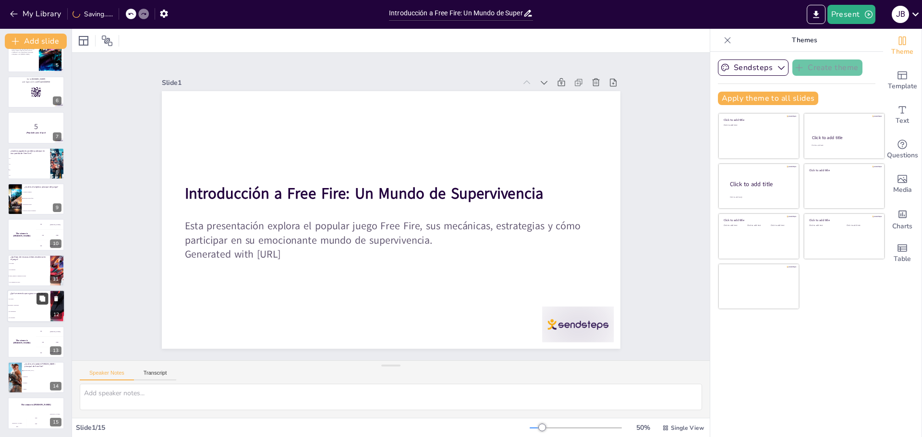
checkbox input "true"
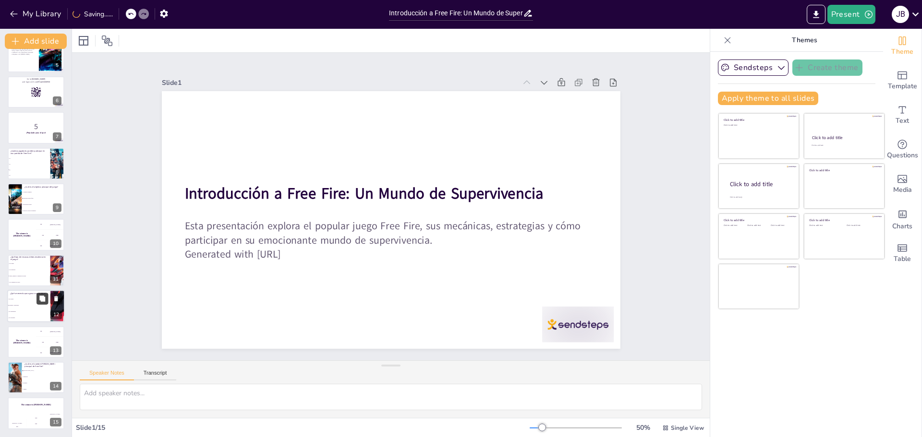
checkbox input "true"
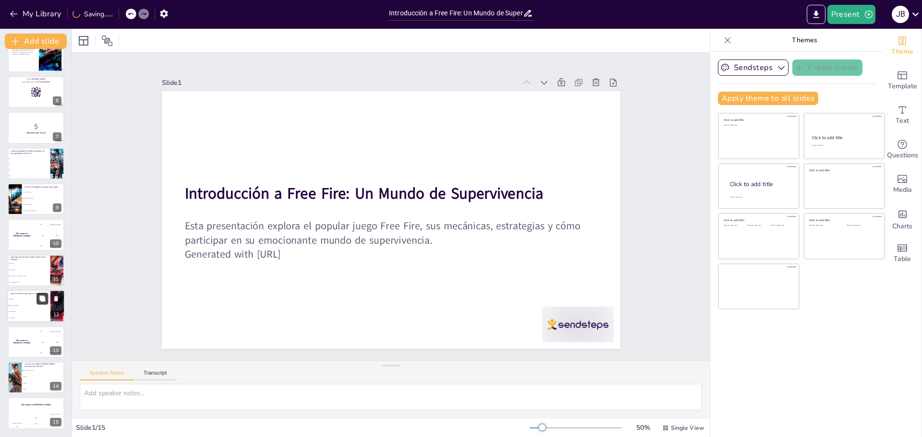
checkbox input "true"
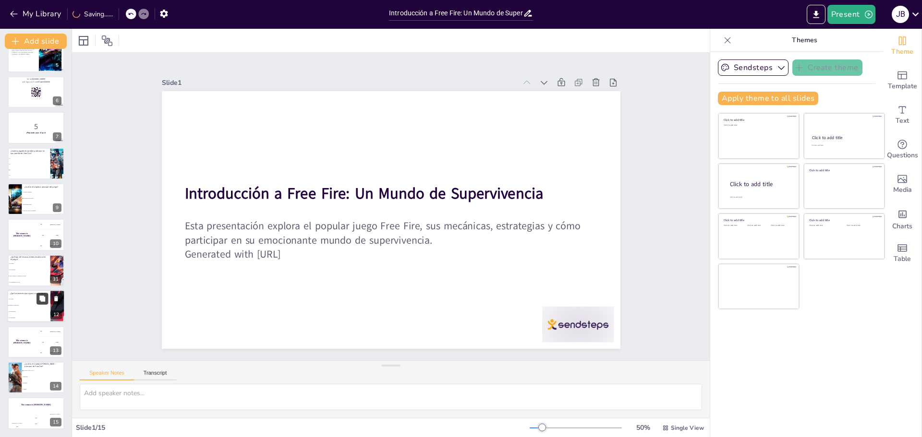
checkbox input "true"
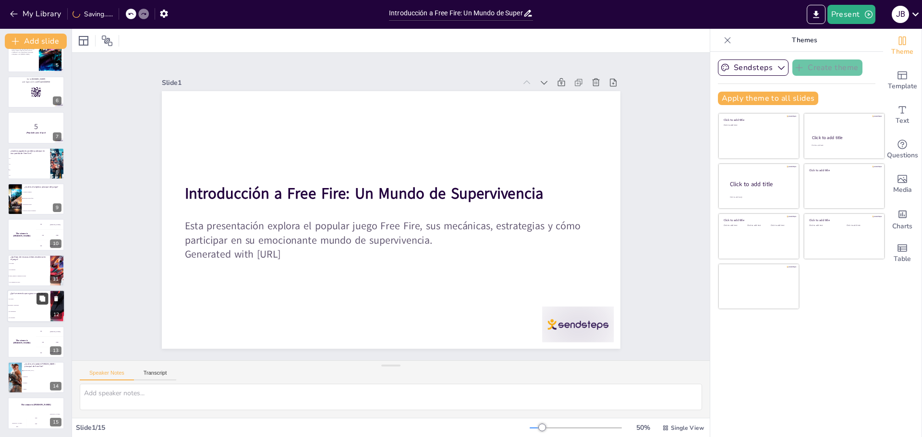
checkbox input "true"
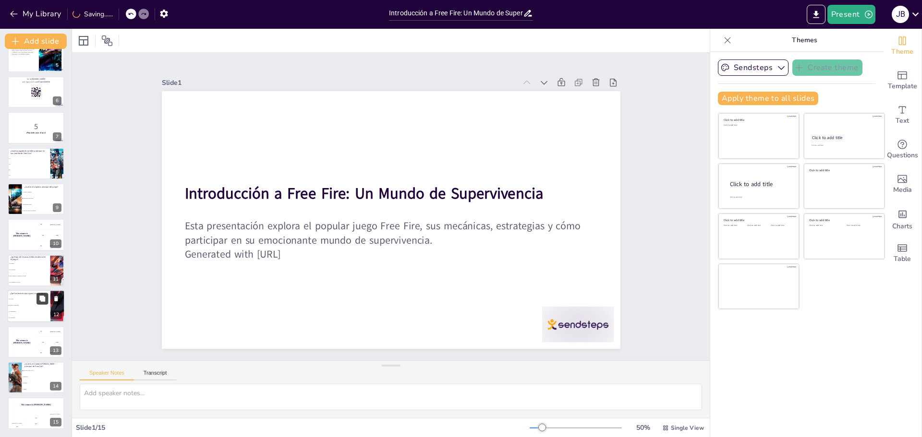
checkbox input "true"
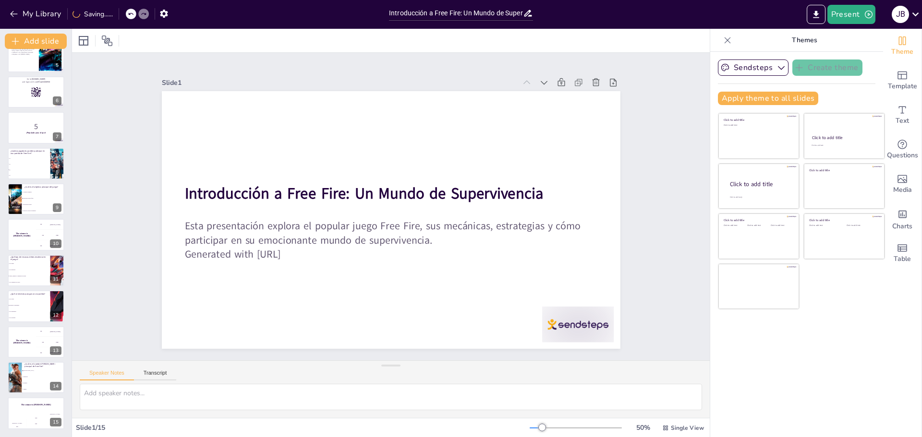
checkbox input "true"
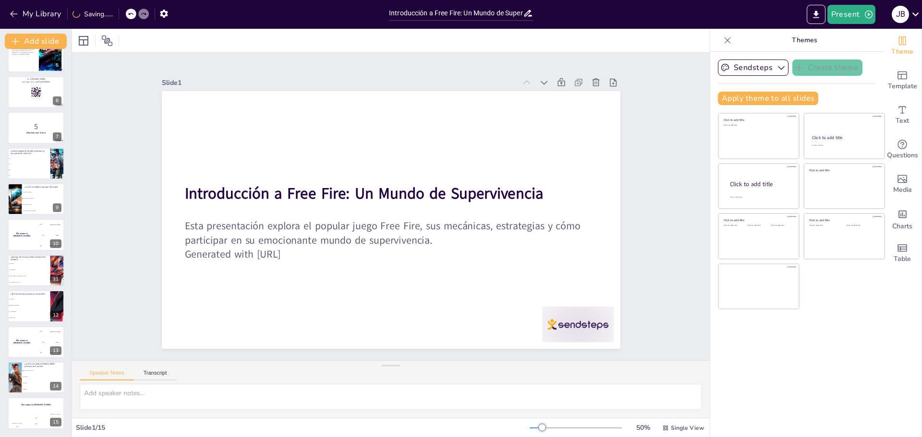
checkbox input "true"
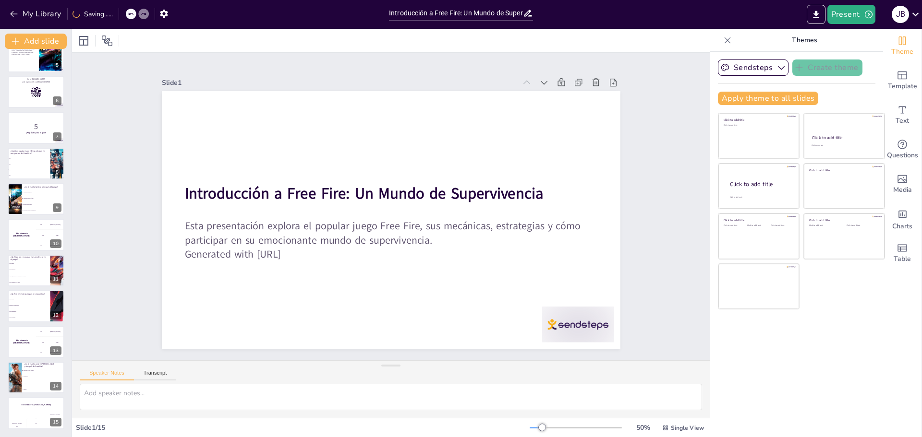
checkbox input "true"
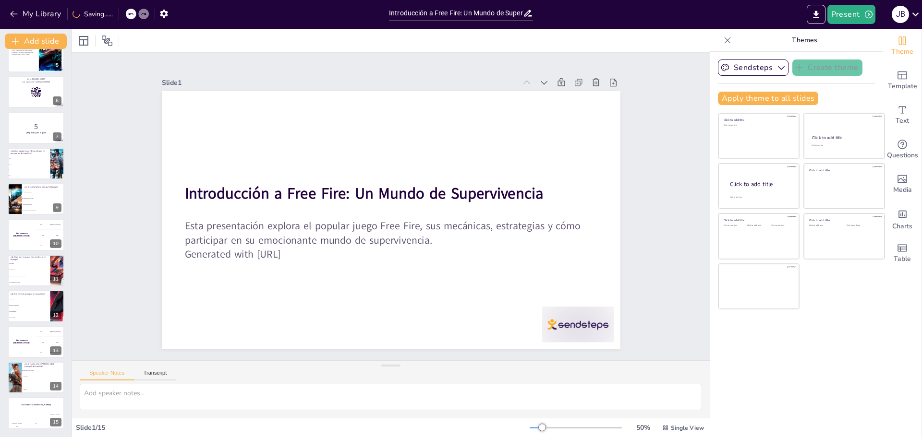
checkbox input "true"
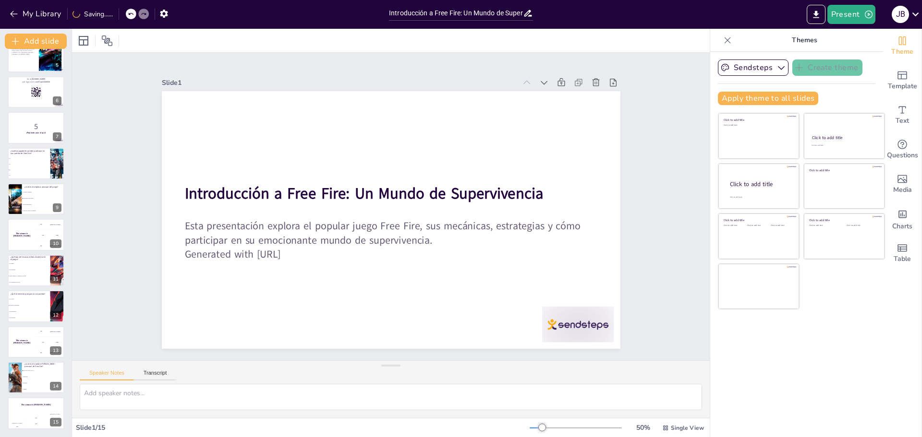
checkbox input "true"
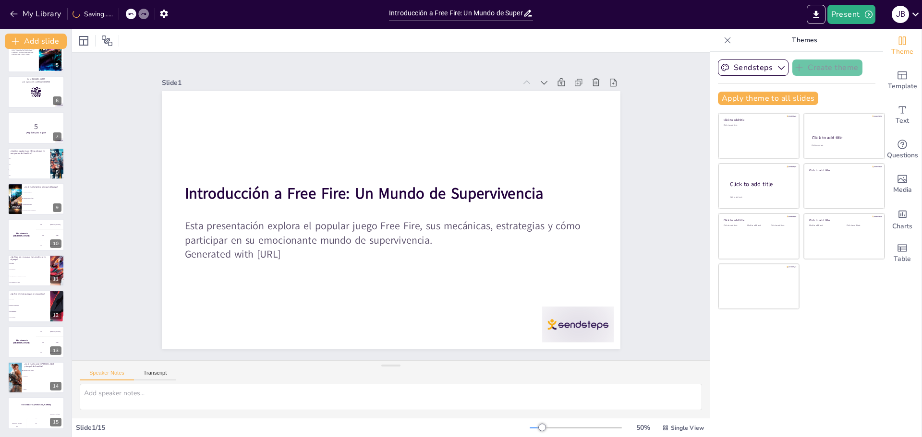
checkbox input "true"
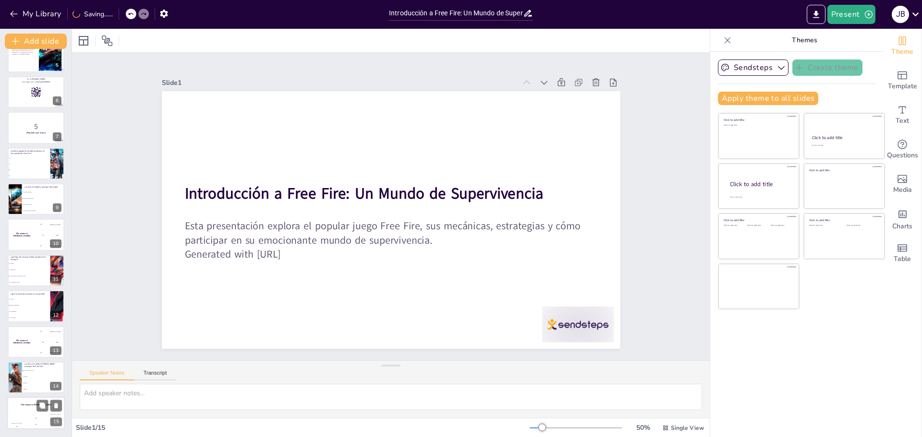
checkbox input "true"
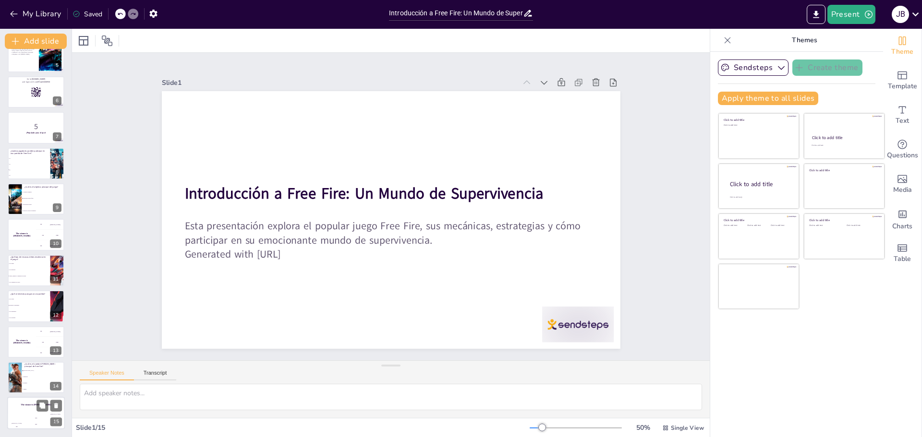
click at [30, 420] on div "200" at bounding box center [35, 424] width 19 height 11
checkbox input "true"
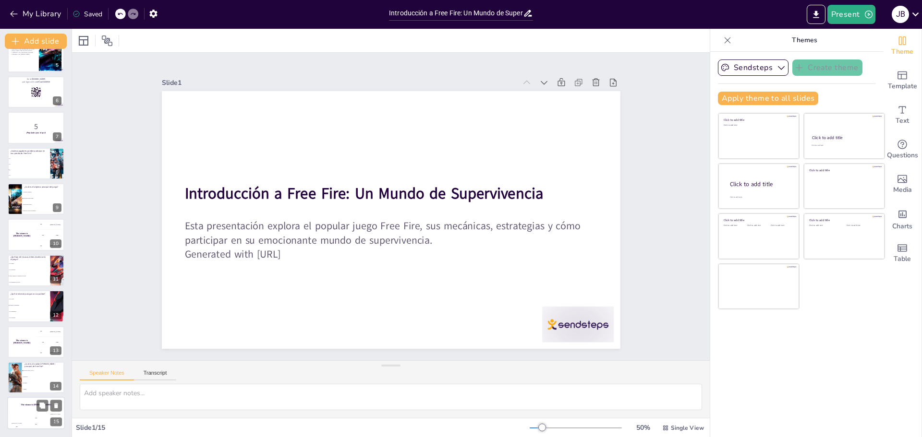
checkbox input "true"
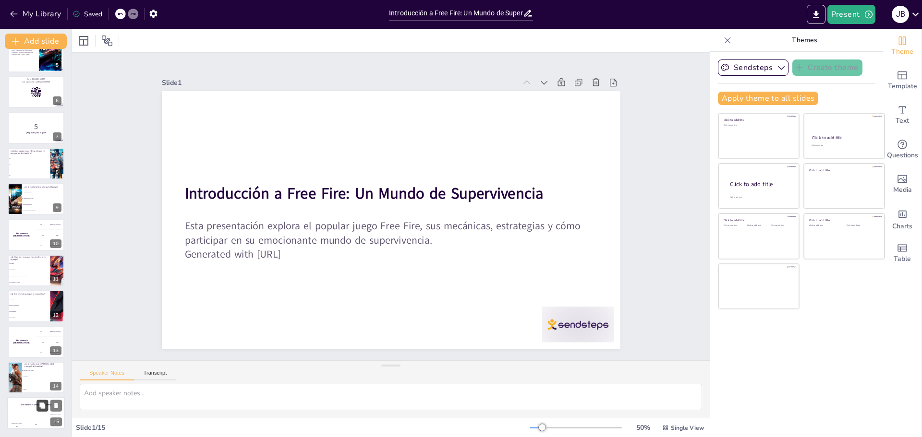
checkbox input "true"
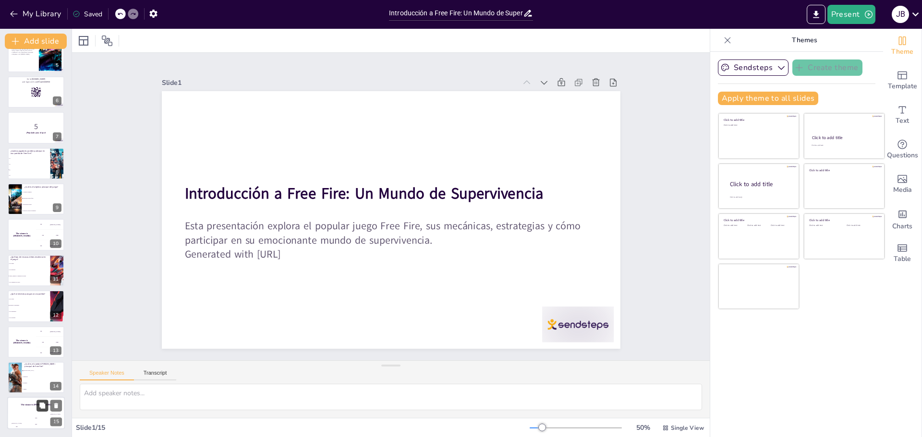
checkbox input "true"
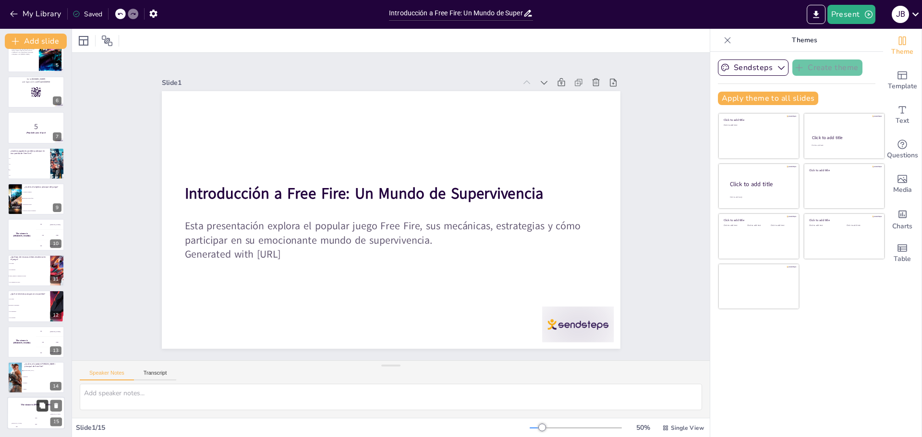
checkbox input "true"
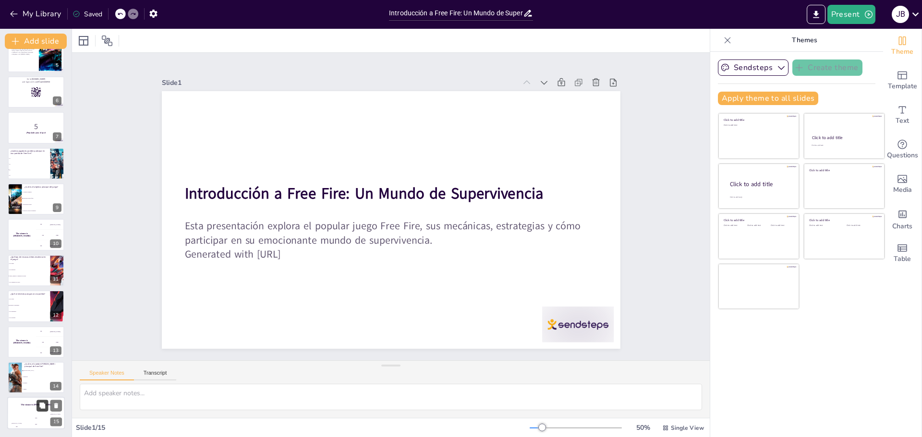
checkbox input "true"
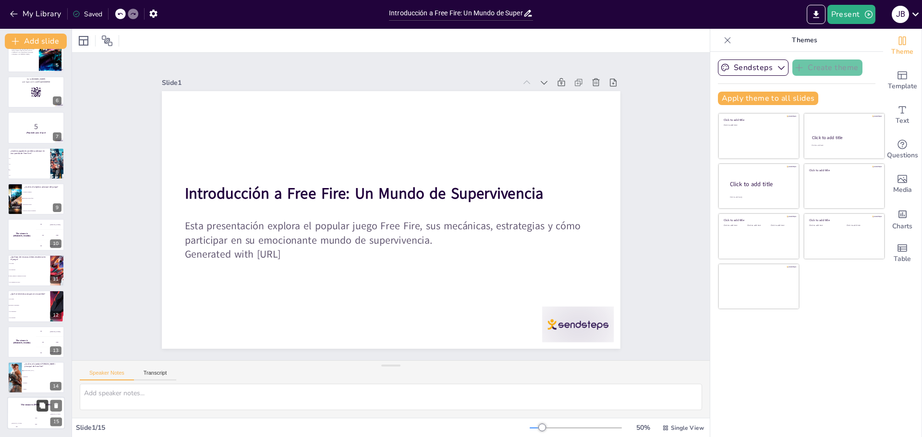
checkbox input "true"
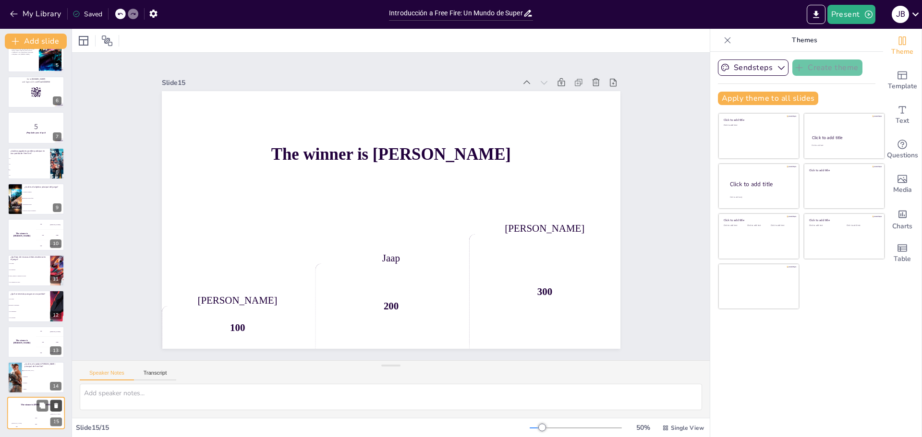
click at [55, 406] on icon at bounding box center [56, 406] width 4 height 5
type textarea "La respuesta correcta es "Bermuda", que es el mapa más conocido en Free Fire. E…"
checkbox input "true"
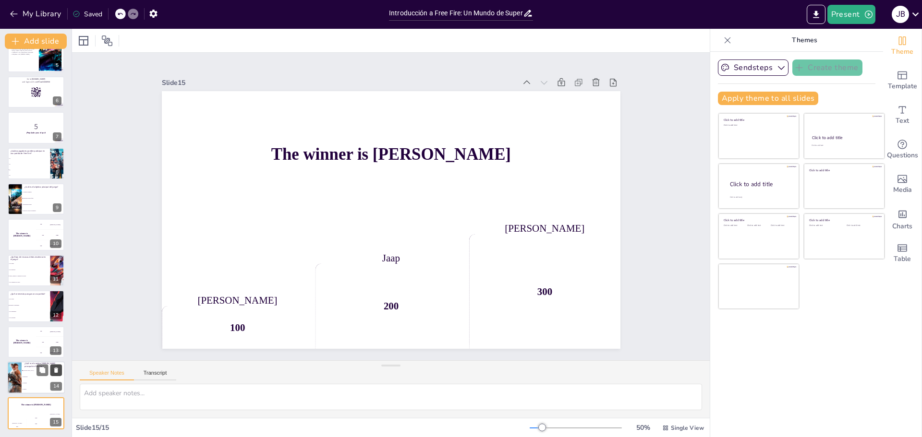
checkbox input "true"
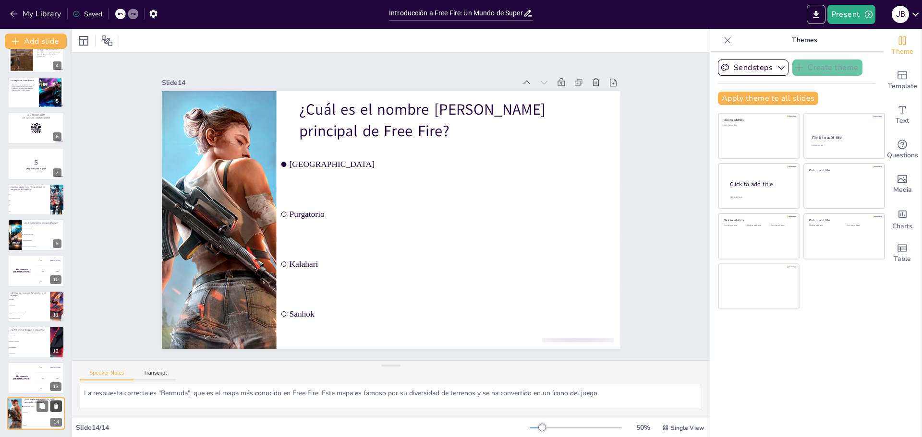
checkbox input "true"
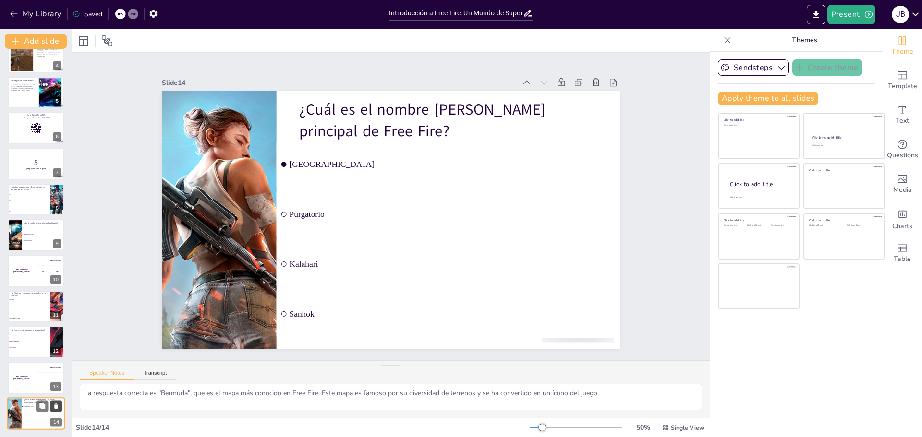
checkbox input "true"
click at [56, 407] on icon at bounding box center [56, 406] width 4 height 5
checkbox input "true"
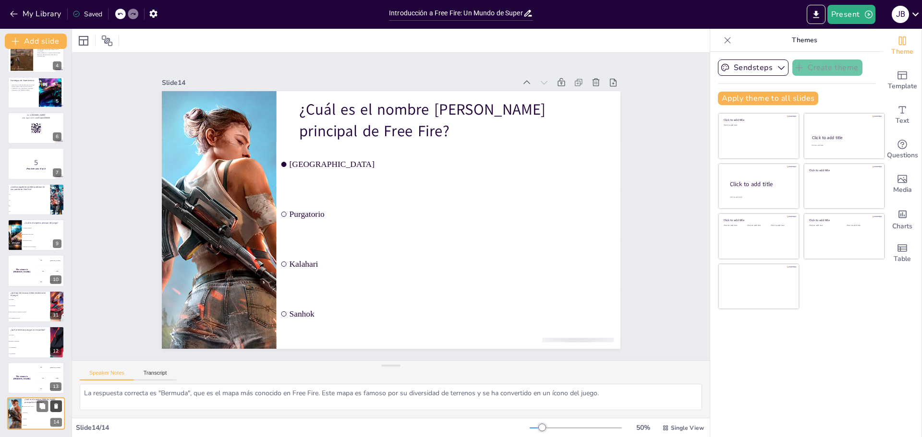
checkbox input "true"
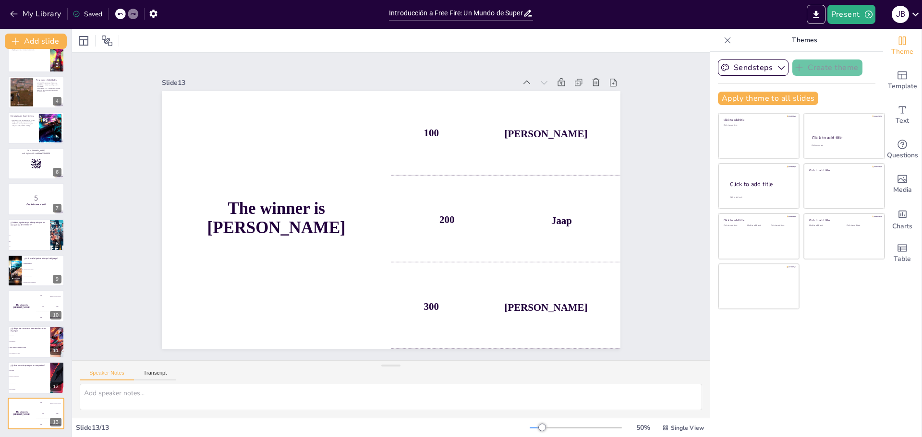
checkbox input "true"
click at [56, 407] on icon at bounding box center [56, 406] width 4 height 5
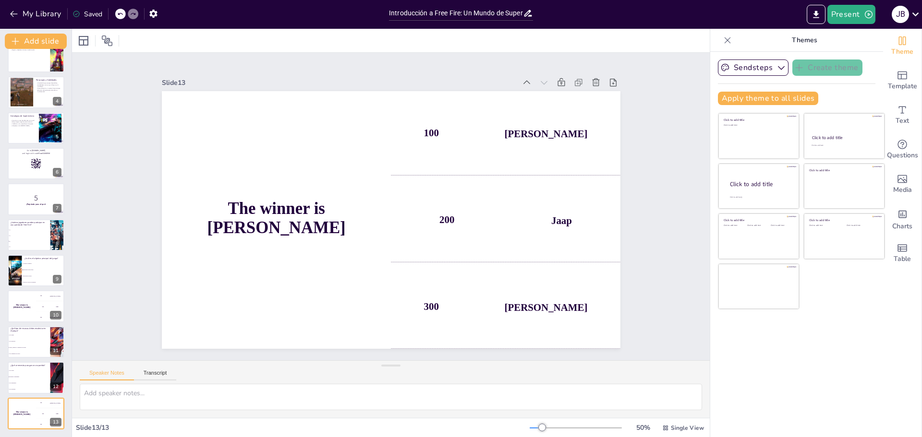
type textarea "La respuesta correcta es "Estrategia y habilidades", como se discutió en la dia…"
checkbox input "true"
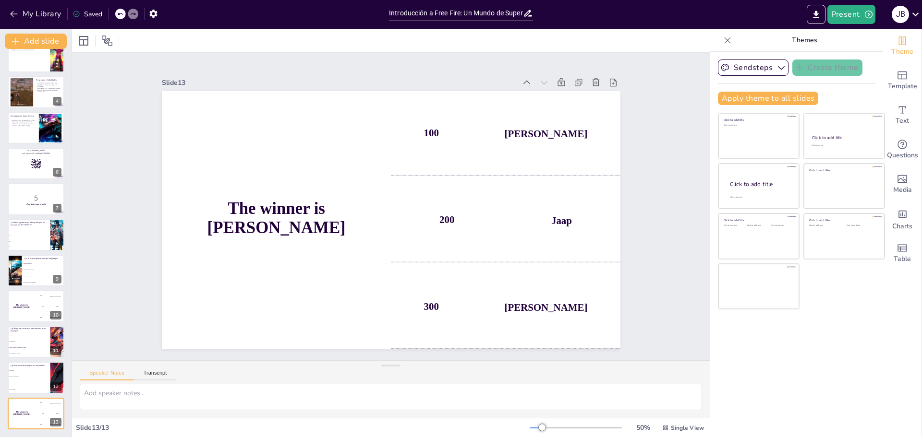
checkbox input "true"
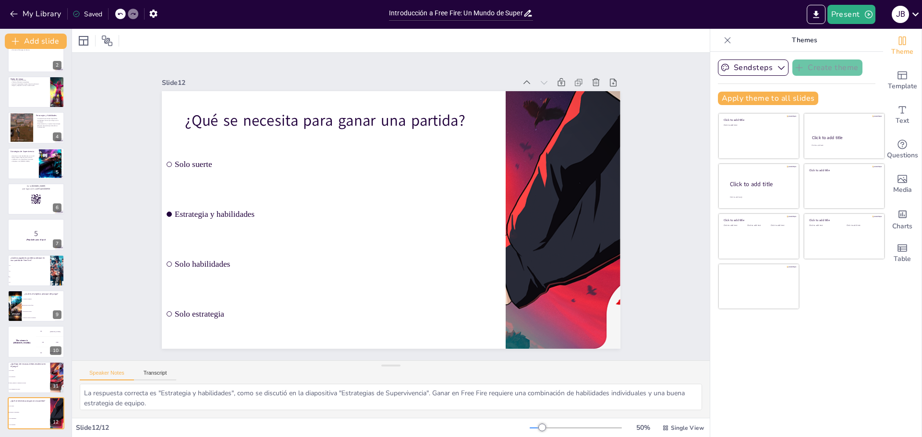
checkbox input "true"
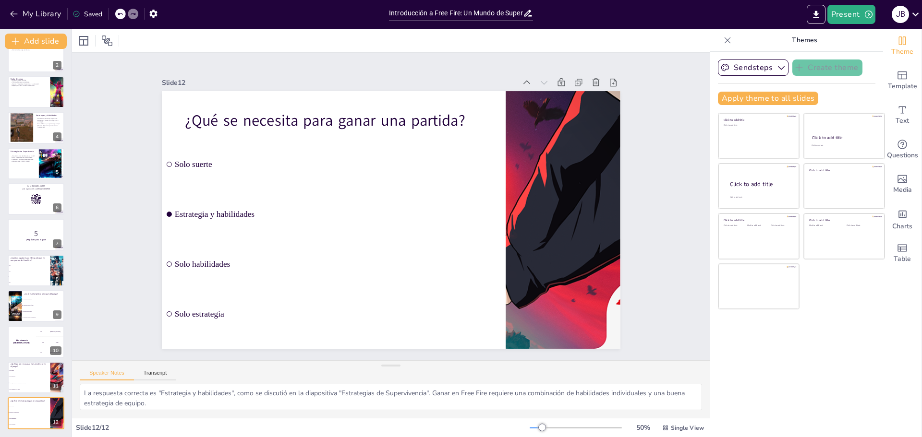
click at [56, 407] on icon at bounding box center [56, 406] width 4 height 5
type textarea "La respuesta correcta es "Armas, munición y suministros de salud", como se menc…"
checkbox input "true"
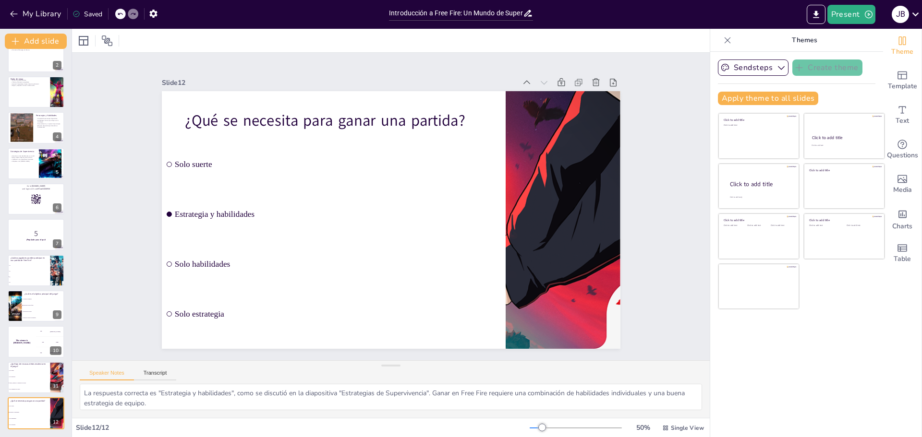
checkbox input "true"
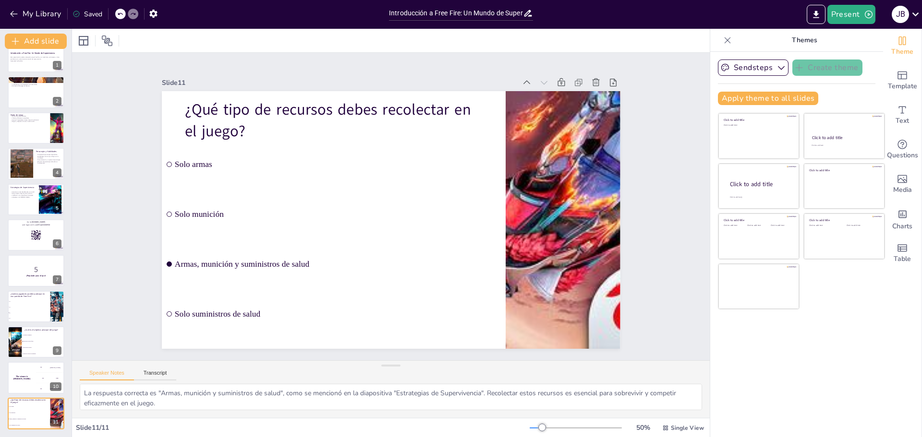
scroll to position [16, 0]
click at [56, 407] on icon at bounding box center [56, 406] width 4 height 5
checkbox input "true"
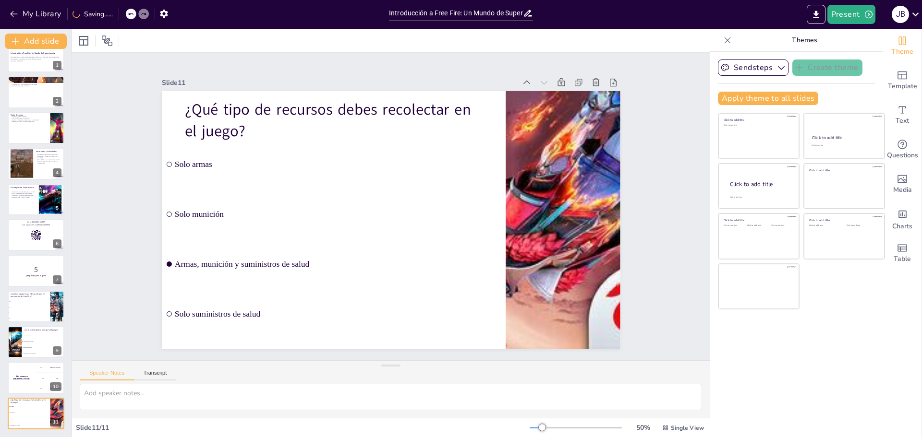
checkbox input "true"
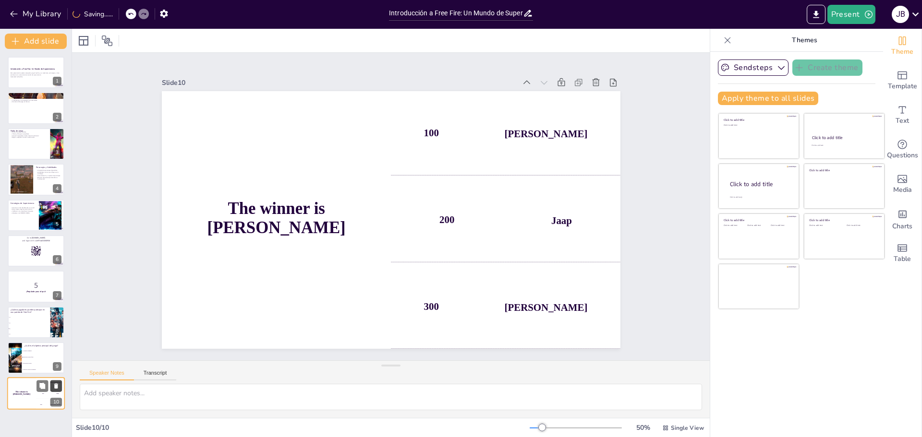
checkbox input "true"
click at [61, 384] on button at bounding box center [56, 387] width 12 height 12
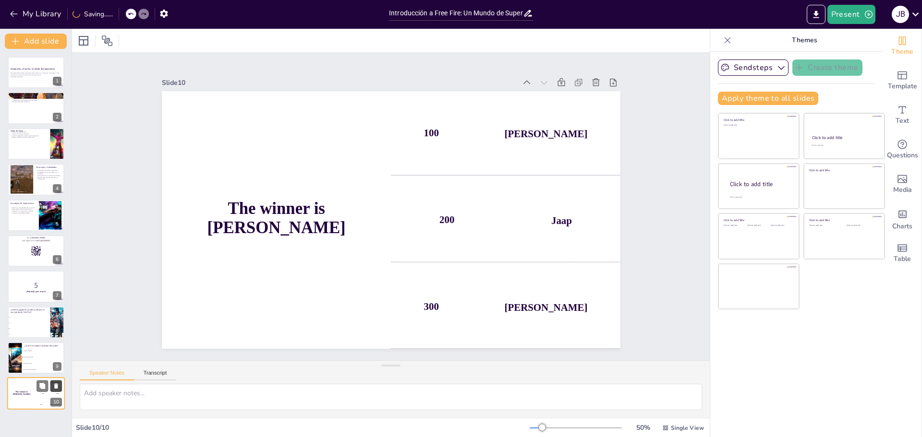
type textarea "La respuesta correcta es "Sobrevivir hasta el final", como se explicó en la dia…"
checkbox input "true"
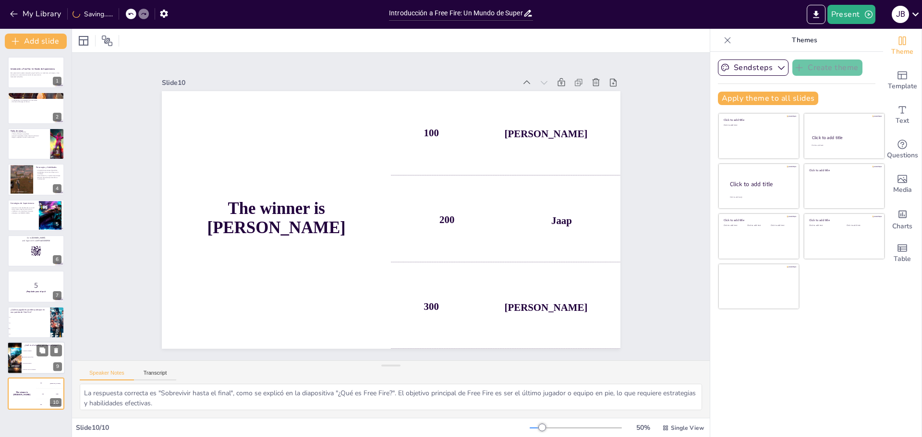
checkbox input "true"
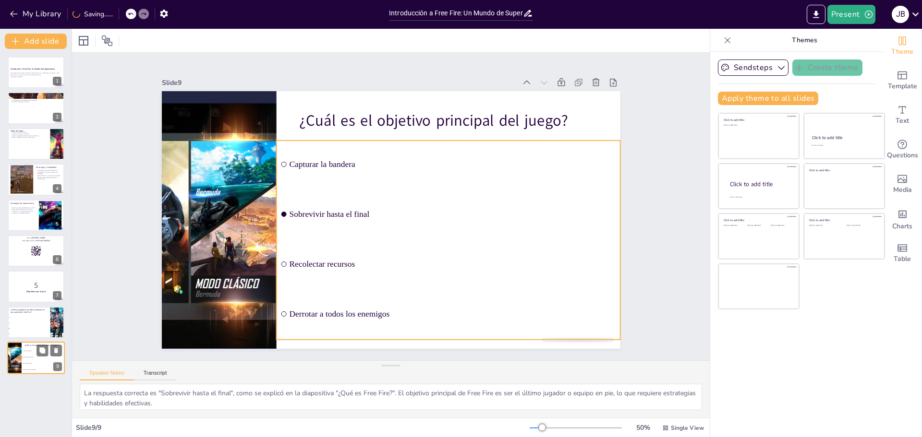
checkbox input "true"
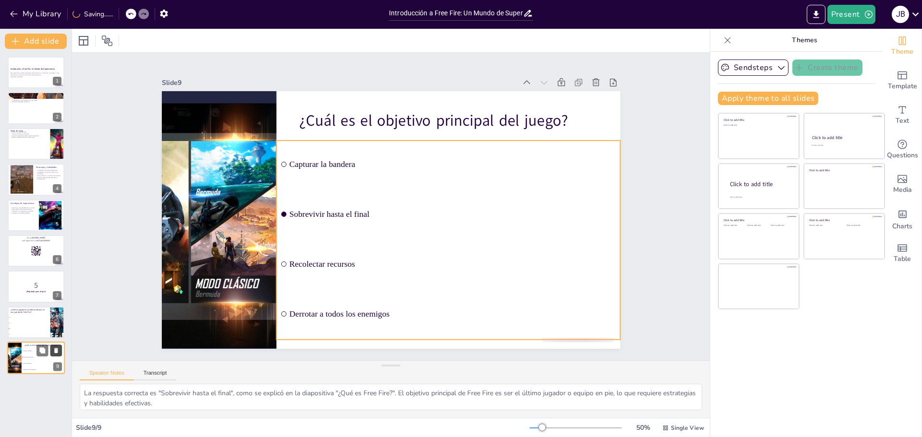
checkbox input "true"
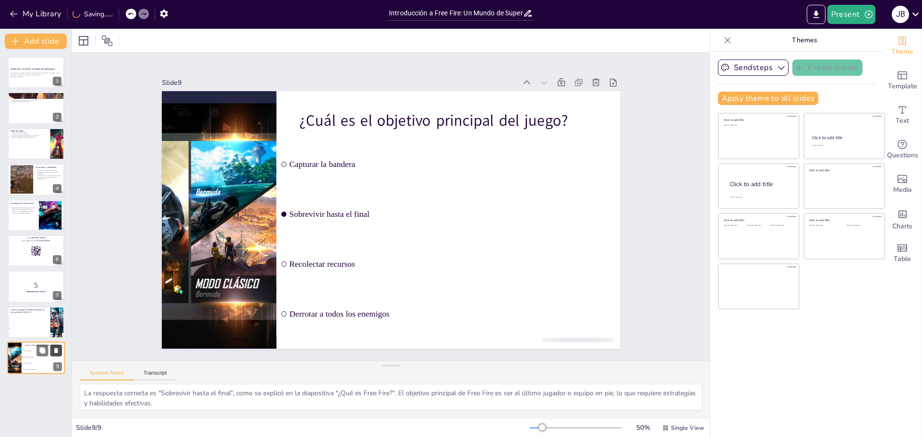
click at [56, 349] on icon at bounding box center [56, 350] width 4 height 5
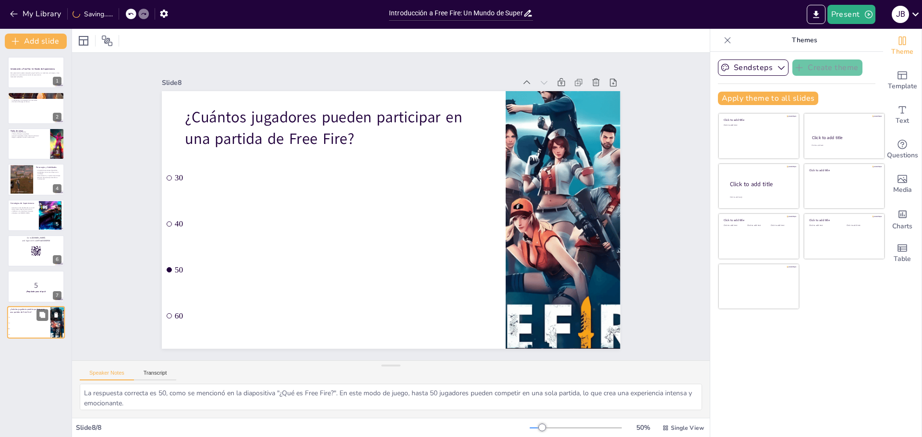
click at [56, 313] on icon at bounding box center [56, 315] width 4 height 5
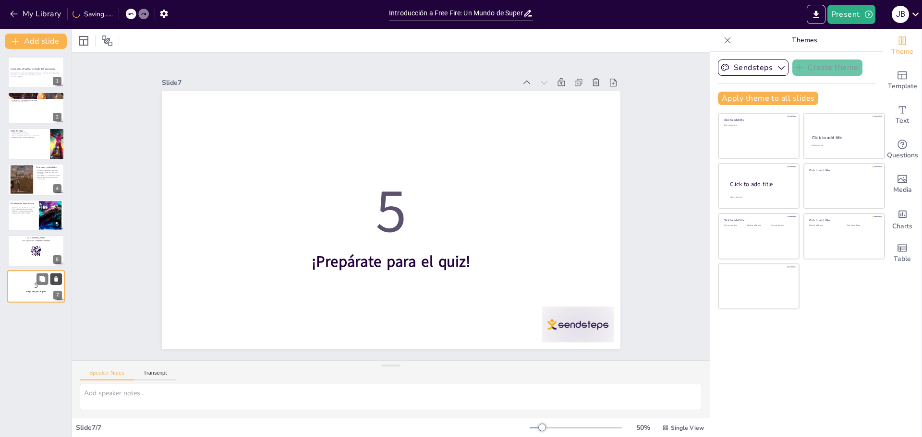
click at [57, 276] on icon at bounding box center [56, 279] width 7 height 7
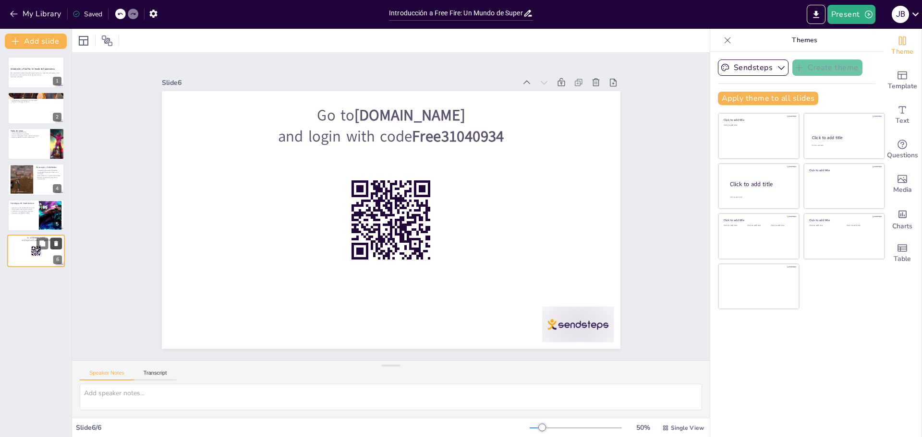
click at [57, 243] on icon at bounding box center [56, 243] width 4 height 5
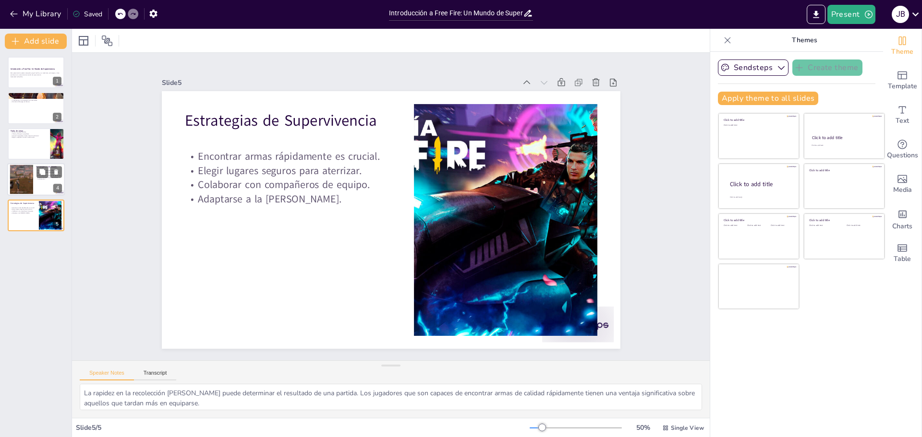
click at [33, 171] on div at bounding box center [22, 179] width 44 height 29
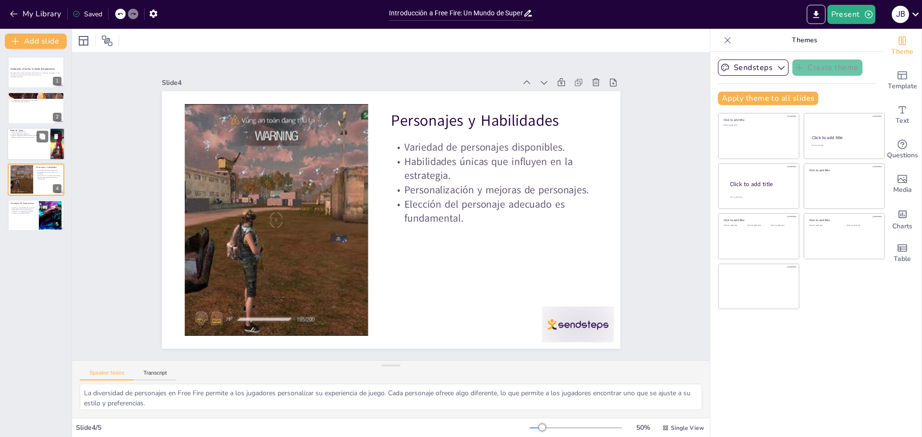
click at [36, 135] on p "Eventos Temporales ofrecen diversión adicional." at bounding box center [28, 136] width 37 height 2
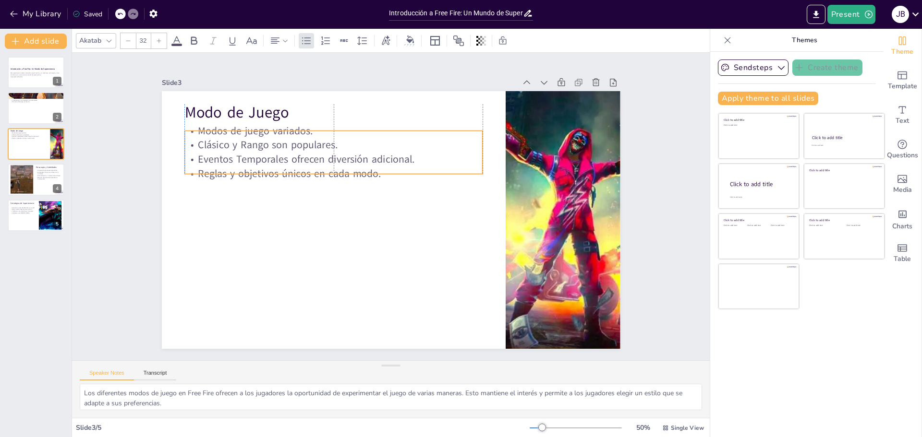
drag, startPoint x: 277, startPoint y: 153, endPoint x: 276, endPoint y: 158, distance: 5.8
click at [276, 158] on p "Eventos Temporales ofrecen diversión adicional." at bounding box center [339, 153] width 298 height 45
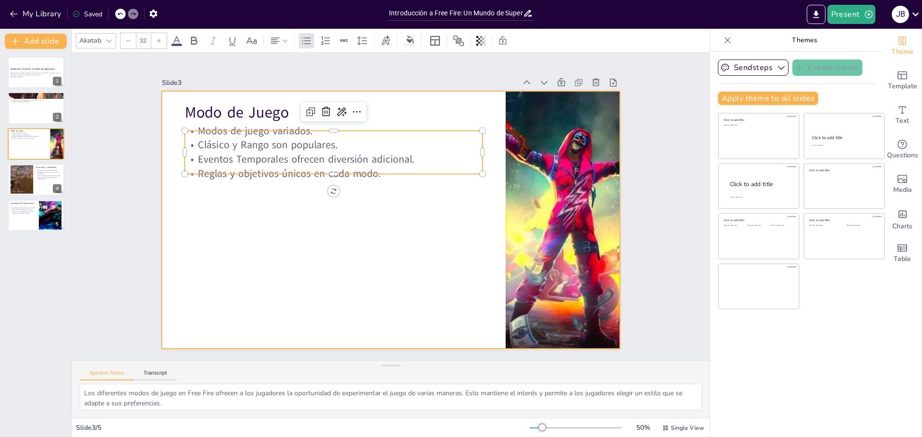
click at [260, 206] on div at bounding box center [389, 220] width 483 height 304
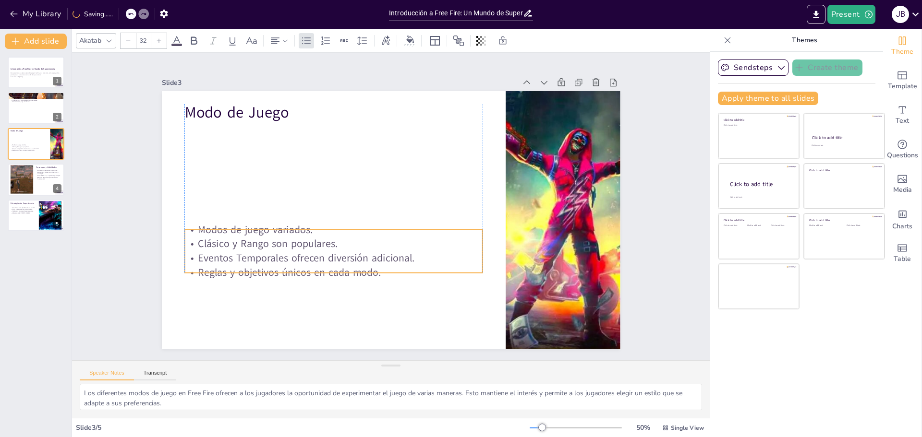
drag, startPoint x: 272, startPoint y: 159, endPoint x: 270, endPoint y: 180, distance: 20.8
click at [272, 248] on p "Eventos Temporales ofrecen diversión adicional." at bounding box center [329, 253] width 298 height 46
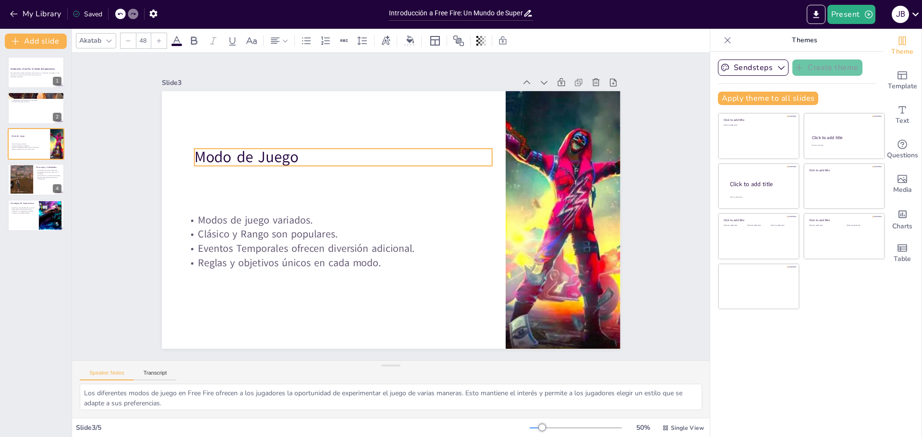
drag, startPoint x: 253, startPoint y: 110, endPoint x: 266, endPoint y: 173, distance: 64.2
click at [266, 173] on p "Modo de Juego" at bounding box center [354, 148] width 296 height 83
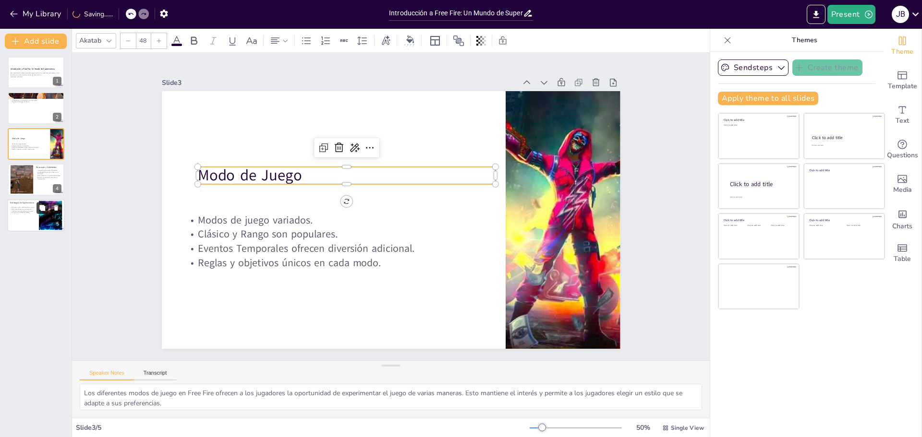
click at [37, 210] on button at bounding box center [42, 208] width 12 height 12
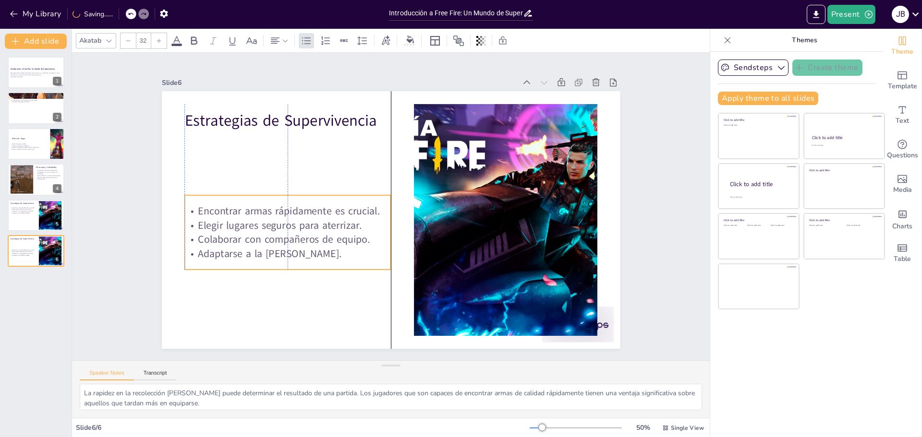
drag, startPoint x: 274, startPoint y: 189, endPoint x: 274, endPoint y: 254, distance: 64.8
click at [274, 254] on p "Adaptarse a la zona segura." at bounding box center [278, 219] width 201 height 77
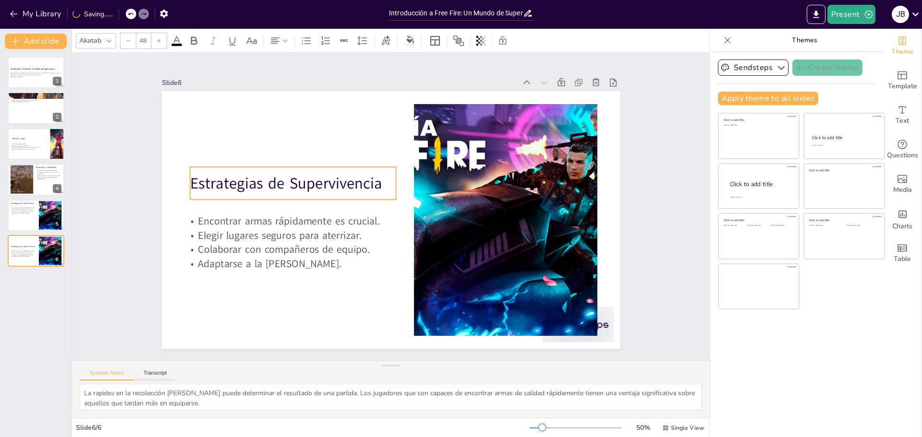
drag, startPoint x: 260, startPoint y: 115, endPoint x: 266, endPoint y: 178, distance: 63.1
click at [321, 178] on p "Estrategias de Supervivencia" at bounding box center [373, 107] width 104 height 197
click at [22, 213] on p "Adaptarse a la zona segura." at bounding box center [23, 213] width 26 height 2
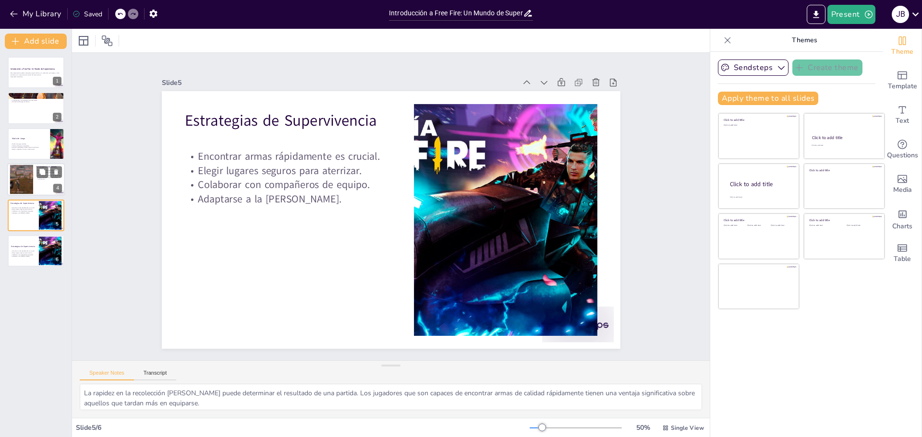
click at [27, 179] on div at bounding box center [22, 179] width 44 height 29
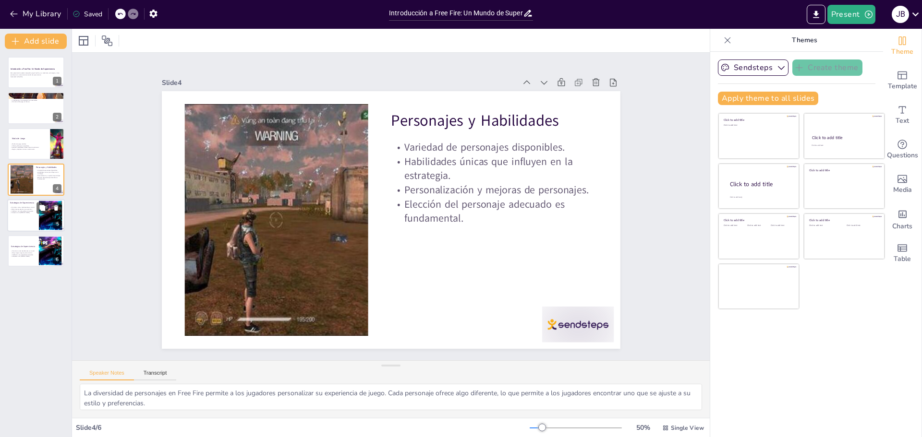
click at [36, 214] on div at bounding box center [36, 215] width 58 height 33
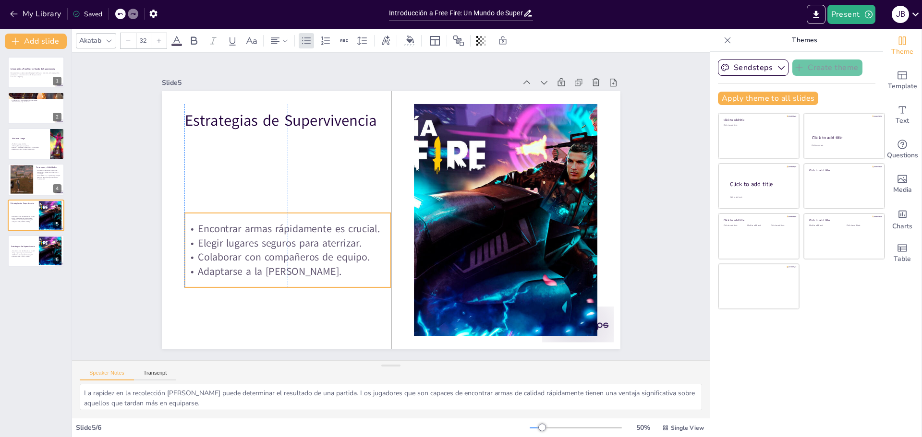
drag, startPoint x: 236, startPoint y: 202, endPoint x: 236, endPoint y: 227, distance: 25.0
click at [236, 227] on p "Encontrar armas rápidamente es crucial." at bounding box center [285, 207] width 205 height 57
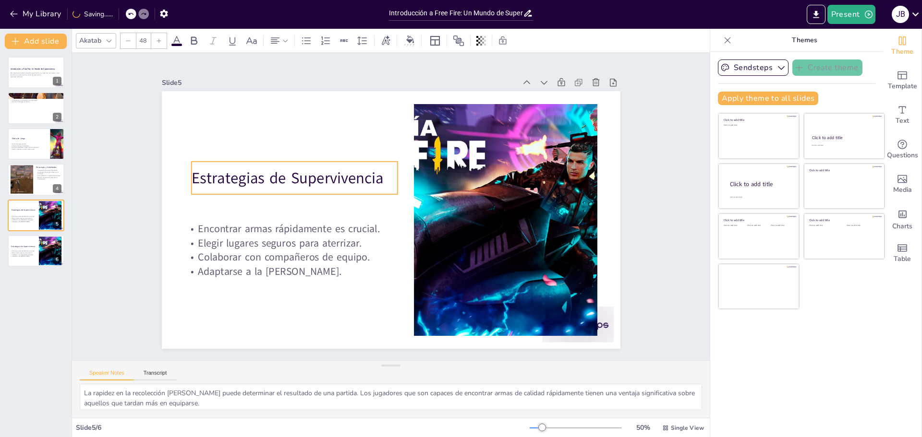
drag, startPoint x: 225, startPoint y: 117, endPoint x: 231, endPoint y: 174, distance: 58.0
click at [231, 174] on p "Estrategias de Supervivencia" at bounding box center [294, 179] width 206 height 22
click at [27, 145] on p "Clásico y Rango son populares." at bounding box center [28, 146] width 37 height 2
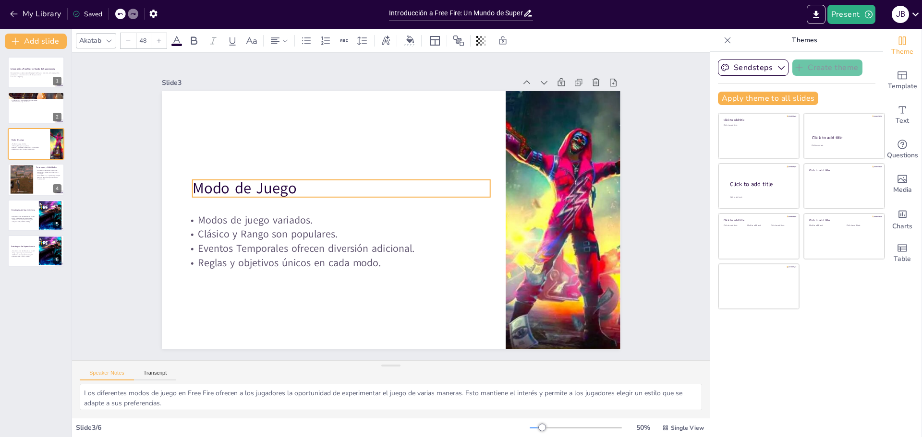
drag, startPoint x: 283, startPoint y: 172, endPoint x: 278, endPoint y: 185, distance: 14.0
click at [278, 185] on p "Modo de Juego" at bounding box center [346, 178] width 296 height 83
click at [38, 109] on div at bounding box center [36, 108] width 58 height 33
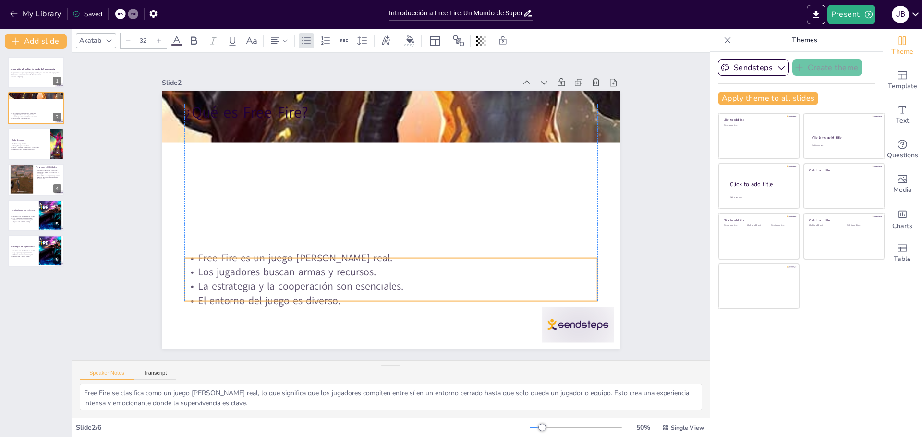
drag, startPoint x: 297, startPoint y: 151, endPoint x: 283, endPoint y: 197, distance: 48.3
click at [293, 274] on p "La estrategia y la cooperación son esenciales." at bounding box center [383, 286] width 412 height 58
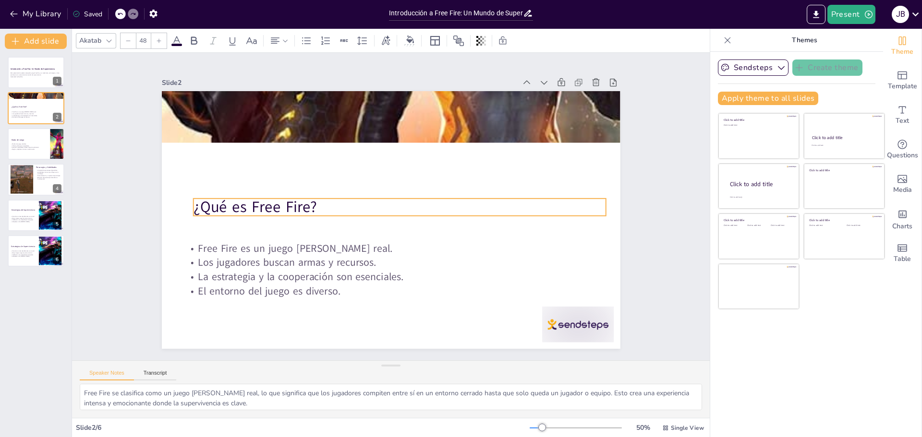
drag, startPoint x: 259, startPoint y: 102, endPoint x: 268, endPoint y: 196, distance: 94.5
click at [268, 196] on p "¿Qué es Free Fire?" at bounding box center [399, 209] width 408 height 107
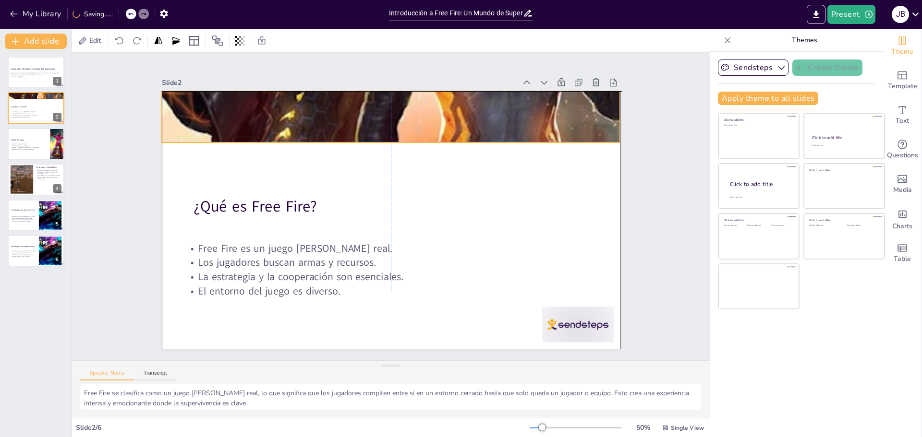
click at [286, 109] on div at bounding box center [400, 118] width 520 height 656
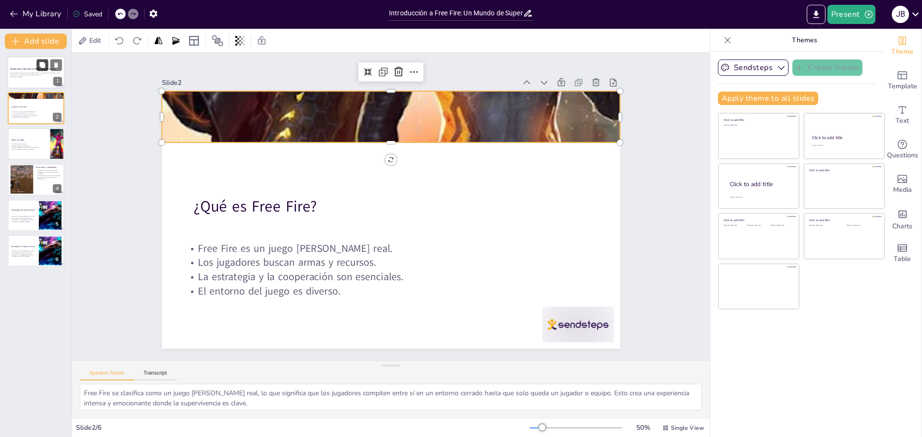
click at [40, 70] on button at bounding box center [42, 65] width 12 height 12
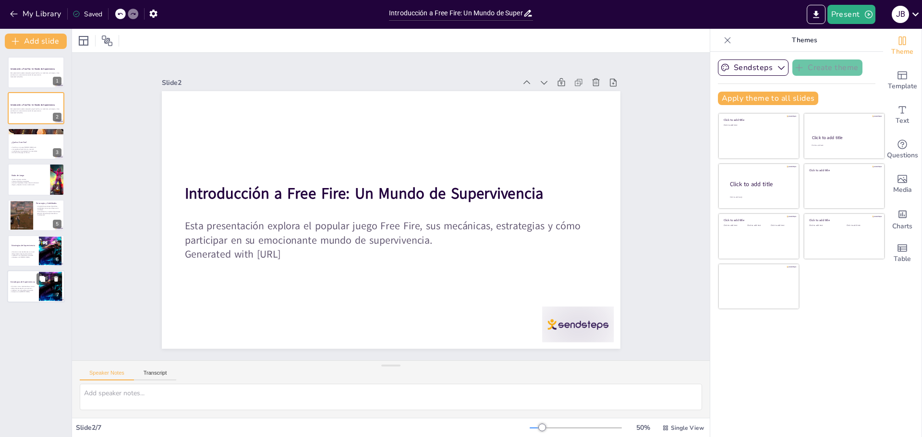
click at [56, 276] on icon at bounding box center [56, 279] width 7 height 7
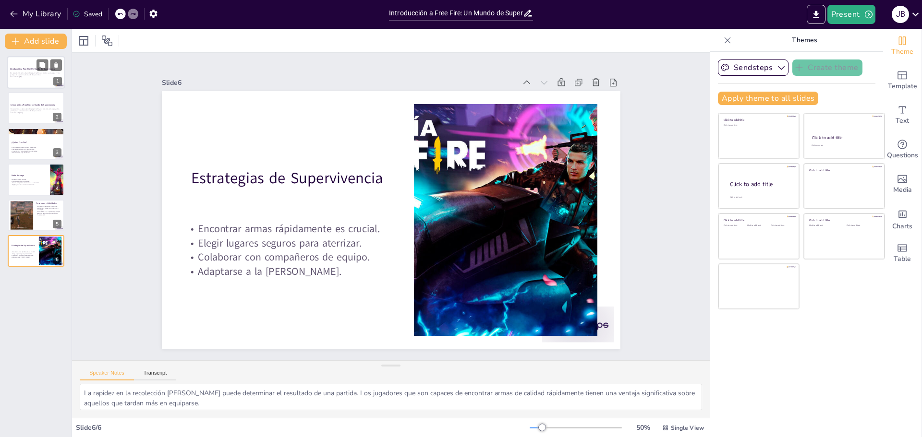
click at [24, 81] on div at bounding box center [36, 72] width 58 height 33
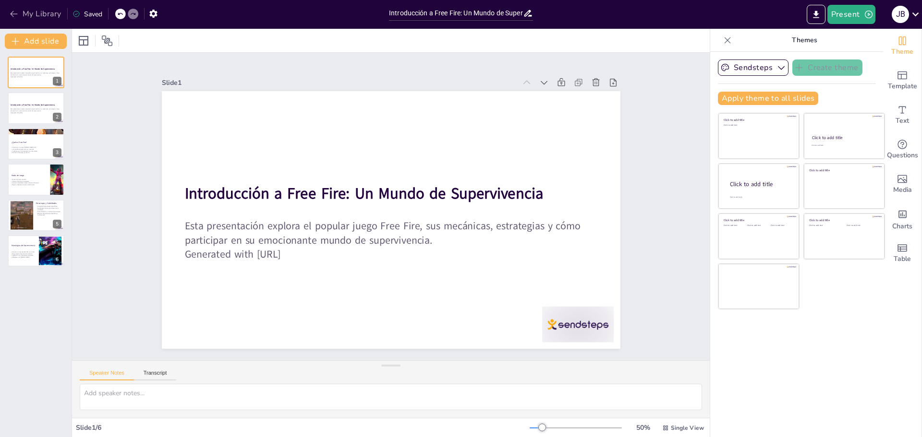
click at [12, 12] on icon "button" at bounding box center [13, 14] width 7 height 6
